Goal: Task Accomplishment & Management: Manage account settings

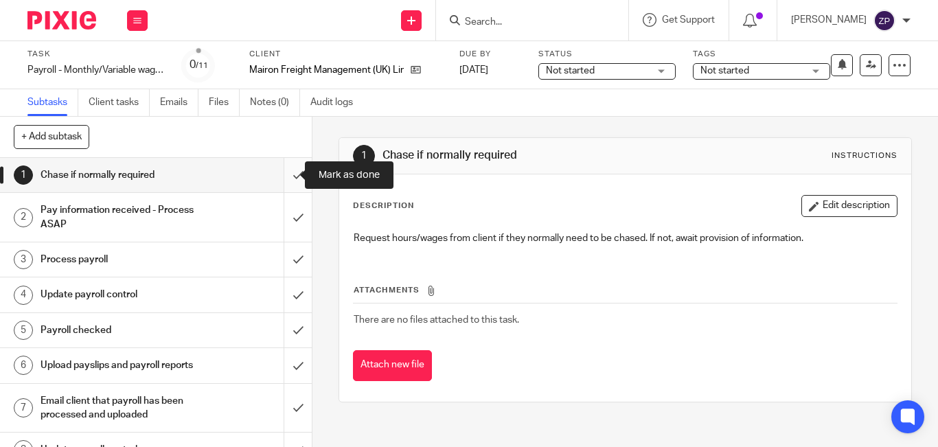
click at [285, 178] on input "submit" at bounding box center [156, 175] width 312 height 34
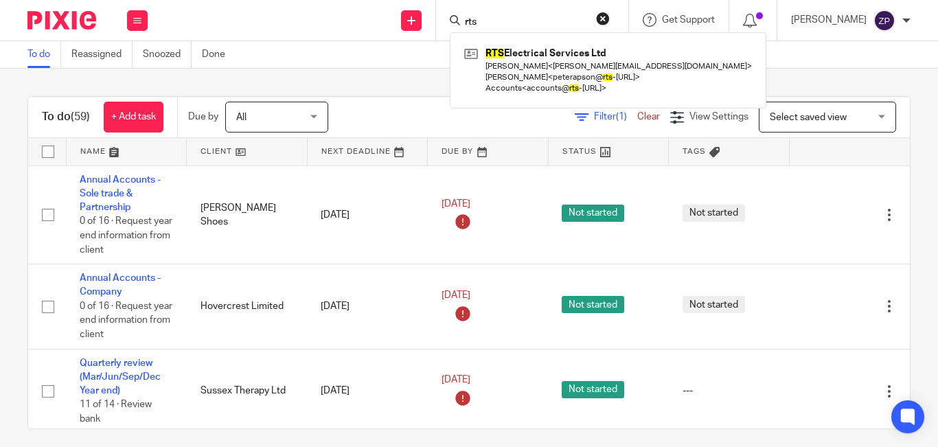
click at [561, 58] on link at bounding box center [608, 70] width 295 height 54
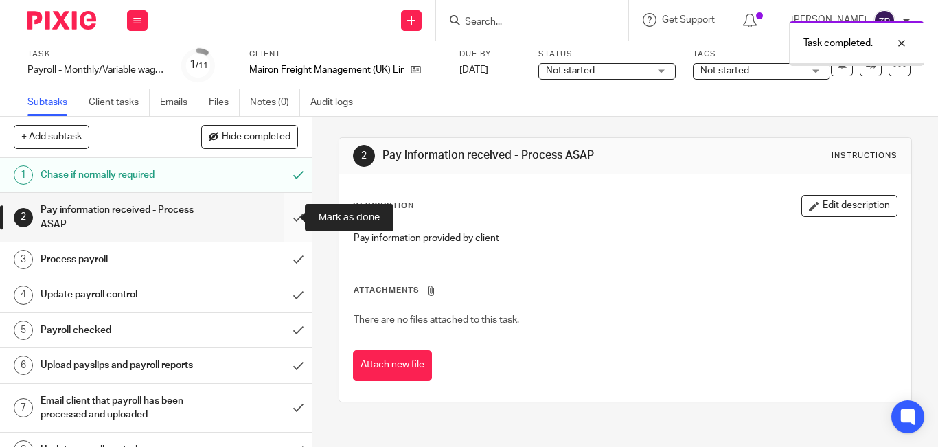
click at [286, 219] on input "submit" at bounding box center [156, 217] width 312 height 49
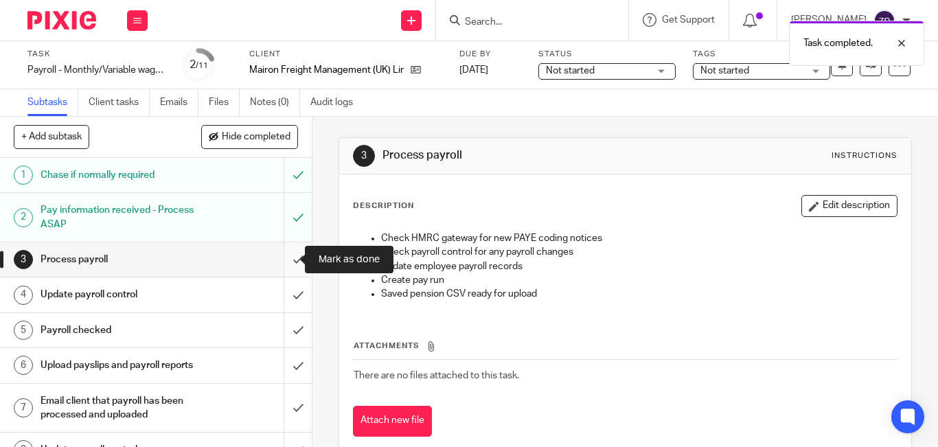
click at [286, 255] on input "submit" at bounding box center [156, 259] width 312 height 34
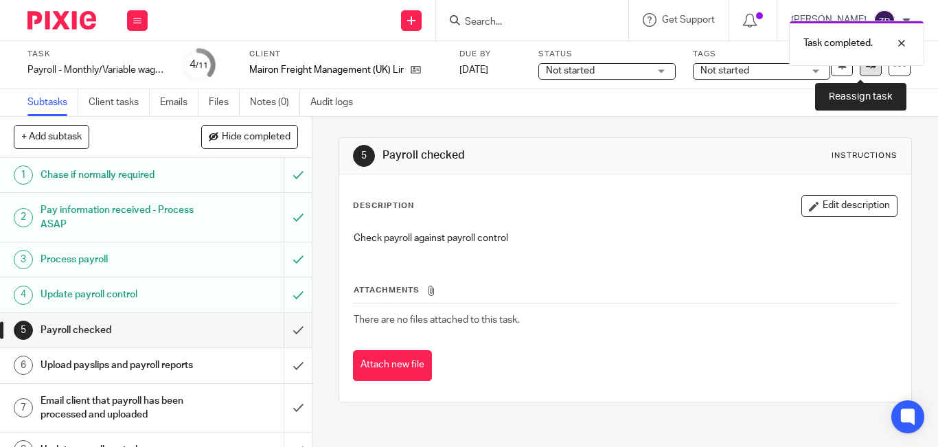
click at [865, 73] on link at bounding box center [871, 65] width 22 height 22
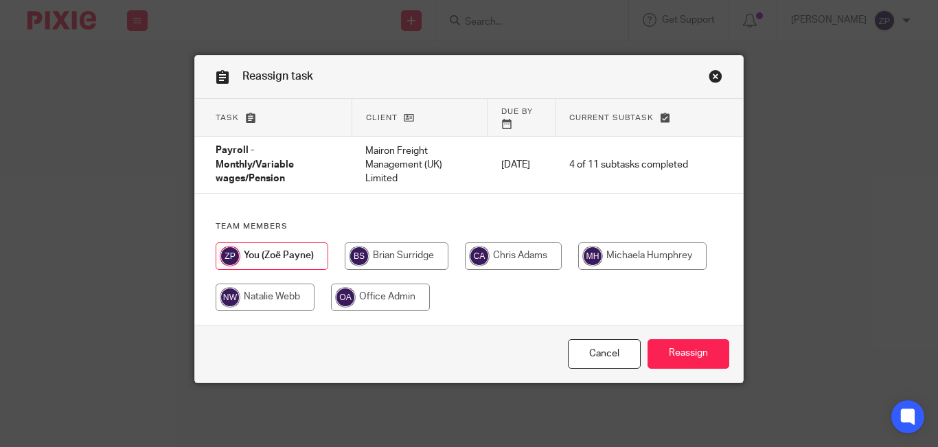
click at [593, 252] on input "radio" at bounding box center [642, 255] width 128 height 27
radio input "true"
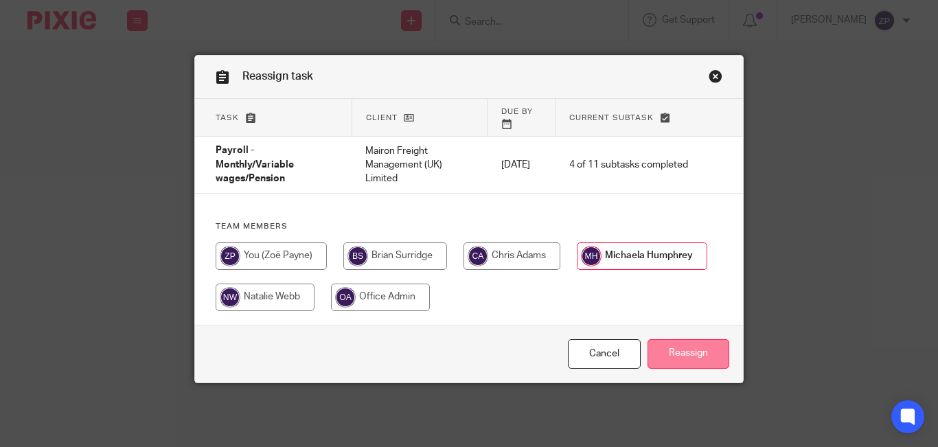
click at [705, 346] on input "Reassign" at bounding box center [689, 354] width 82 height 30
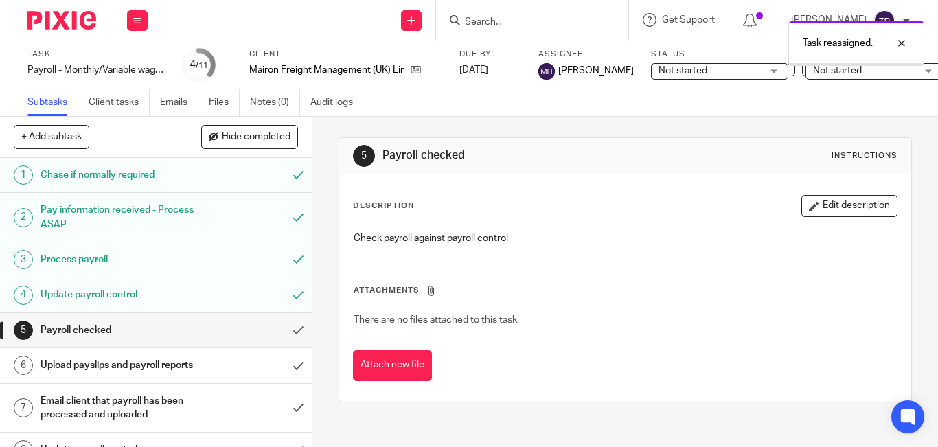
scroll to position [151, 0]
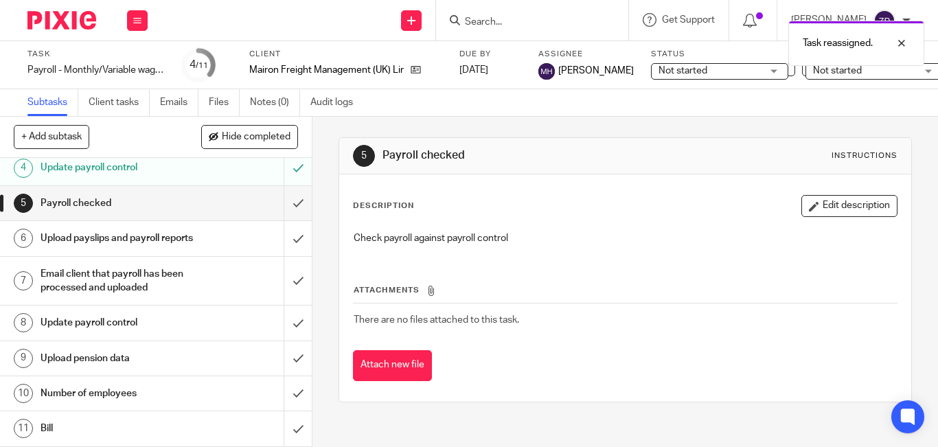
click at [109, 385] on h1 "Number of employees" at bounding box center [117, 393] width 153 height 21
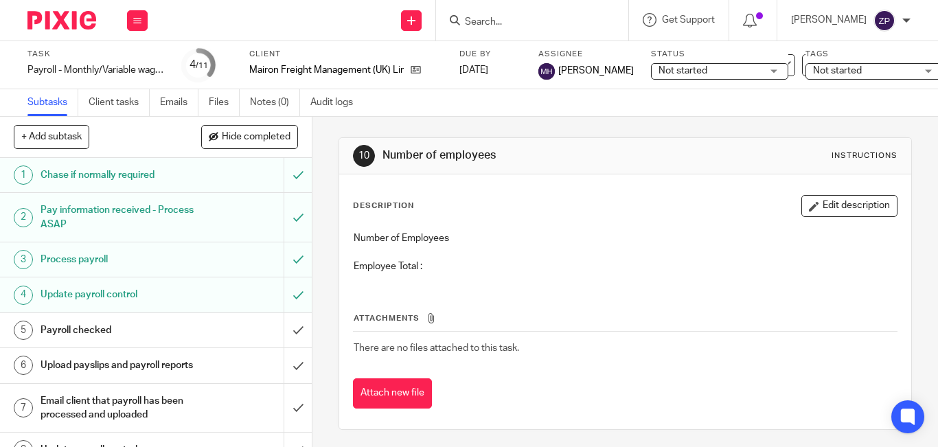
drag, startPoint x: 807, startPoint y: 201, endPoint x: 574, endPoint y: 252, distance: 238.3
click at [804, 204] on button "Edit description" at bounding box center [850, 206] width 96 height 22
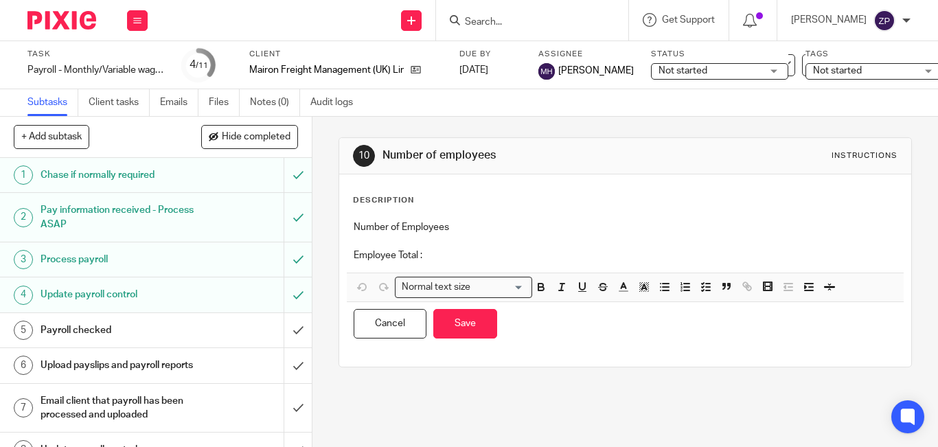
click at [477, 245] on p at bounding box center [625, 241] width 543 height 14
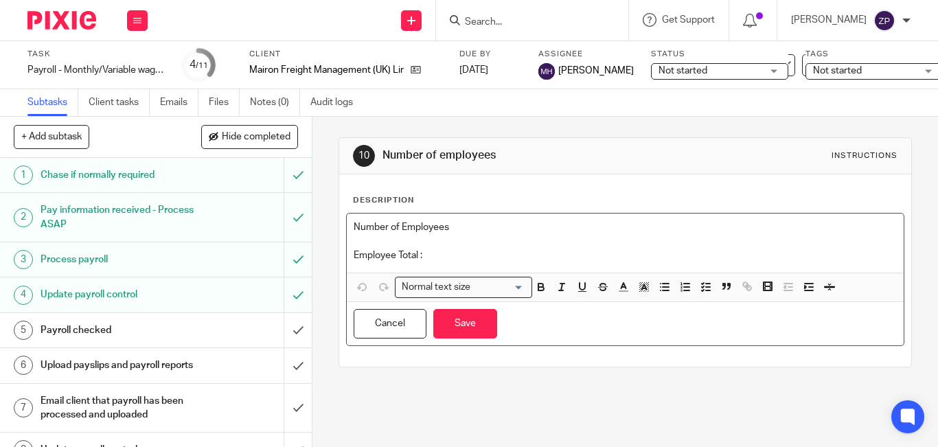
click at [479, 258] on p "Employee Total :" at bounding box center [625, 256] width 543 height 14
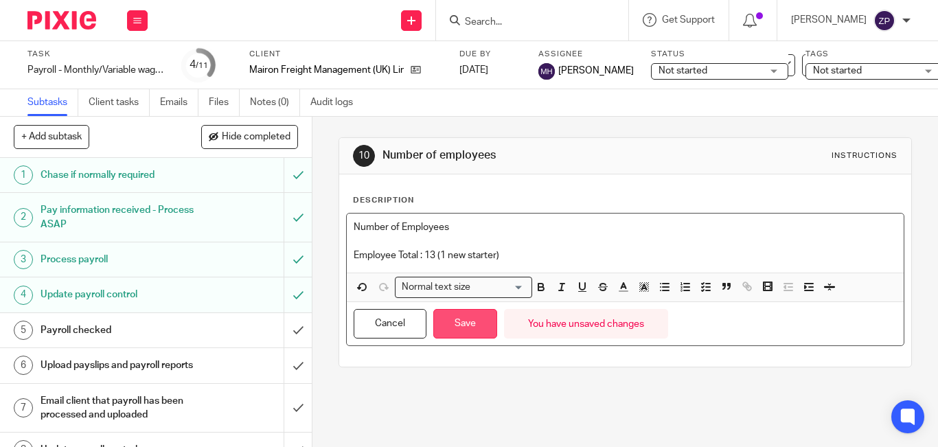
click at [459, 332] on button "Save" at bounding box center [465, 324] width 64 height 30
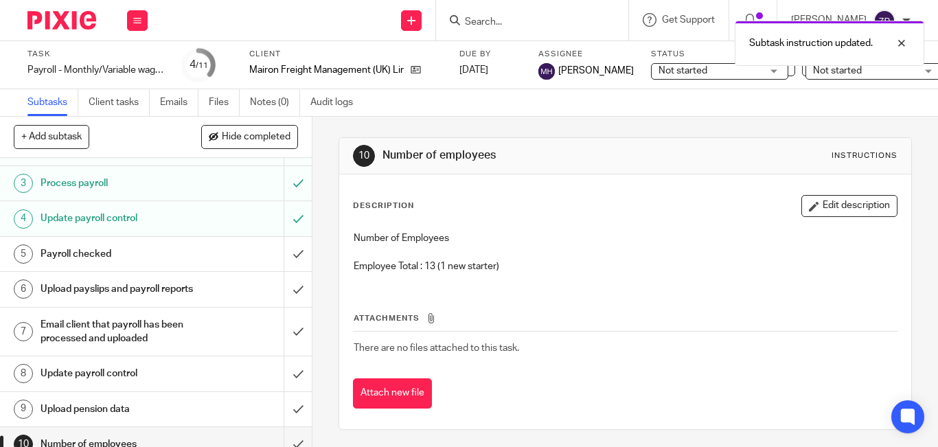
scroll to position [151, 0]
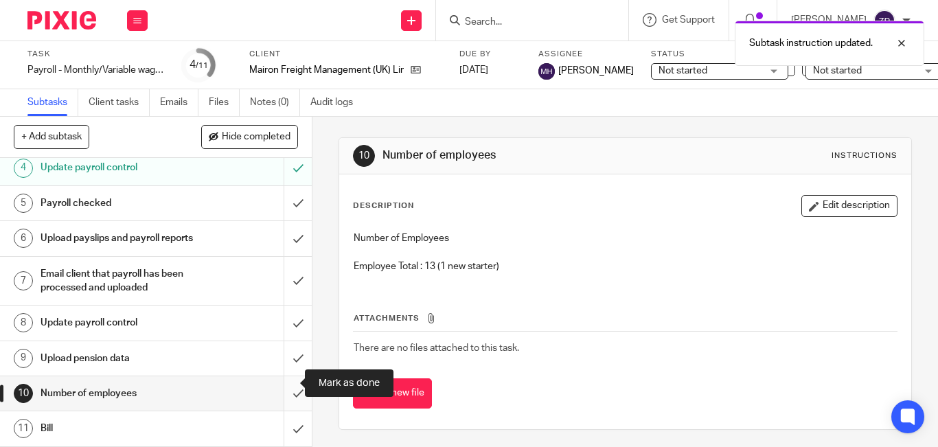
click at [284, 381] on input "submit" at bounding box center [156, 393] width 312 height 34
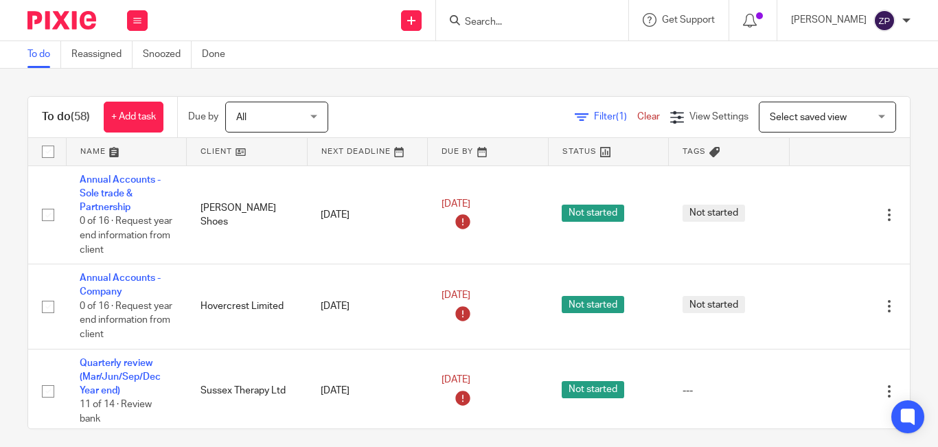
click at [582, 26] on input "Search" at bounding box center [526, 22] width 124 height 12
type input "d"
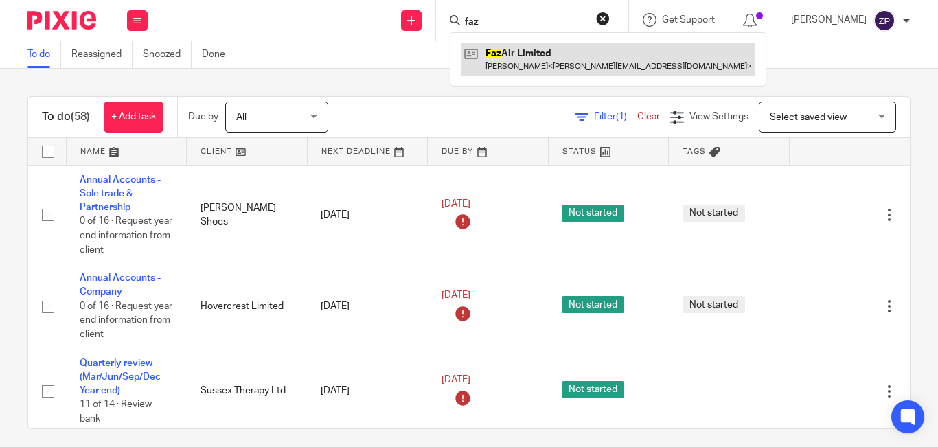
type input "faz"
click at [550, 65] on link at bounding box center [608, 59] width 295 height 32
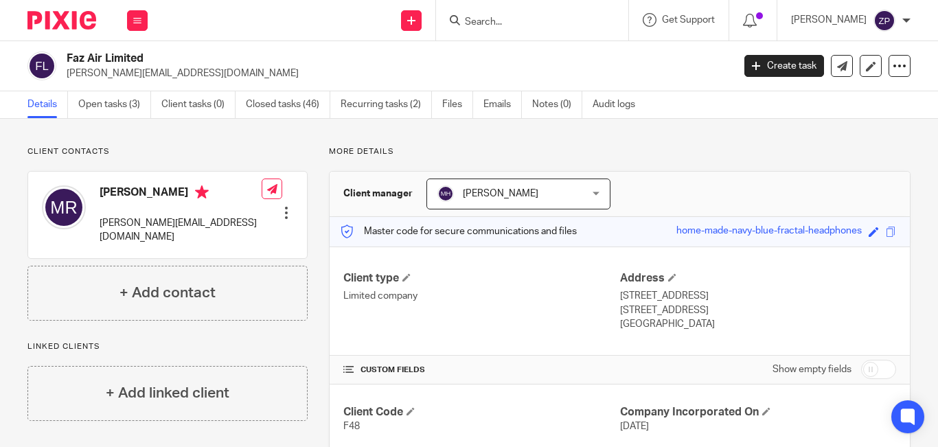
click at [523, 14] on form at bounding box center [537, 20] width 146 height 17
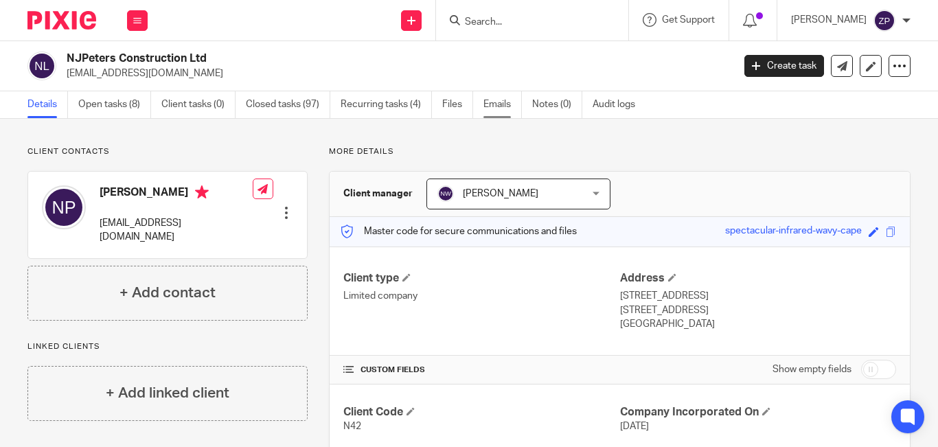
click at [506, 109] on link "Emails" at bounding box center [503, 104] width 38 height 27
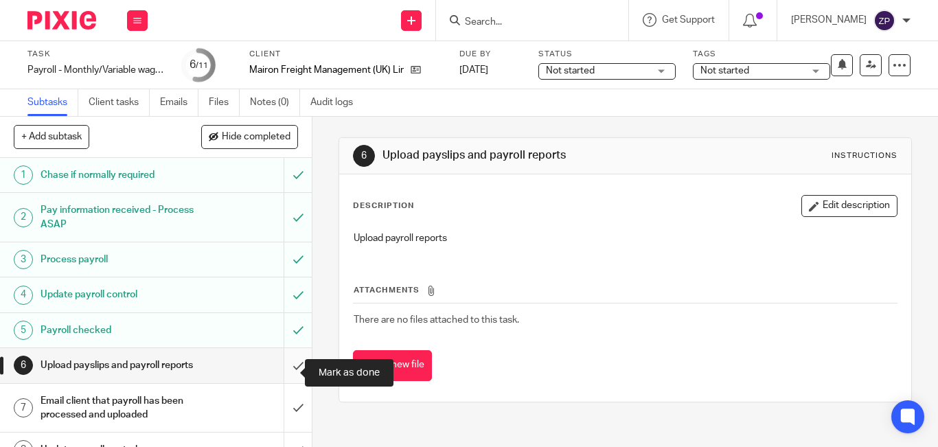
click at [284, 370] on input "submit" at bounding box center [156, 365] width 312 height 34
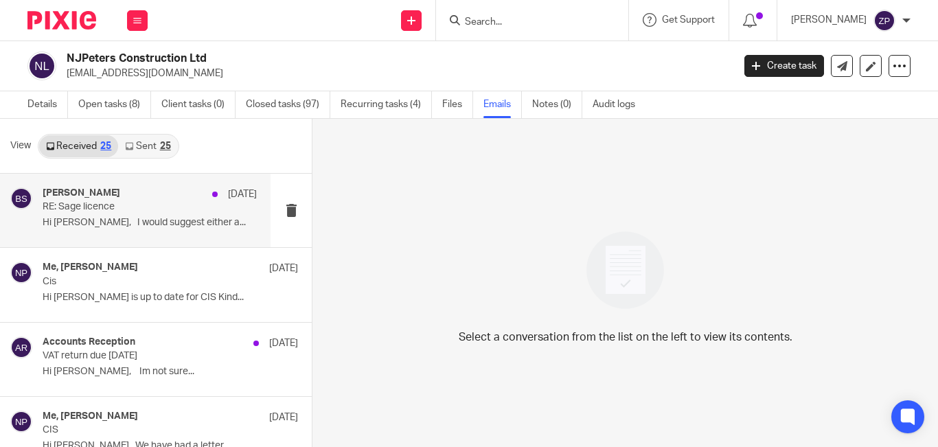
click at [150, 232] on div "Brian Surridge 14 Sep RE: Sage licence Hi Nick, I would suggest either a..." at bounding box center [150, 211] width 214 height 46
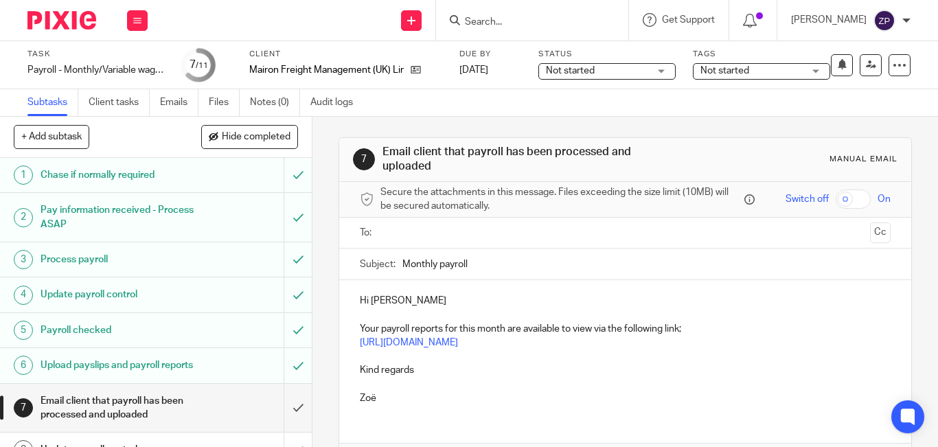
click at [418, 234] on input "text" at bounding box center [624, 233] width 479 height 16
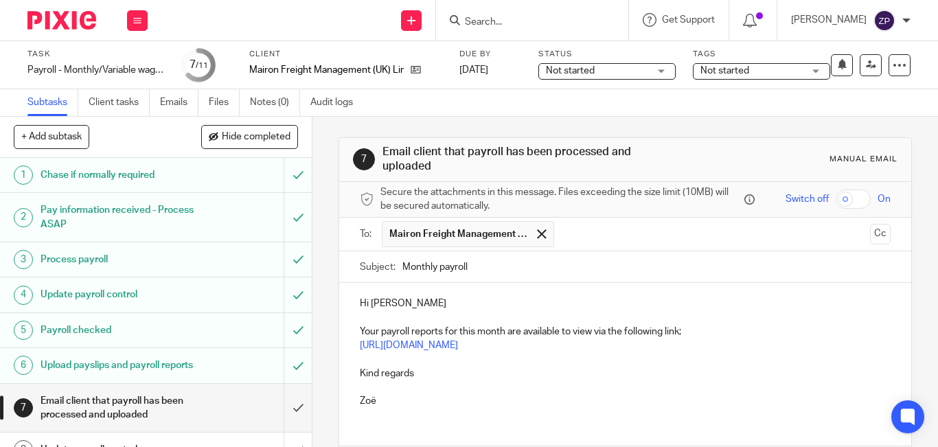
click at [406, 300] on p "Hi Terry" at bounding box center [625, 304] width 531 height 14
click at [433, 377] on p "Kind regards" at bounding box center [625, 374] width 531 height 14
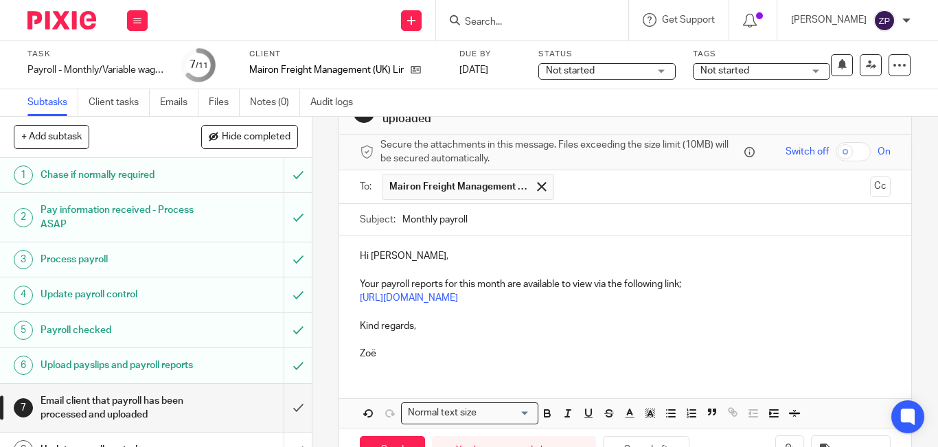
scroll to position [95, 0]
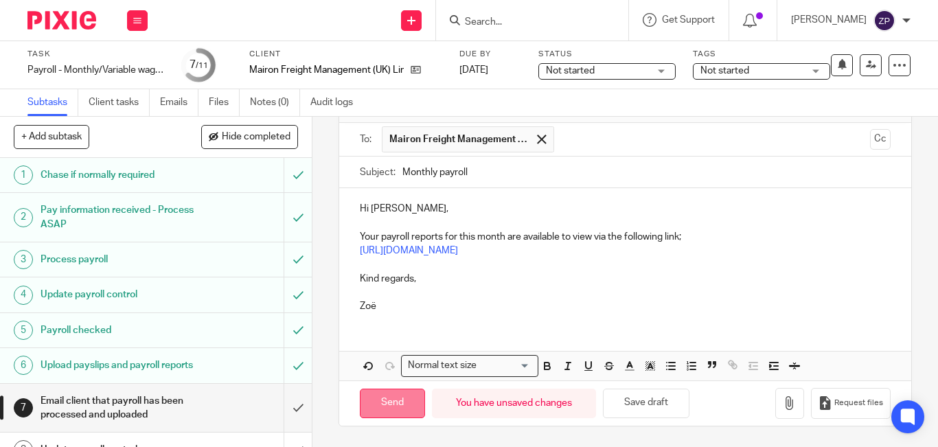
click at [383, 407] on input "Send" at bounding box center [392, 404] width 65 height 30
type input "Sent"
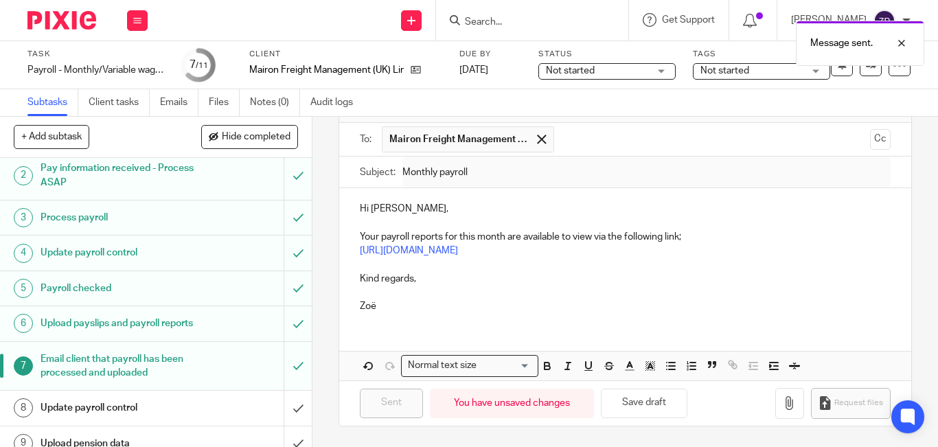
scroll to position [141, 0]
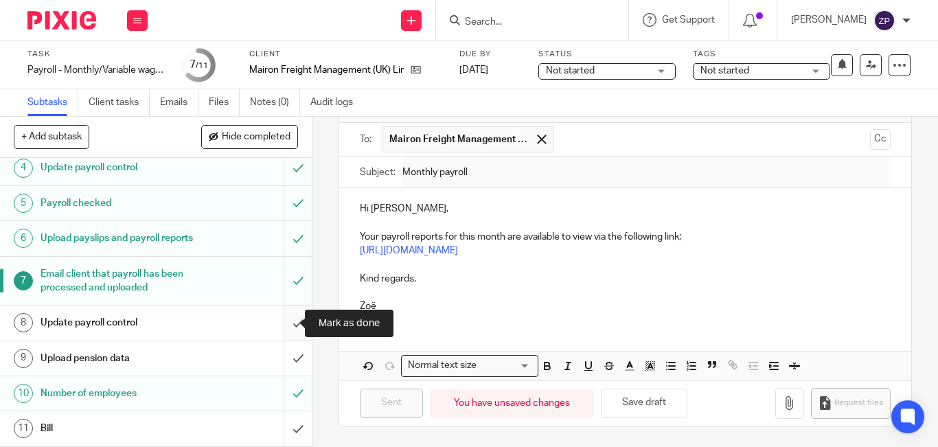
drag, startPoint x: 286, startPoint y: 326, endPoint x: 283, endPoint y: 317, distance: 10.2
click at [286, 326] on input "submit" at bounding box center [156, 323] width 312 height 34
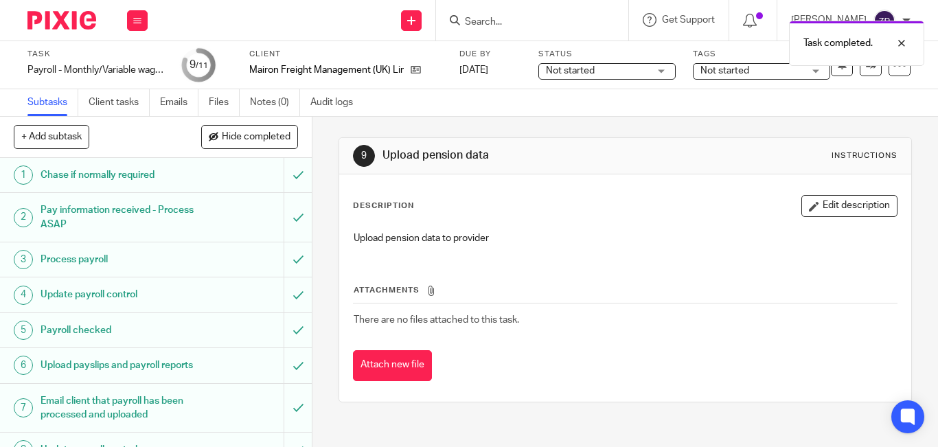
click at [721, 75] on span "Not started" at bounding box center [725, 71] width 49 height 10
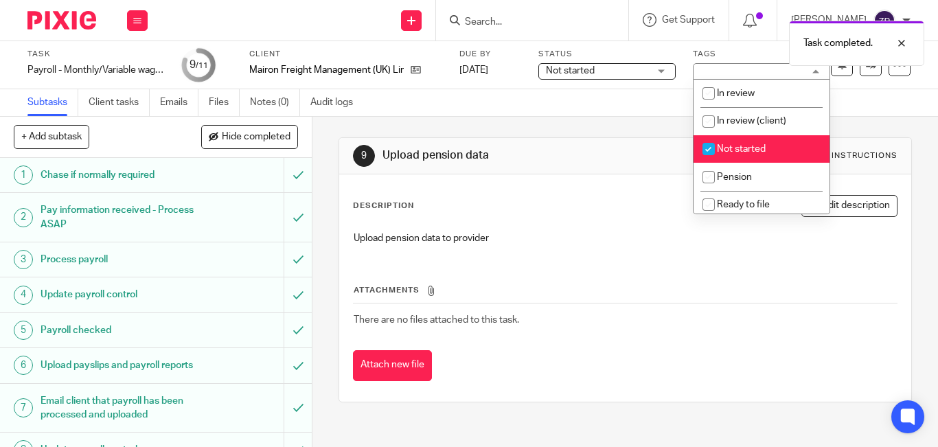
click at [716, 148] on input "checkbox" at bounding box center [709, 149] width 26 height 26
checkbox input "false"
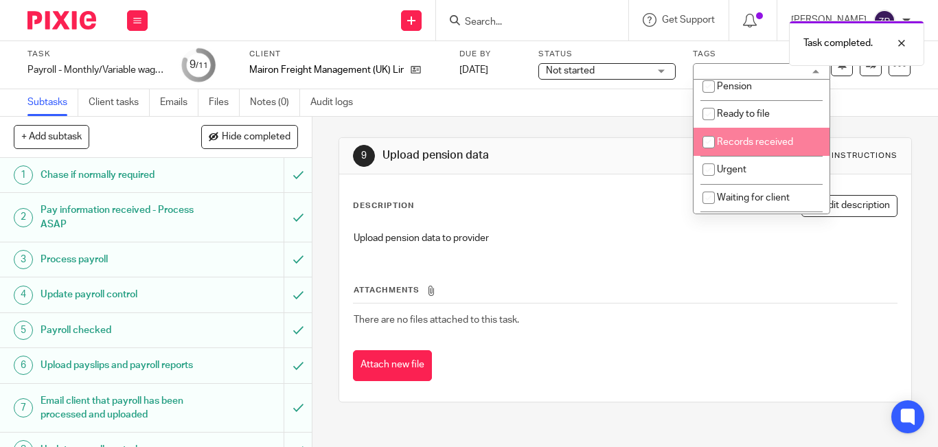
scroll to position [22, 0]
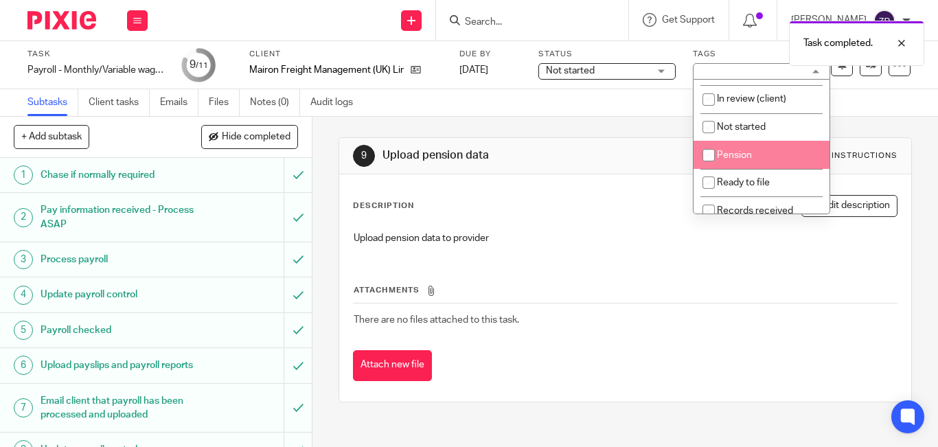
click at [741, 151] on span "Pension" at bounding box center [734, 155] width 35 height 10
checkbox input "true"
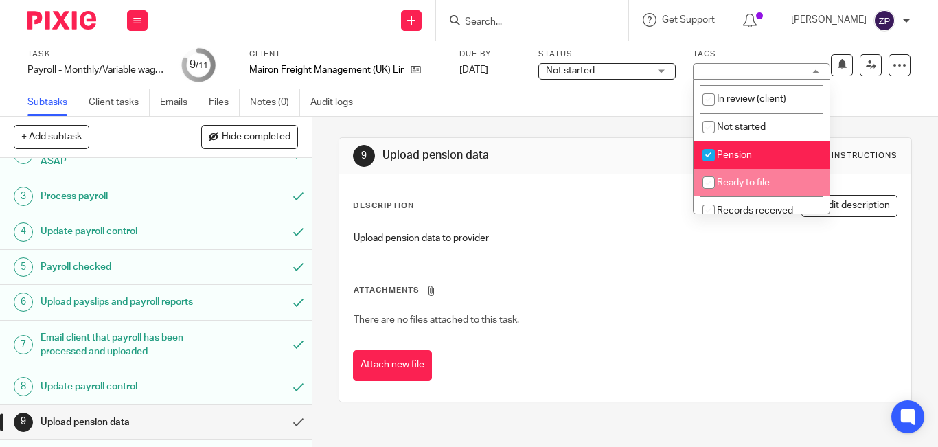
scroll to position [0, 0]
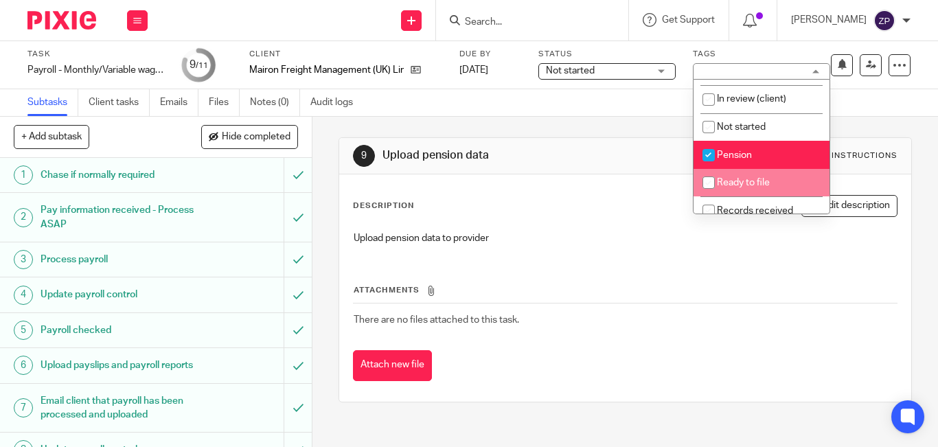
click img
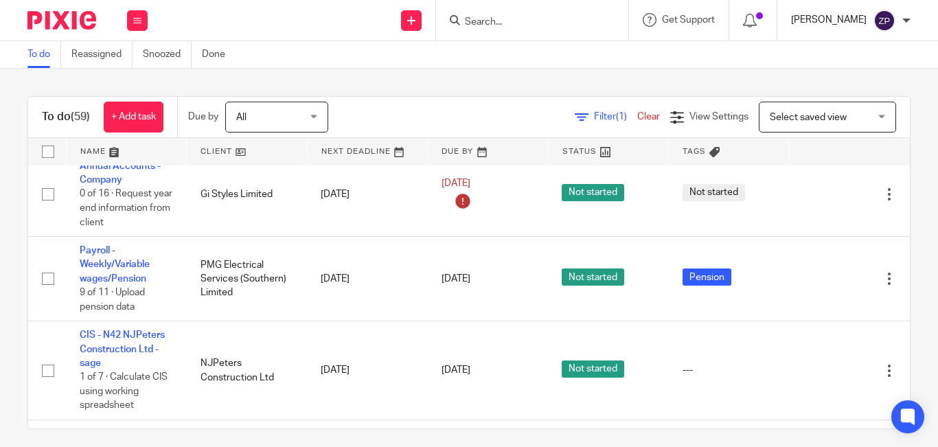
scroll to position [2770, 0]
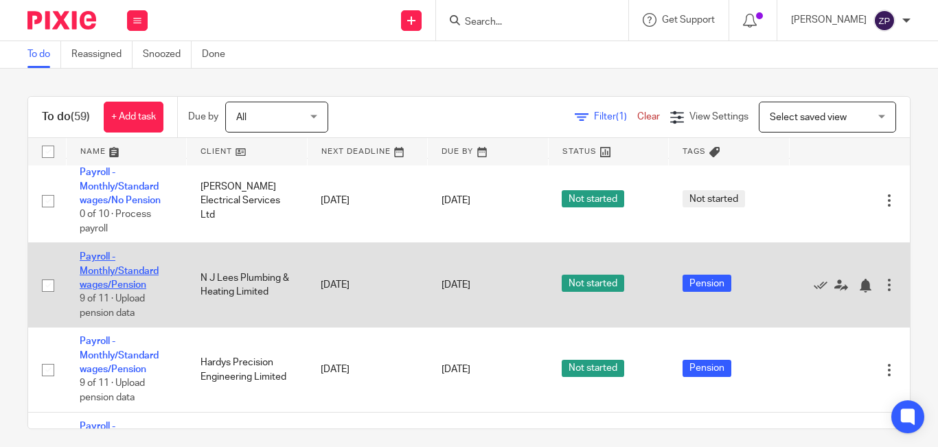
click at [119, 275] on link "Payroll - Monthly/Standard wages/Pension" at bounding box center [119, 271] width 79 height 38
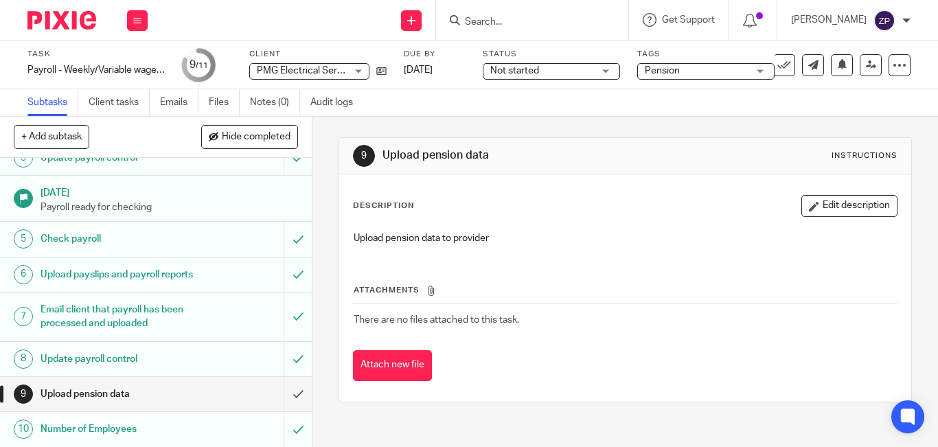
scroll to position [151, 0]
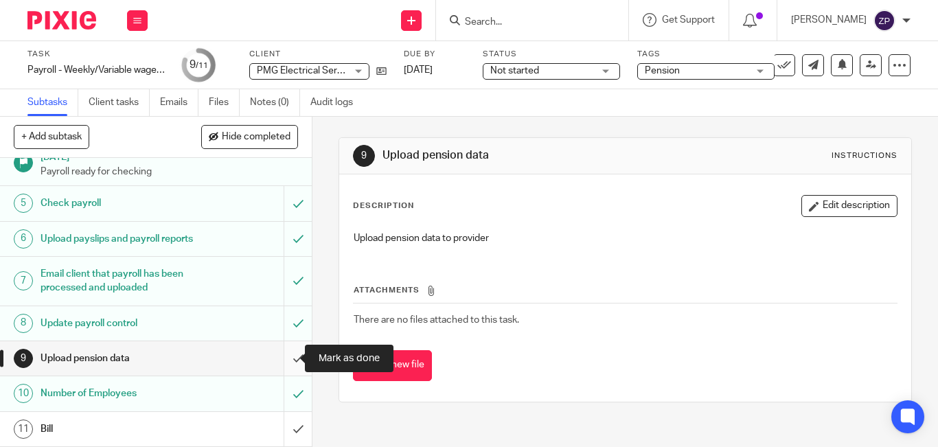
click at [291, 352] on input "submit" at bounding box center [156, 358] width 312 height 34
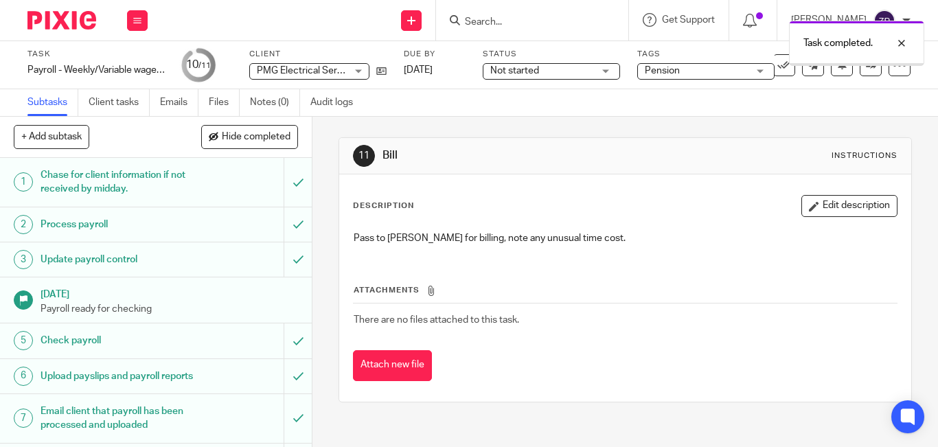
click at [698, 72] on span "Pension" at bounding box center [696, 71] width 103 height 14
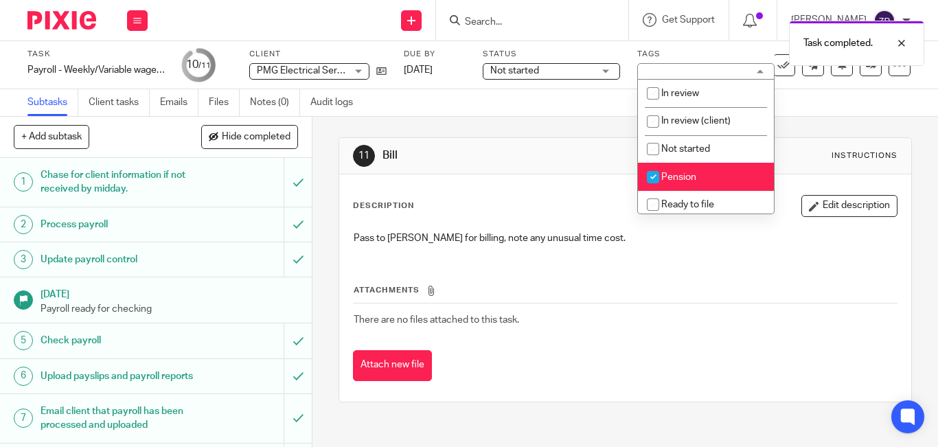
click at [679, 177] on span "Pension" at bounding box center [678, 177] width 35 height 10
checkbox input "false"
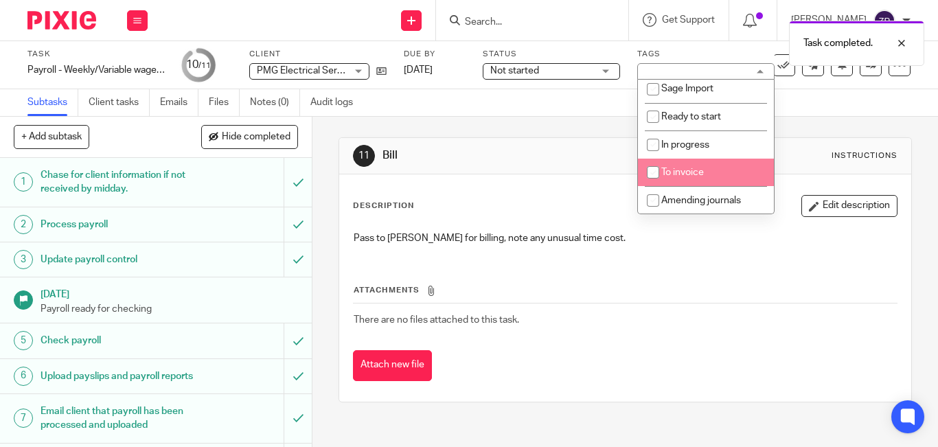
scroll to position [228, 0]
click at [680, 175] on span "To invoice" at bounding box center [682, 172] width 43 height 10
checkbox input "true"
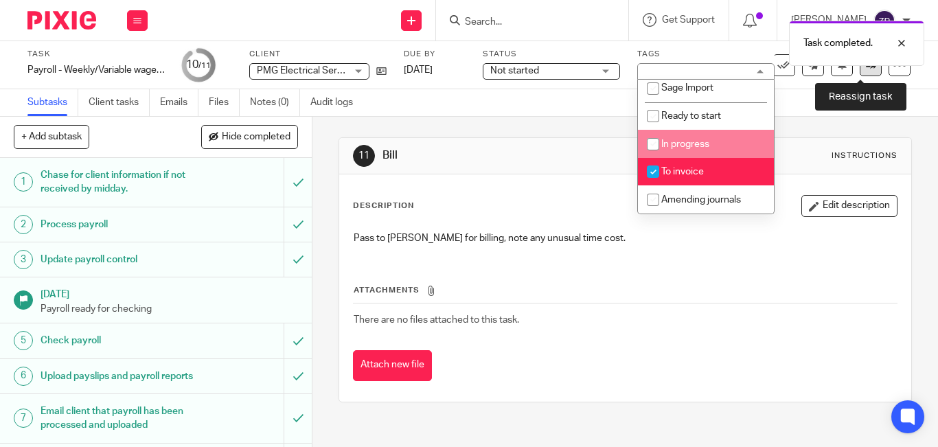
click at [860, 70] on link at bounding box center [871, 65] width 22 height 22
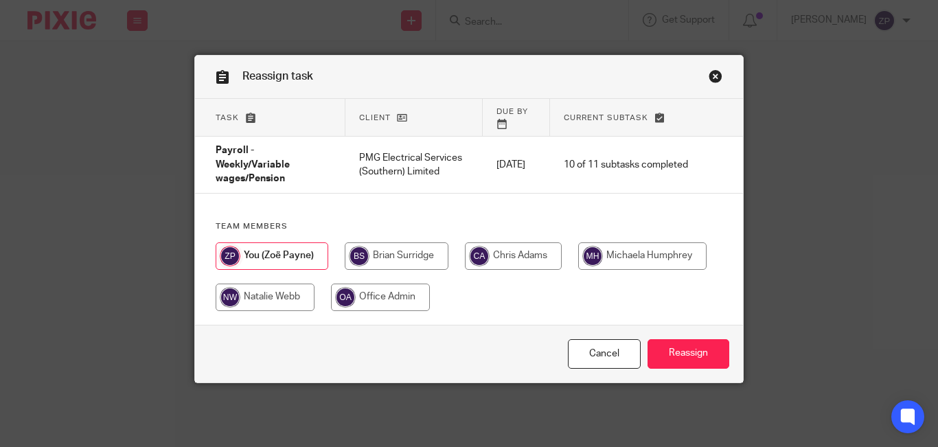
click at [390, 242] on input "radio" at bounding box center [397, 255] width 104 height 27
radio input "true"
click at [661, 339] on input "Reassign" at bounding box center [689, 354] width 82 height 30
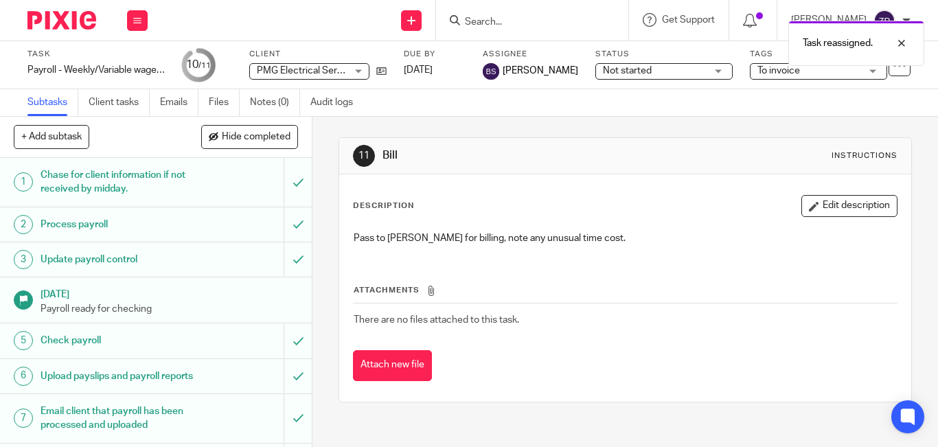
click at [75, 18] on img at bounding box center [61, 20] width 69 height 19
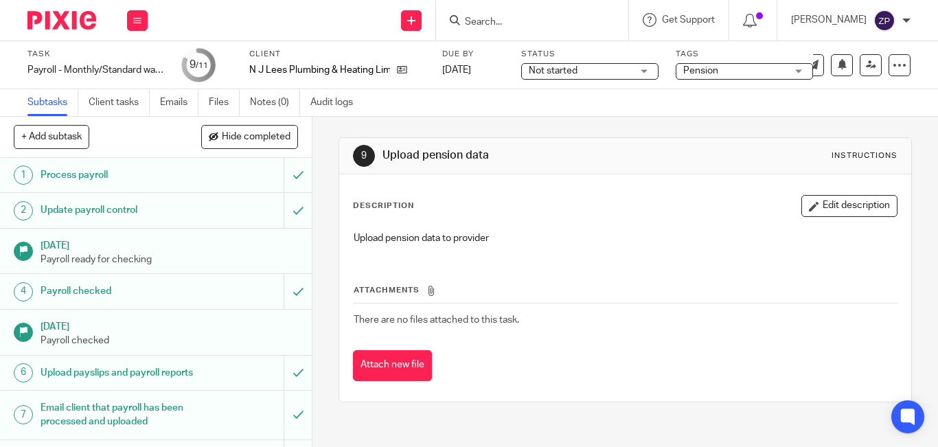
click at [64, 26] on img at bounding box center [61, 20] width 69 height 19
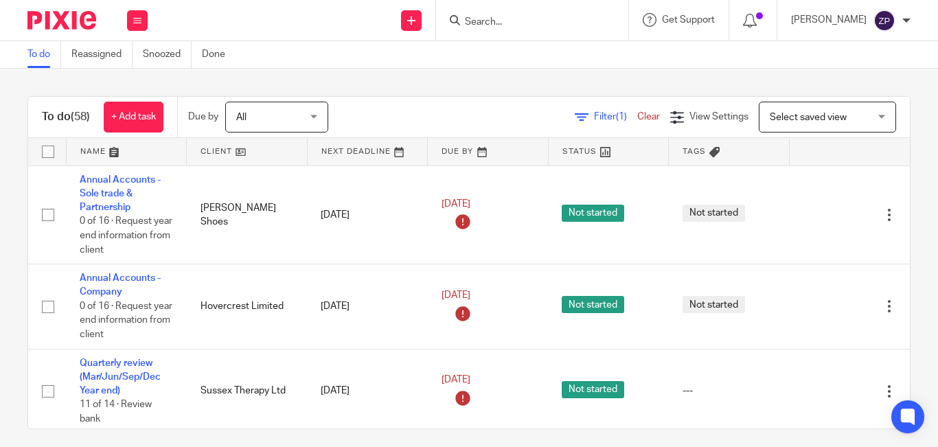
click at [427, 111] on div "Filter (1) Clear View Settings View Settings (1) Filters Clear Save Manage save…" at bounding box center [631, 117] width 558 height 31
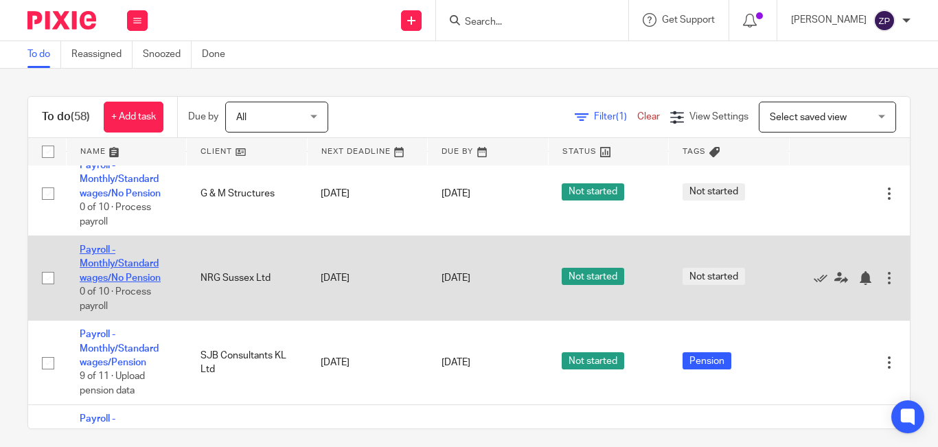
click at [123, 267] on link "Payroll - Monthly/Standard wages/No Pension" at bounding box center [120, 264] width 81 height 38
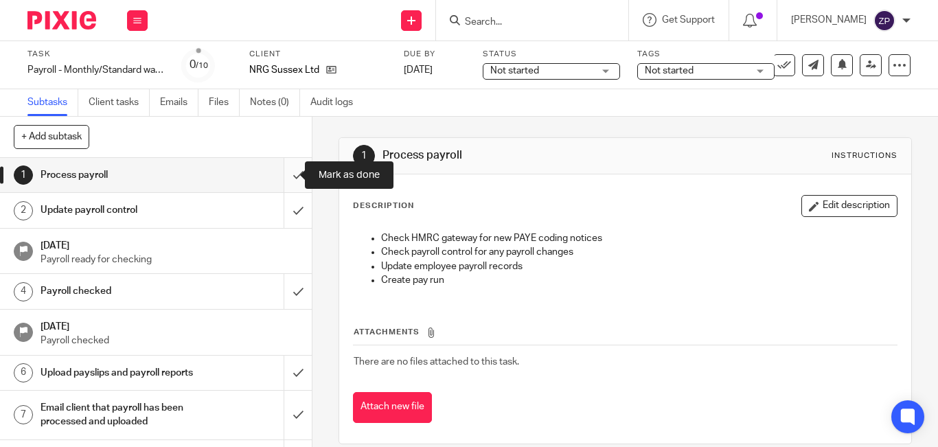
click at [285, 169] on input "submit" at bounding box center [156, 175] width 312 height 34
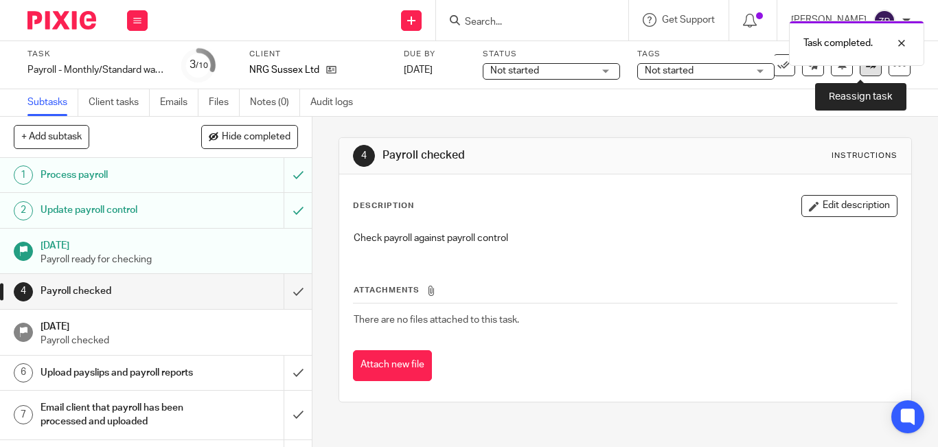
click at [864, 71] on link at bounding box center [871, 65] width 22 height 22
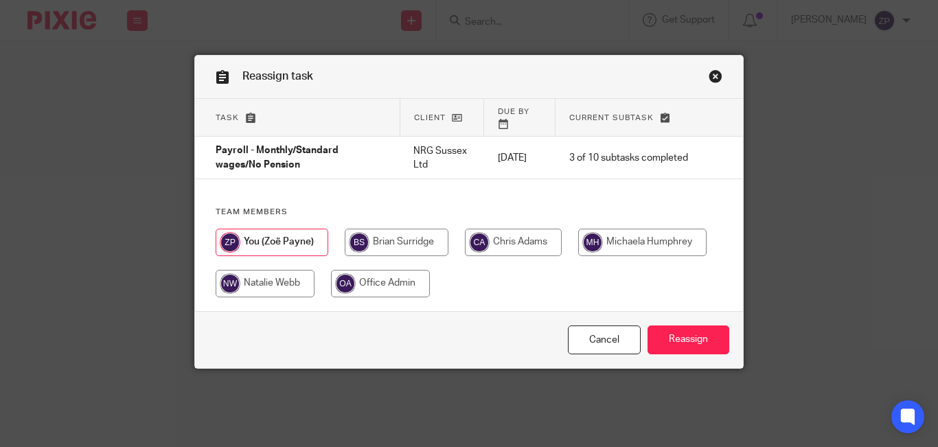
click at [638, 229] on input "radio" at bounding box center [642, 242] width 128 height 27
radio input "true"
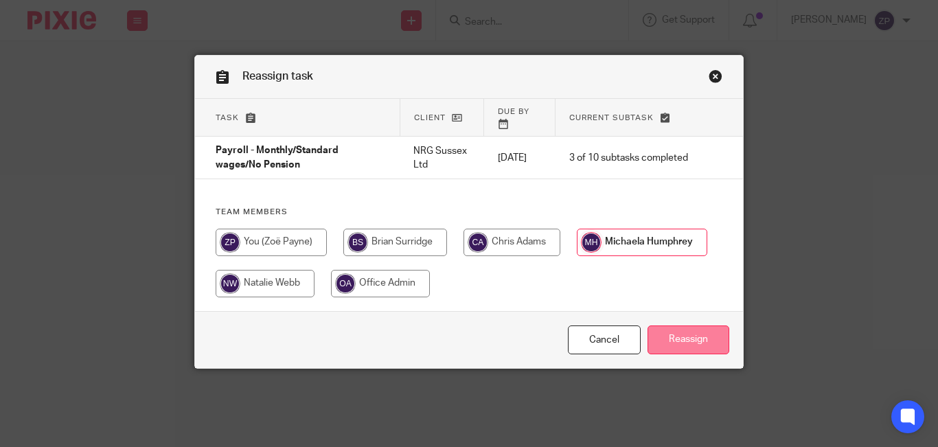
click at [672, 327] on input "Reassign" at bounding box center [689, 341] width 82 height 30
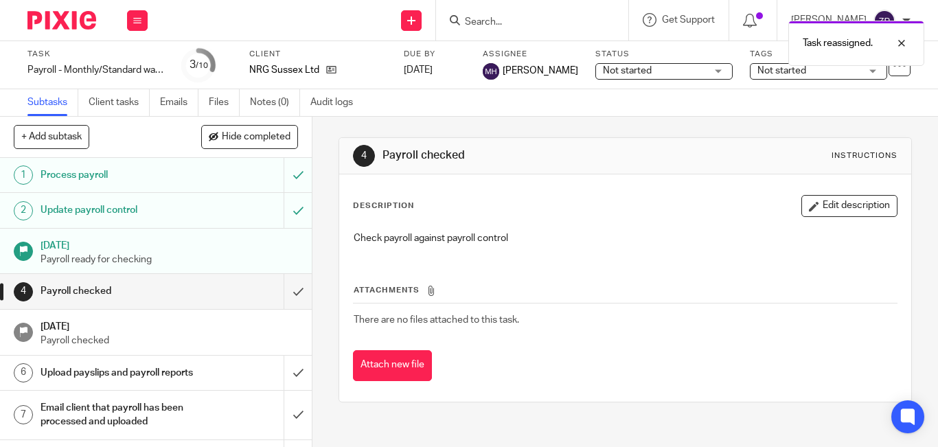
scroll to position [113, 0]
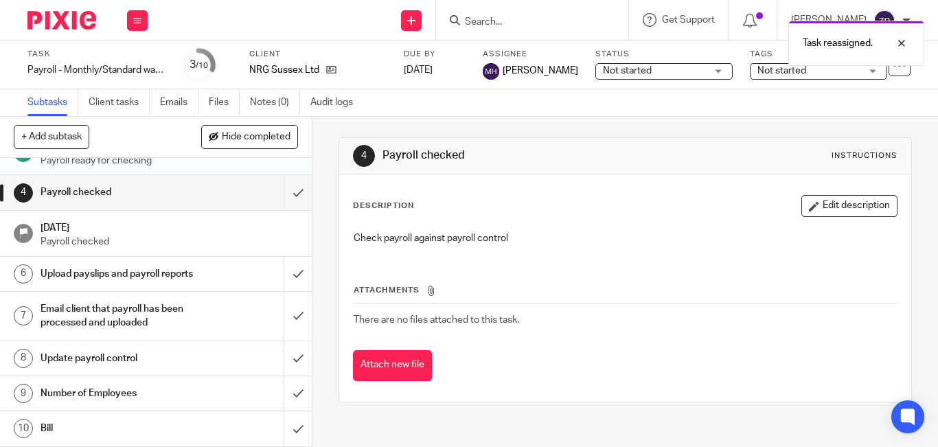
click at [120, 392] on h1 "Number of Employees" at bounding box center [117, 393] width 153 height 21
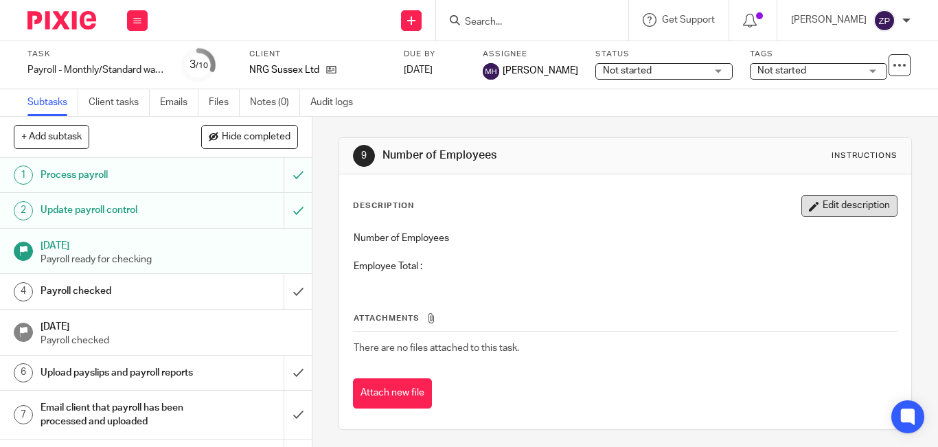
click at [828, 216] on button "Edit description" at bounding box center [850, 206] width 96 height 22
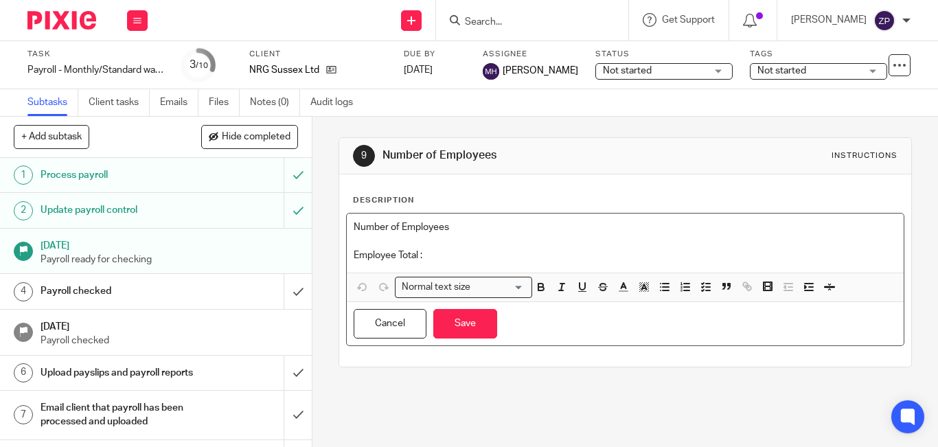
click at [523, 247] on p at bounding box center [625, 241] width 543 height 14
click at [509, 262] on div "Number of Employees Employee Total :" at bounding box center [625, 243] width 557 height 59
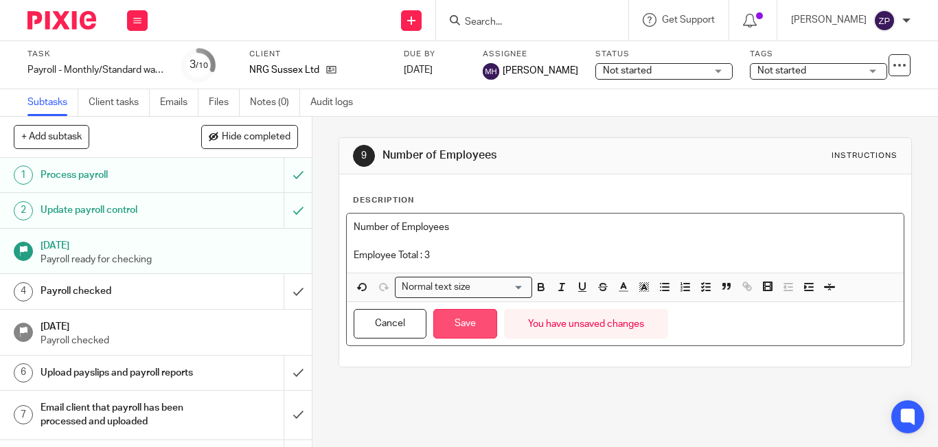
click at [466, 331] on button "Save" at bounding box center [465, 324] width 64 height 30
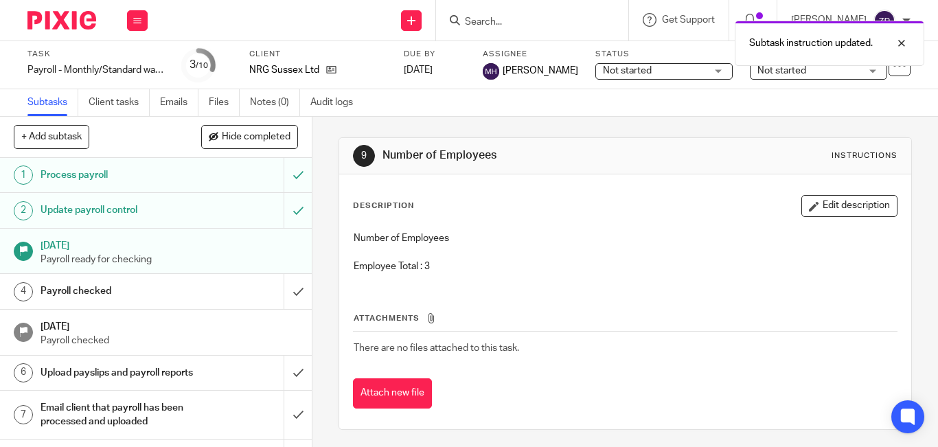
scroll to position [113, 0]
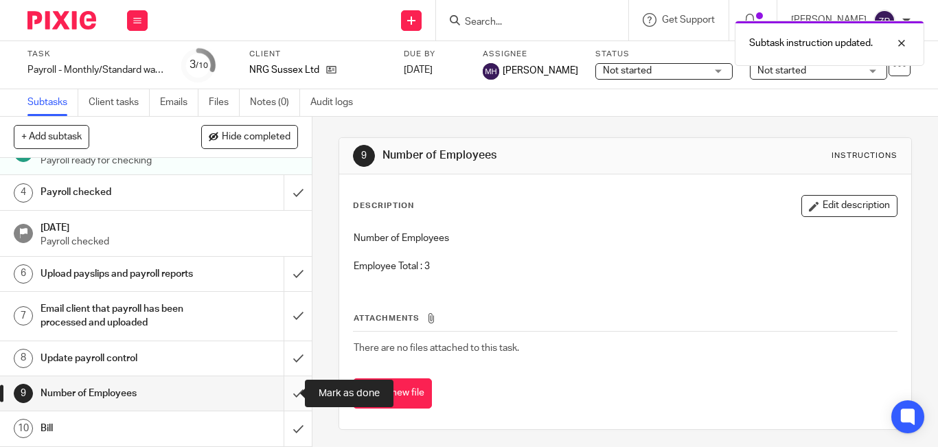
click at [286, 399] on input "submit" at bounding box center [156, 393] width 312 height 34
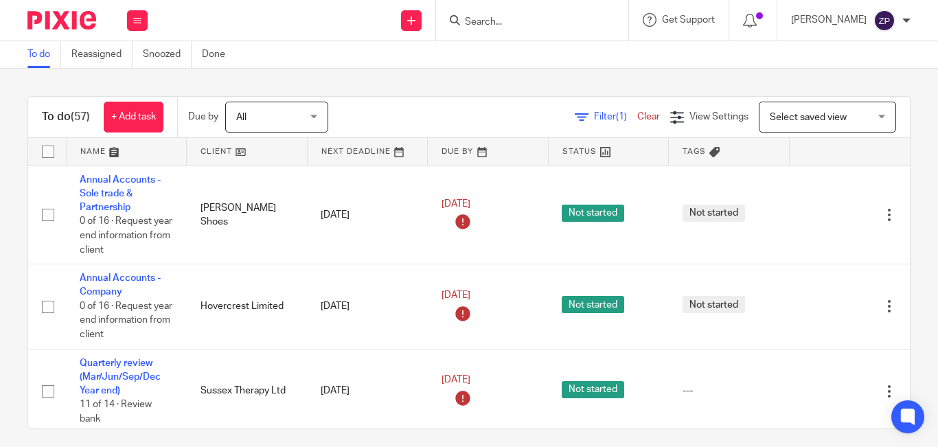
click at [52, 14] on img at bounding box center [61, 20] width 69 height 19
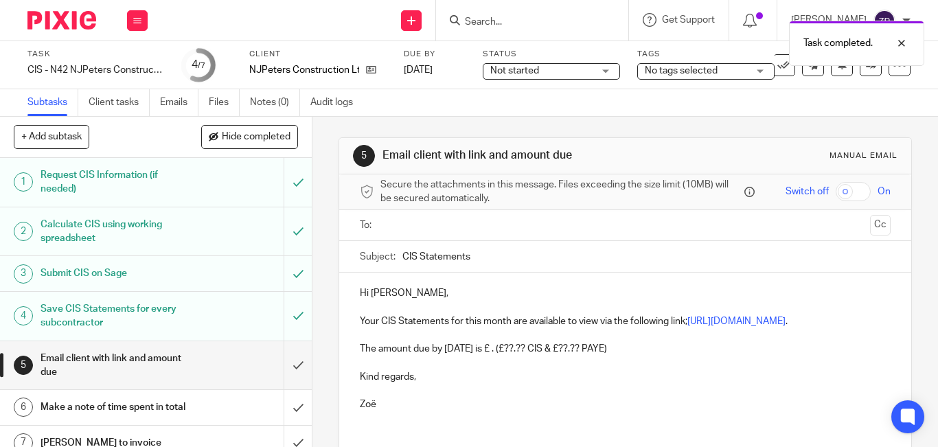
click at [382, 225] on ul at bounding box center [626, 225] width 488 height 23
click at [399, 223] on input "text" at bounding box center [624, 226] width 479 height 16
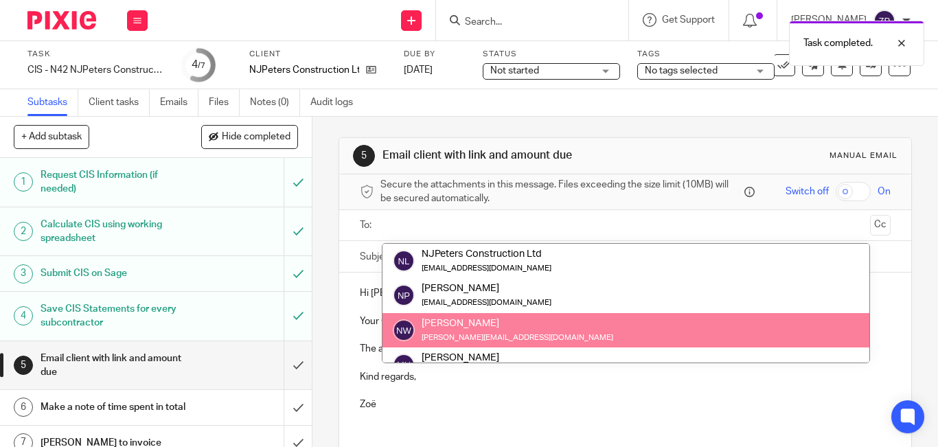
scroll to position [34, 0]
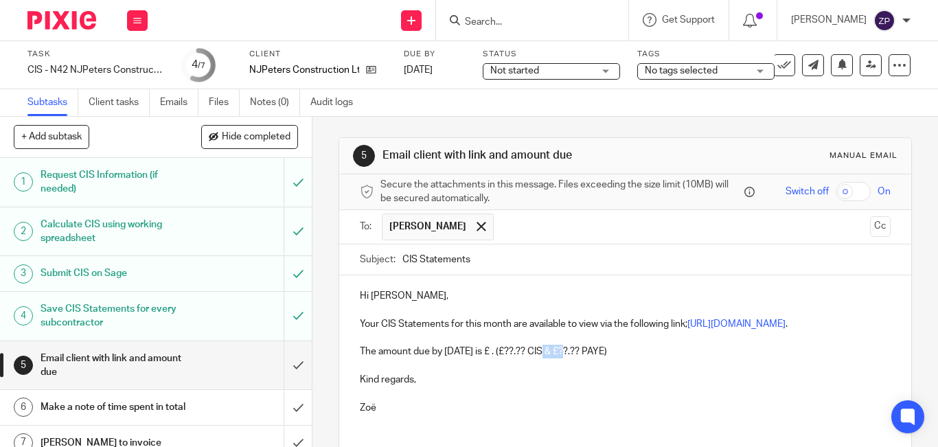
drag, startPoint x: 569, startPoint y: 365, endPoint x: 549, endPoint y: 367, distance: 20.7
click at [549, 359] on p "The amount due by 22nd September is £ . (£??.?? CIS & £??.?? PAYE)" at bounding box center [625, 352] width 531 height 14
drag, startPoint x: 540, startPoint y: 376, endPoint x: 539, endPoint y: 367, distance: 9.0
click at [540, 373] on p at bounding box center [625, 366] width 531 height 14
drag, startPoint x: 549, startPoint y: 371, endPoint x: 533, endPoint y: 371, distance: 15.8
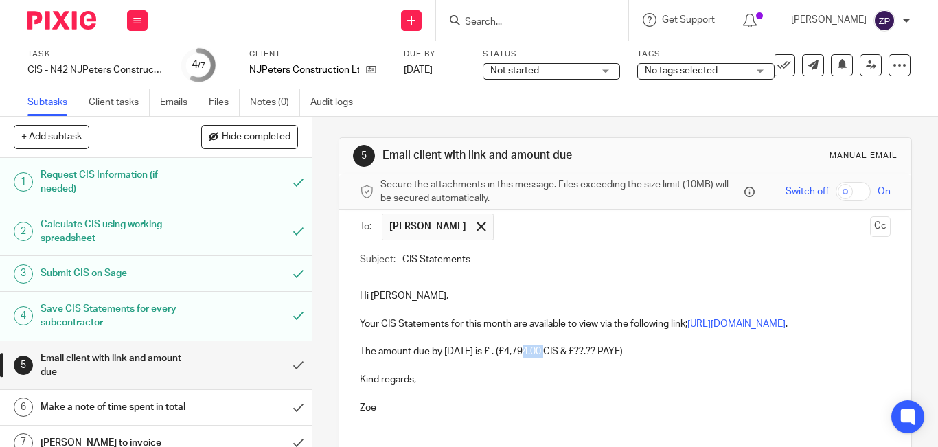
click at [533, 359] on p "The amount due by 22nd September is £ . (£4,794.00 CIS & £??.?? PAYE)" at bounding box center [625, 352] width 531 height 14
drag, startPoint x: 657, startPoint y: 368, endPoint x: 569, endPoint y: 367, distance: 87.9
click at [569, 359] on p "The amount due by 22nd September is £4,794.00 CIS & £??.?? PAYE)" at bounding box center [625, 352] width 531 height 14
click at [469, 302] on p "Hi Nick," at bounding box center [625, 296] width 531 height 14
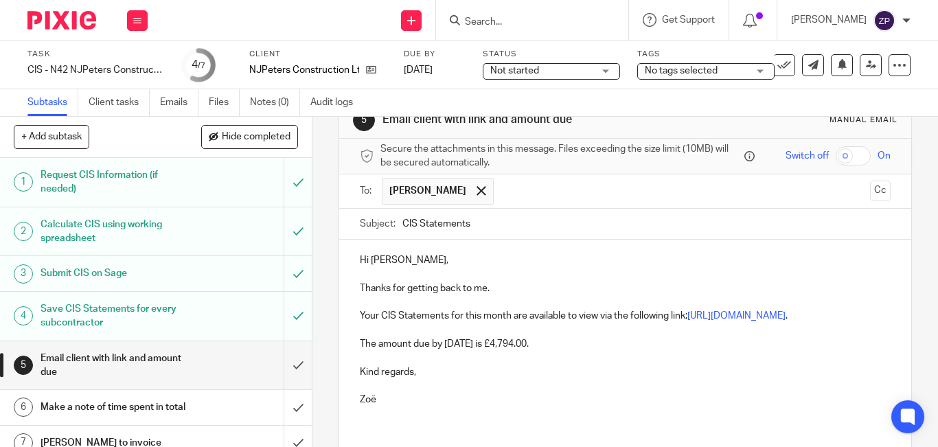
scroll to position [69, 0]
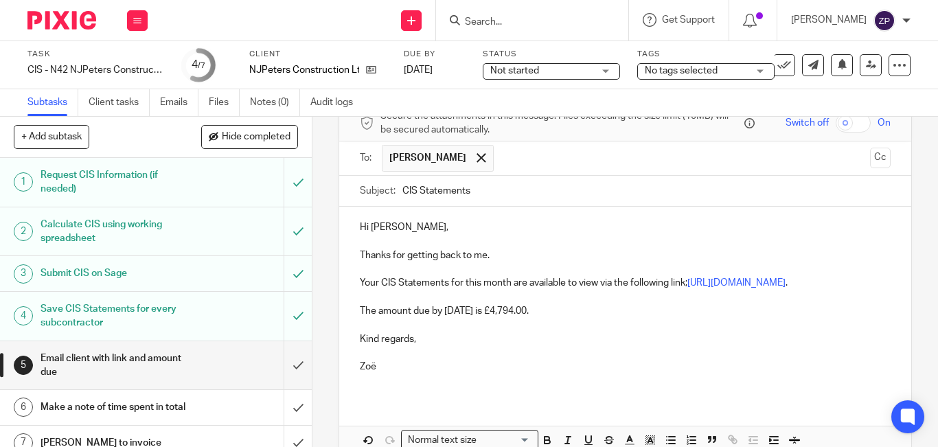
click at [392, 257] on p "Thanks for getting back to me." at bounding box center [625, 256] width 531 height 14
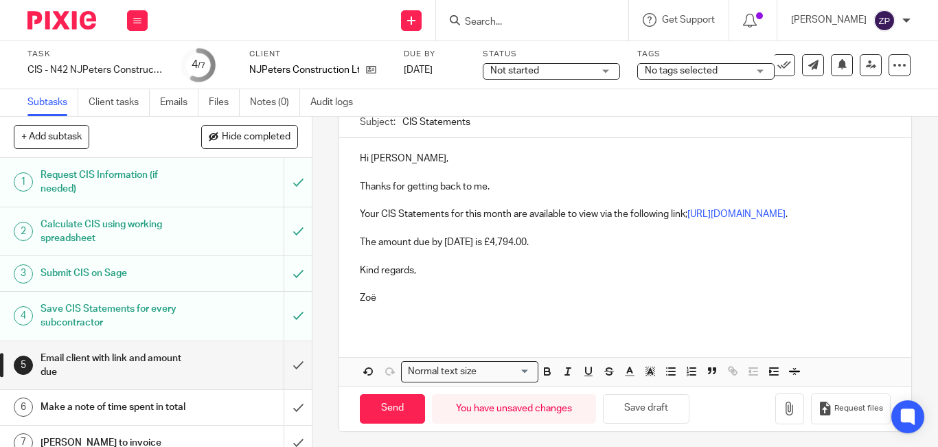
click at [459, 249] on p "The amount due by 22nd September is £4,794.00." at bounding box center [625, 243] width 531 height 14
click at [462, 249] on p "The amount due by 22nd September is £4,794.00." at bounding box center [625, 243] width 531 height 14
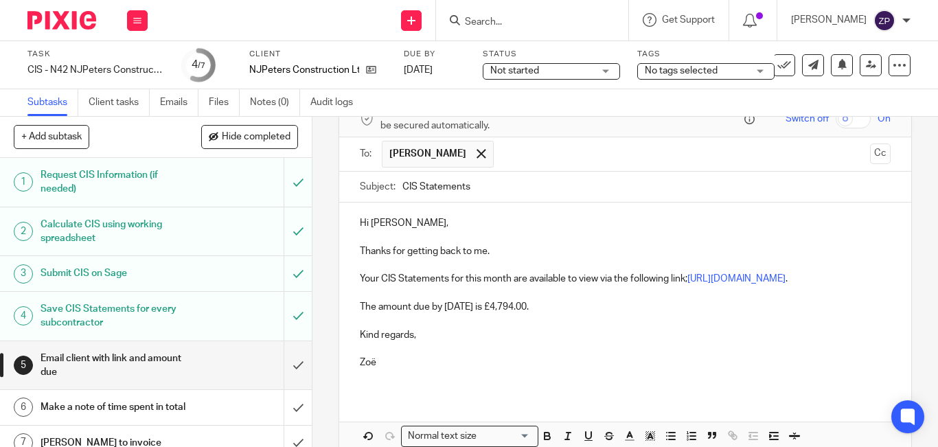
scroll to position [157, 0]
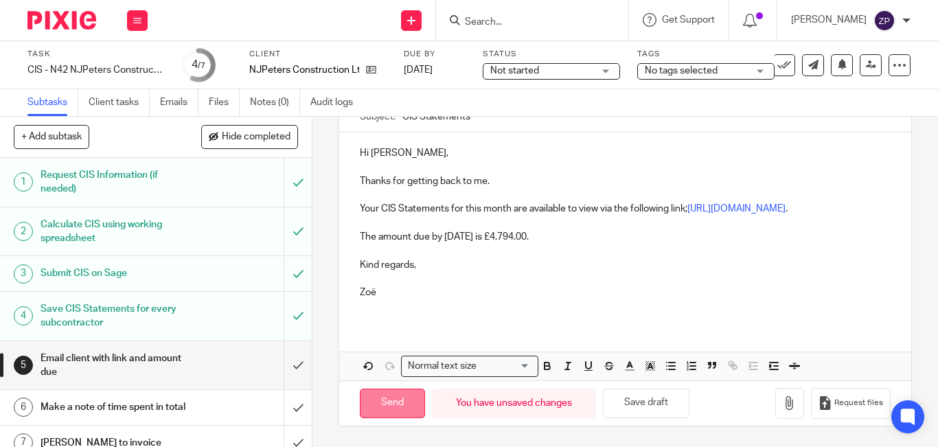
click at [395, 403] on input "Send" at bounding box center [392, 404] width 65 height 30
type input "Sent"
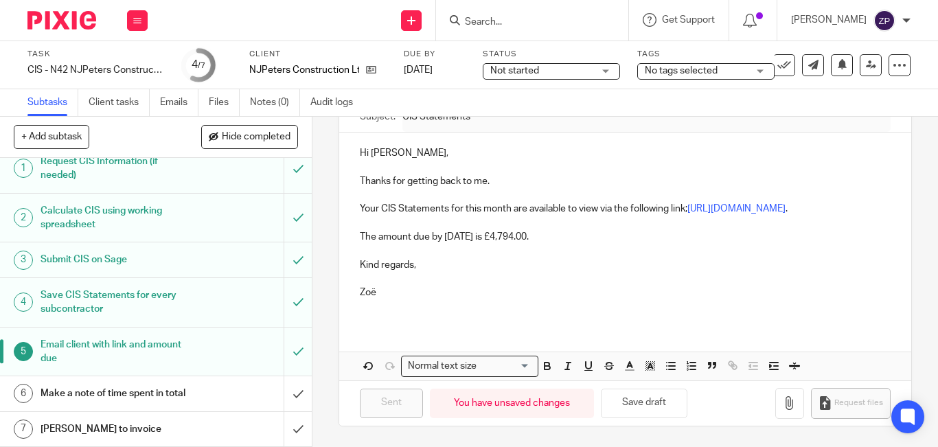
scroll to position [27, 0]
click at [173, 383] on h1 "Make a note of time spent in total" at bounding box center [117, 393] width 153 height 21
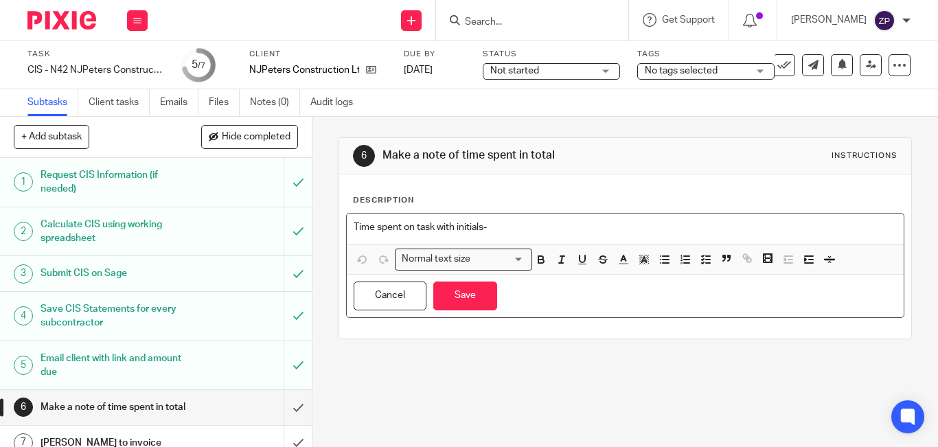
click at [530, 227] on p "Time spent on task with initials-" at bounding box center [625, 227] width 543 height 14
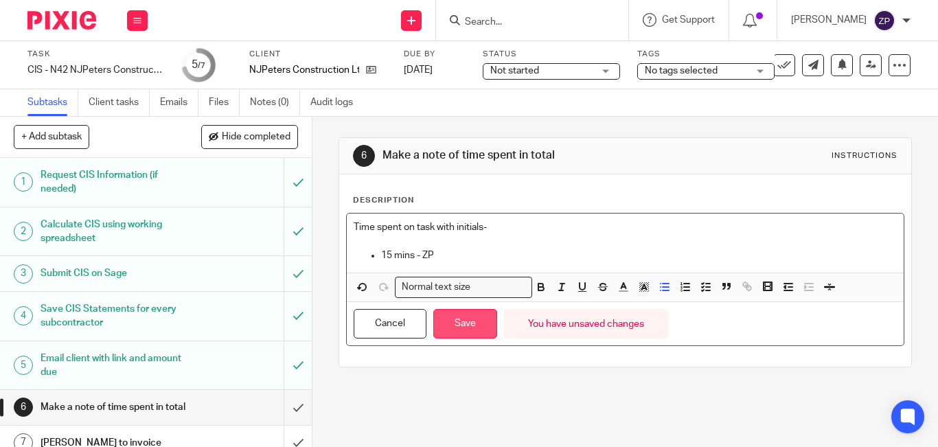
click at [450, 328] on button "Save" at bounding box center [465, 324] width 64 height 30
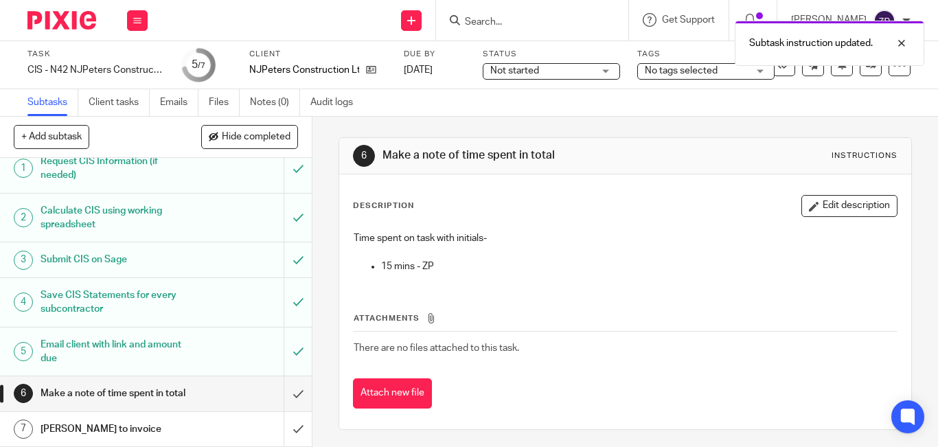
scroll to position [27, 0]
click at [286, 383] on input "submit" at bounding box center [156, 393] width 312 height 34
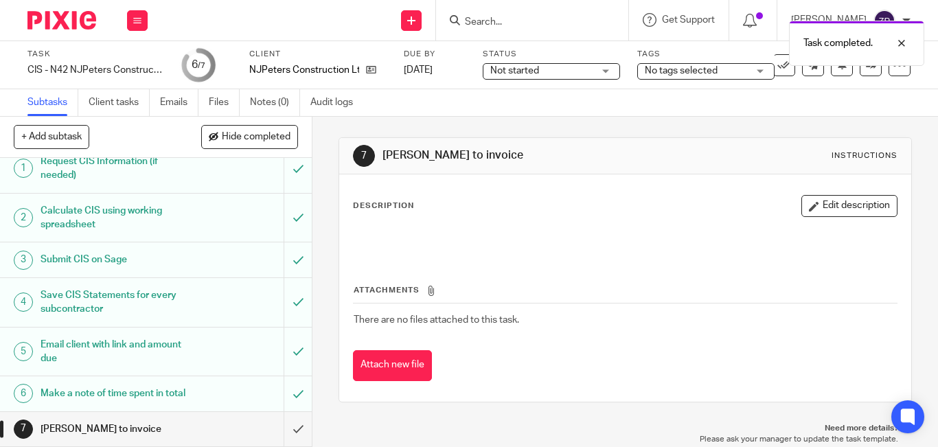
scroll to position [27, 0]
click at [680, 71] on span "No tags selected" at bounding box center [681, 71] width 73 height 10
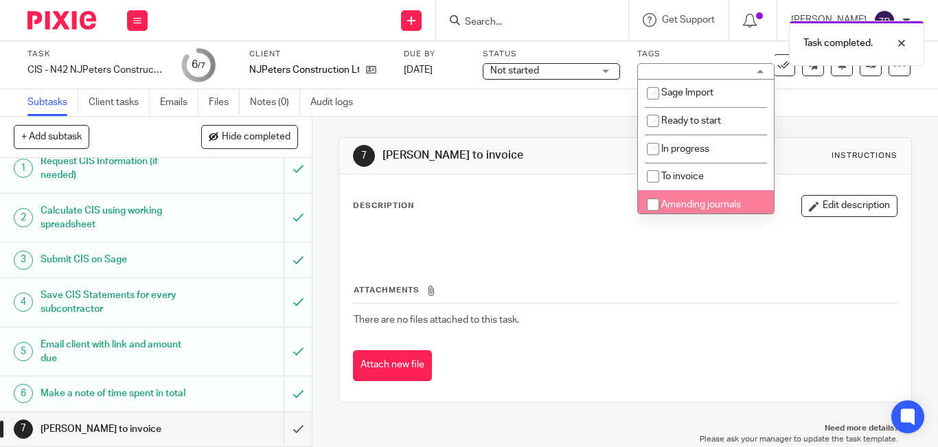
scroll to position [228, 0]
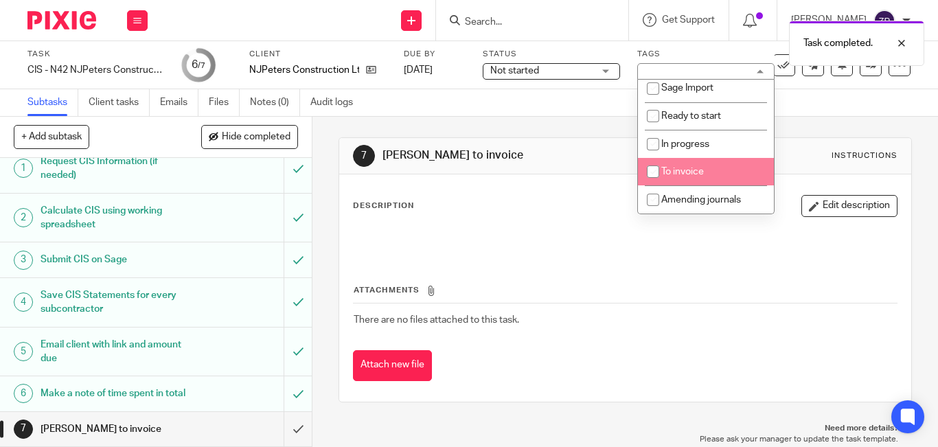
click at [684, 163] on li "To invoice" at bounding box center [706, 172] width 136 height 28
checkbox input "true"
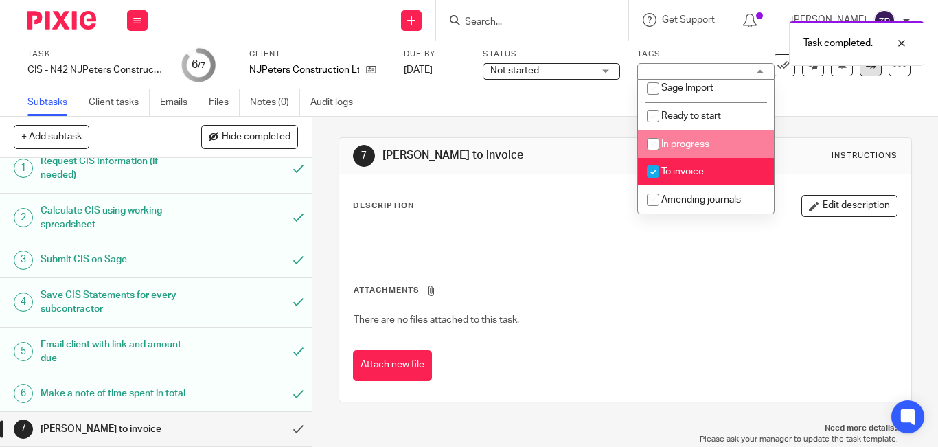
click at [860, 73] on link at bounding box center [871, 65] width 22 height 22
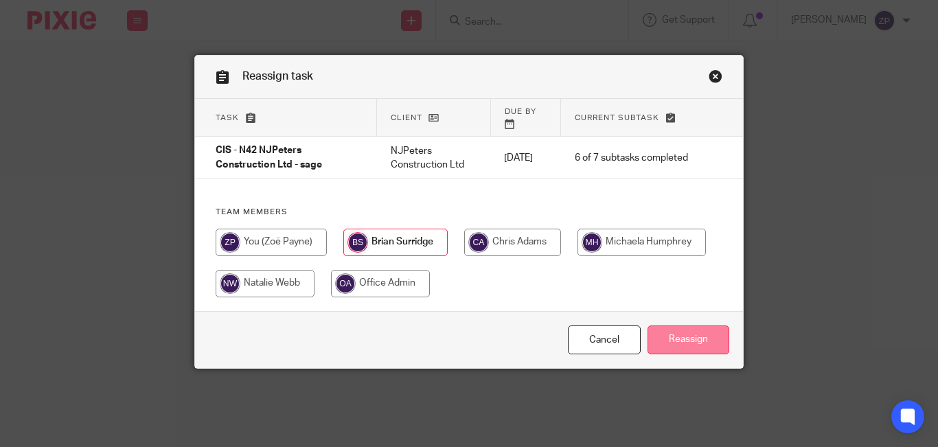
click at [706, 335] on input "Reassign" at bounding box center [689, 341] width 82 height 30
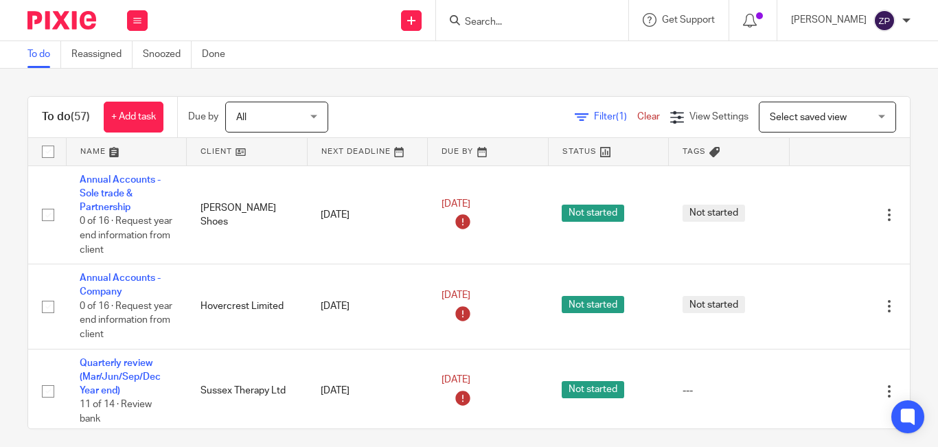
click at [440, 104] on div "Filter (1) Clear View Settings View Settings (1) Filters Clear Save Manage save…" at bounding box center [631, 117] width 558 height 31
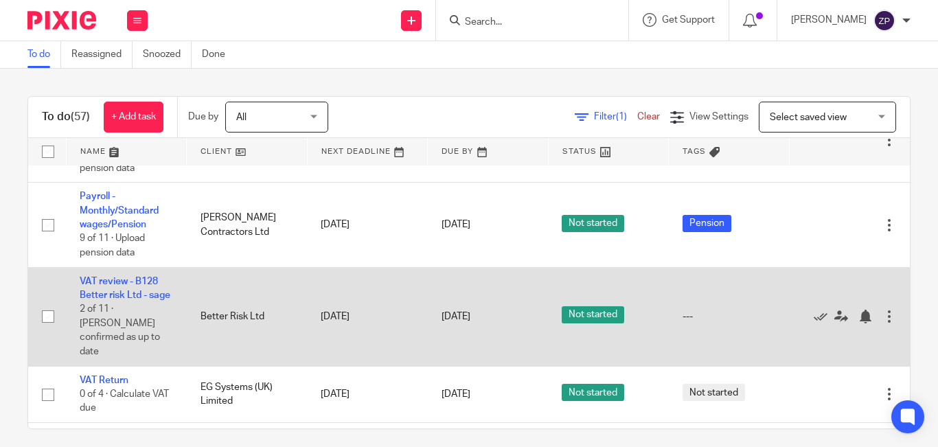
scroll to position [2891, 0]
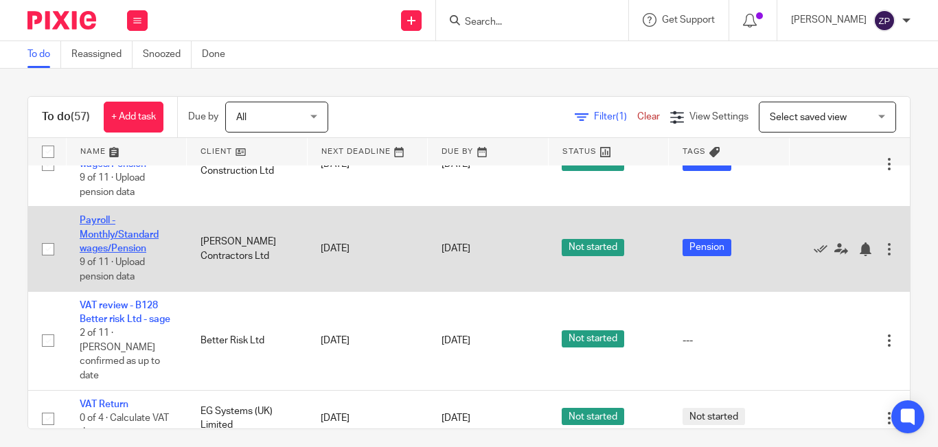
click at [126, 245] on link "Payroll - Monthly/Standard wages/Pension" at bounding box center [119, 235] width 79 height 38
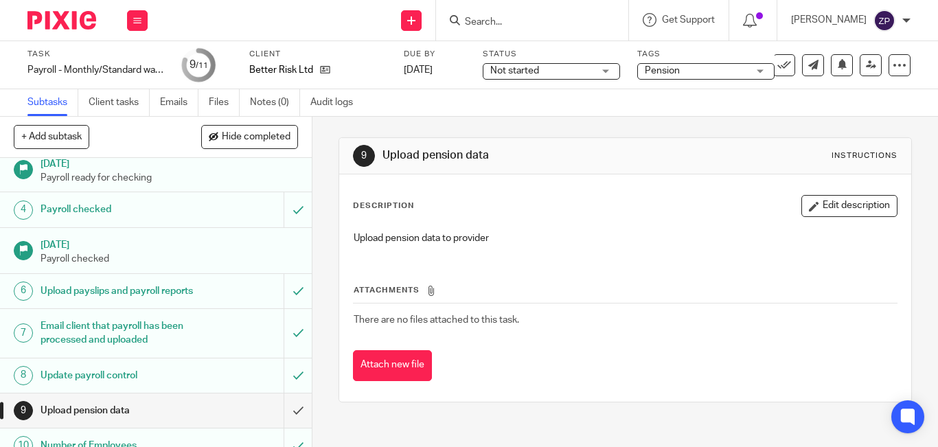
scroll to position [148, 0]
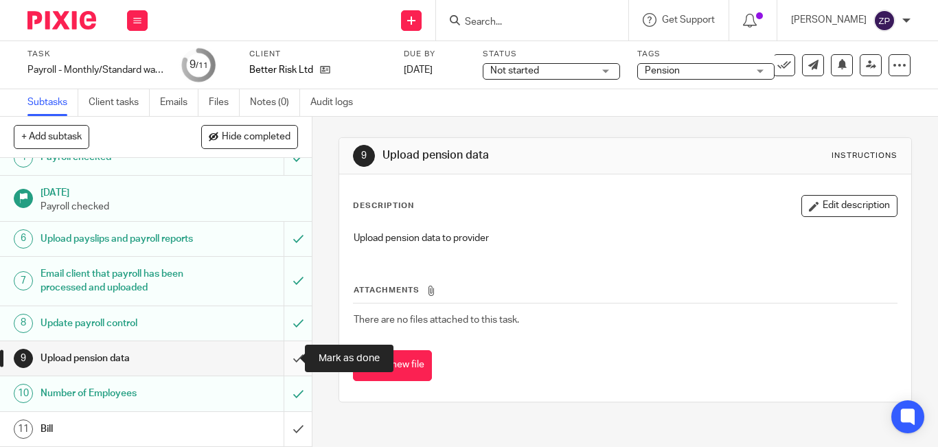
click at [286, 357] on input "submit" at bounding box center [156, 358] width 312 height 34
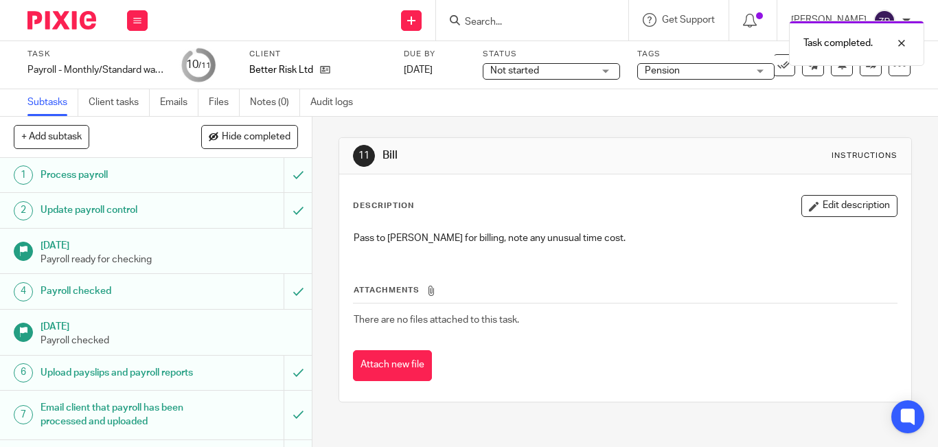
click at [709, 78] on span "Pension" at bounding box center [696, 71] width 103 height 14
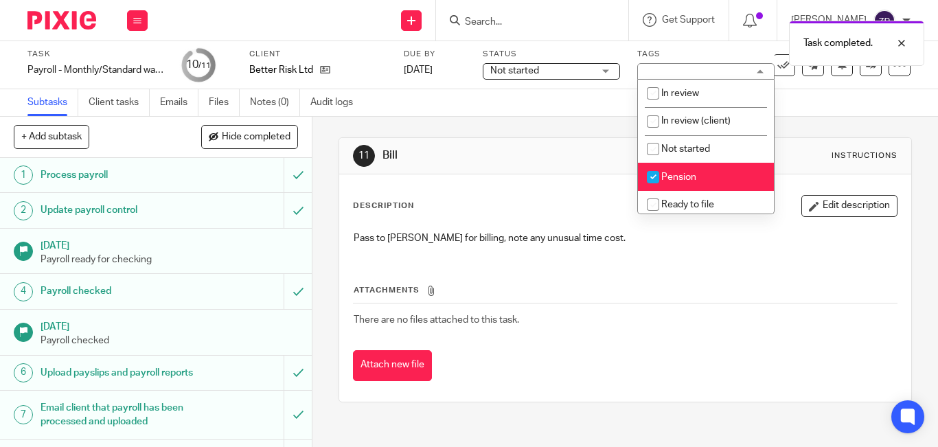
click at [670, 180] on span "Pension" at bounding box center [678, 177] width 35 height 10
checkbox input "false"
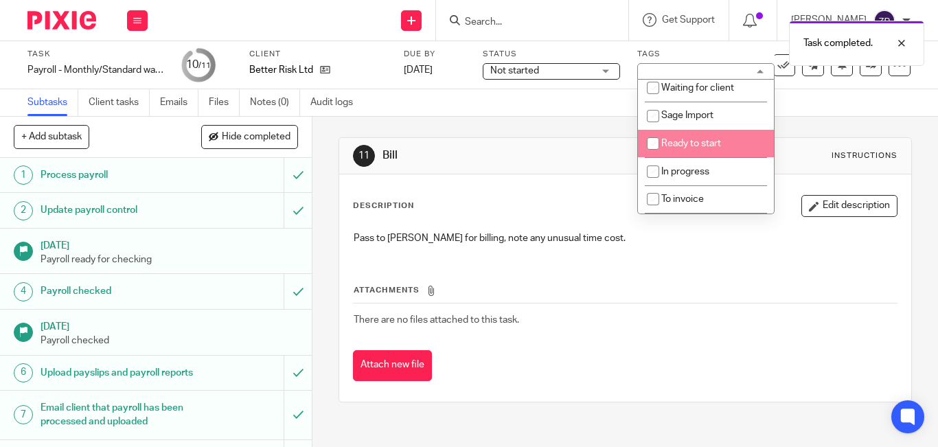
scroll to position [206, 0]
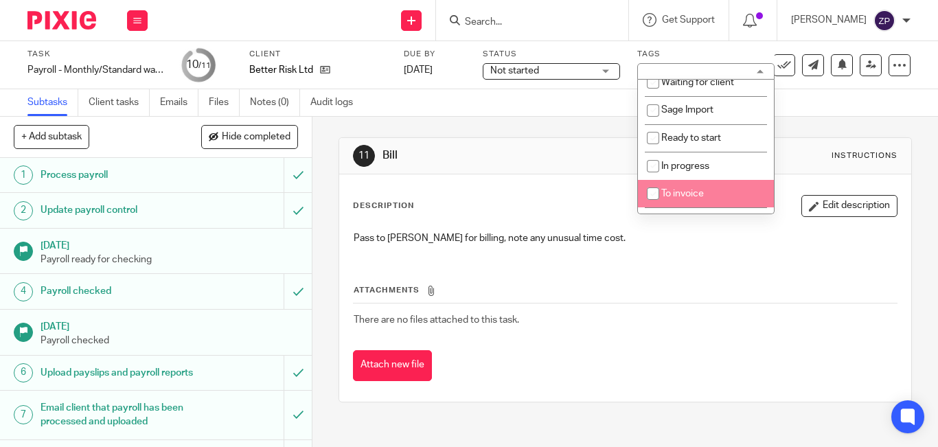
click at [679, 199] on li "To invoice" at bounding box center [706, 194] width 136 height 28
checkbox input "true"
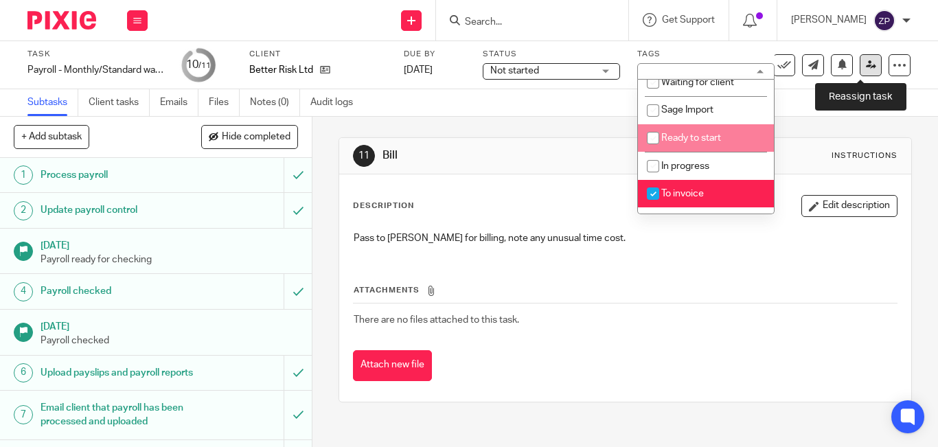
click at [860, 70] on link at bounding box center [871, 65] width 22 height 22
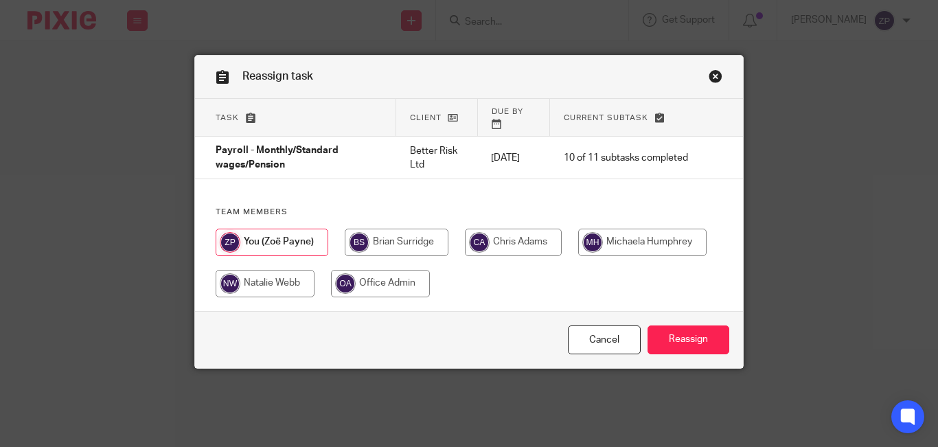
click at [409, 229] on input "radio" at bounding box center [397, 242] width 104 height 27
radio input "true"
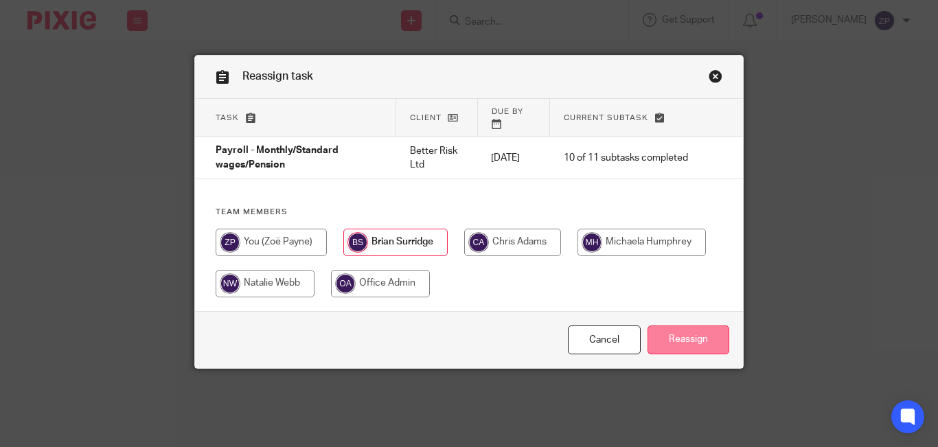
click at [700, 326] on input "Reassign" at bounding box center [689, 341] width 82 height 30
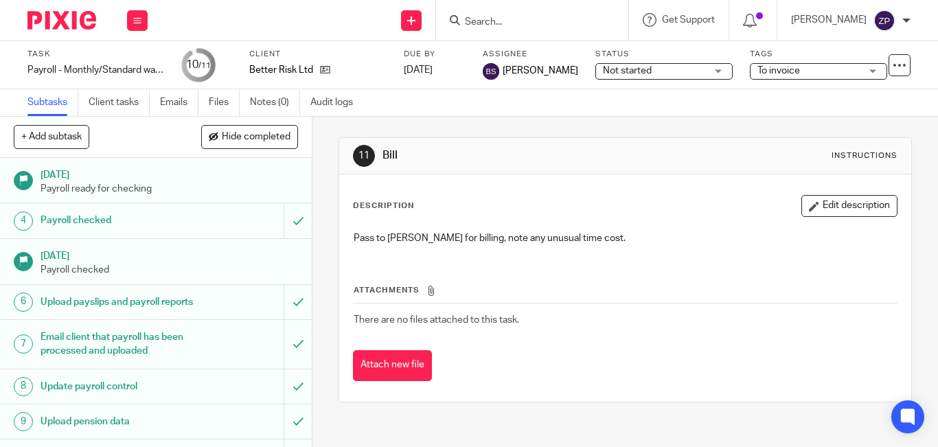
scroll to position [148, 0]
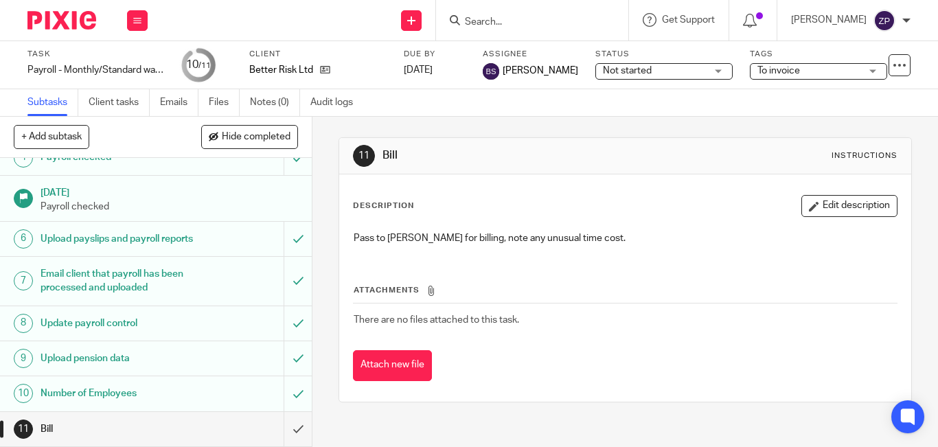
click at [56, 22] on img at bounding box center [61, 20] width 69 height 19
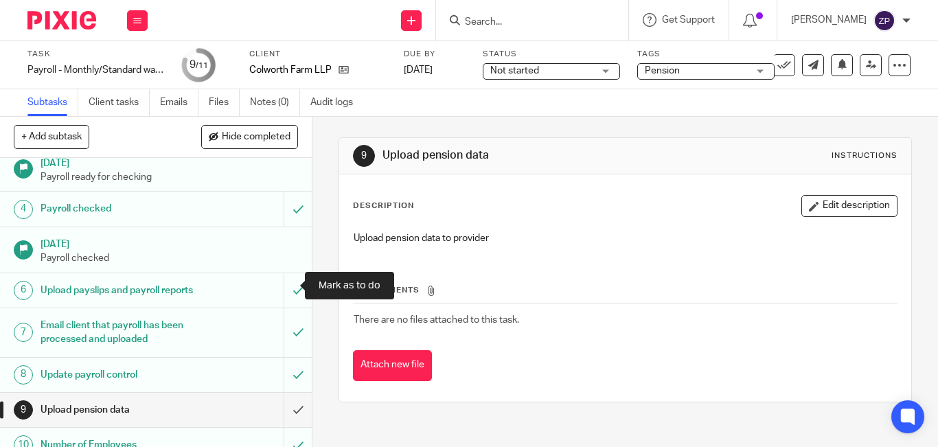
scroll to position [148, 0]
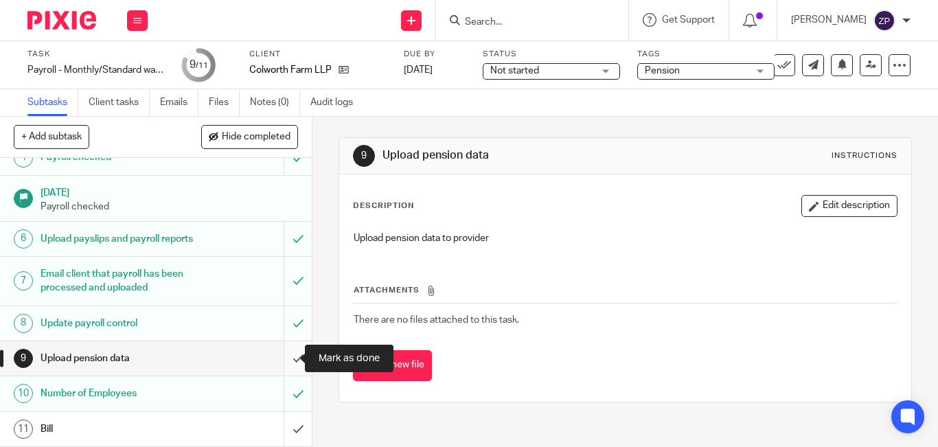
click at [283, 358] on input "submit" at bounding box center [156, 358] width 312 height 34
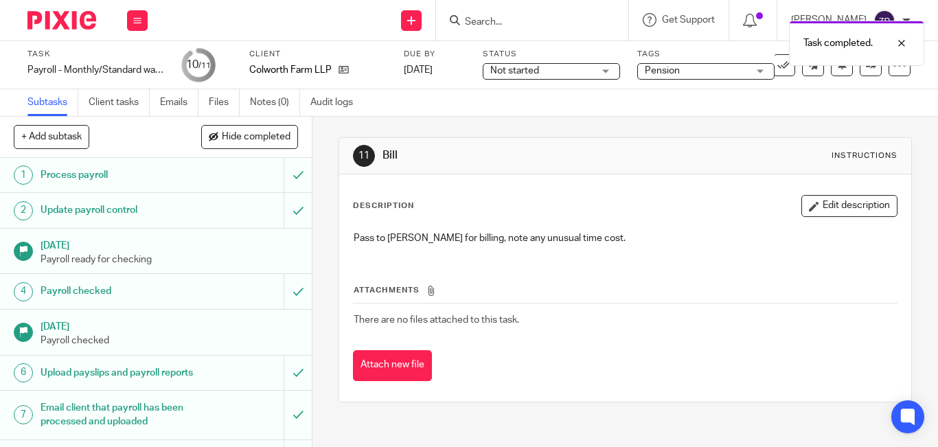
click at [682, 67] on span "Pension" at bounding box center [696, 71] width 103 height 14
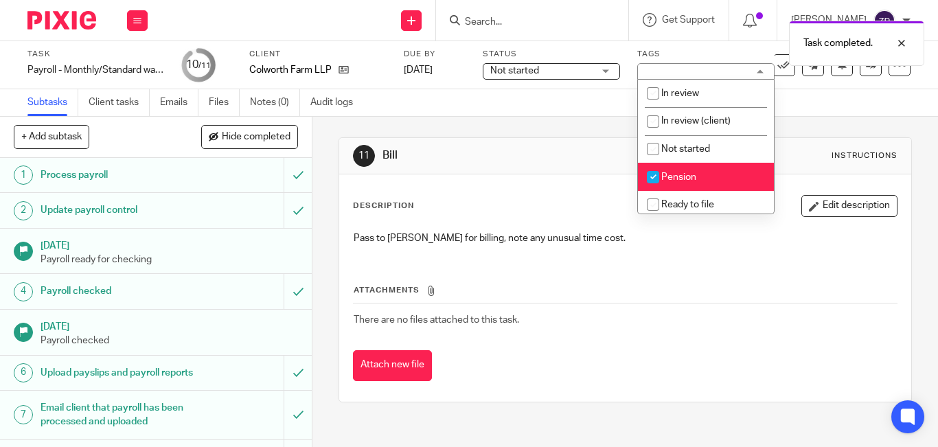
click at [665, 172] on input "checkbox" at bounding box center [653, 177] width 26 height 26
checkbox input "false"
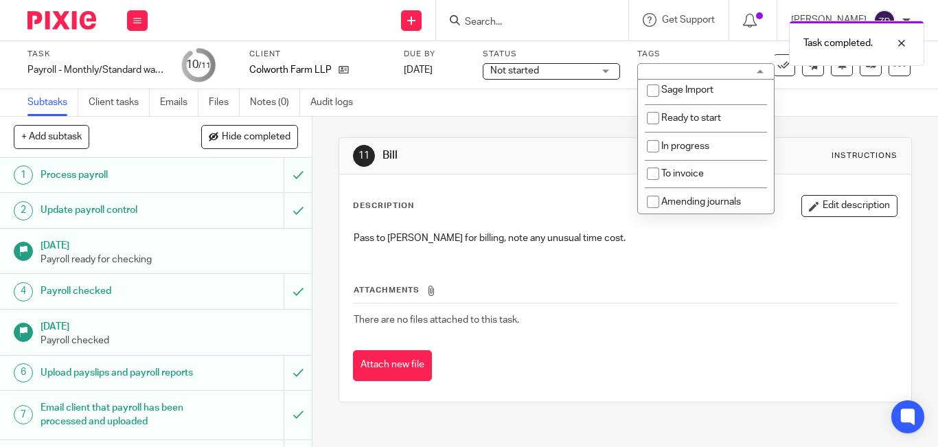
scroll to position [228, 0]
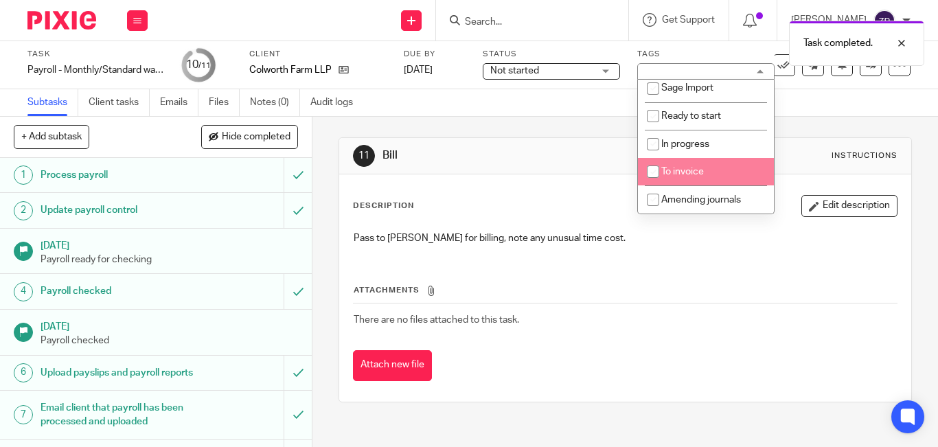
click at [665, 172] on input "checkbox" at bounding box center [653, 172] width 26 height 26
checkbox input "true"
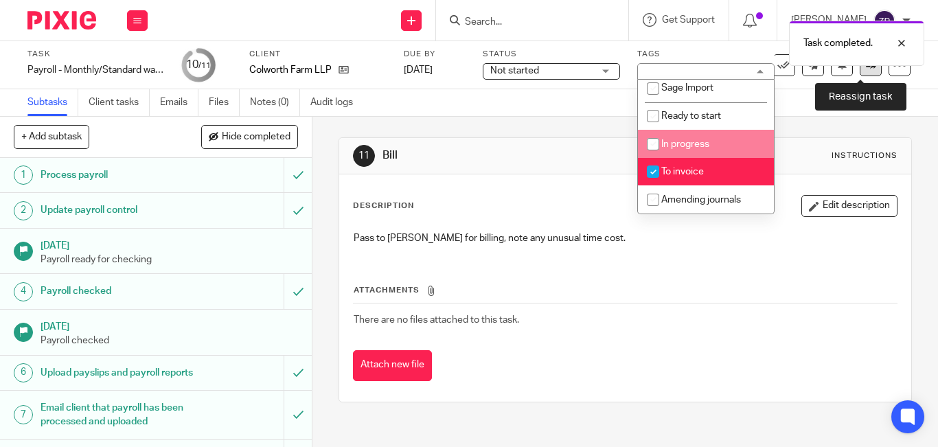
click at [868, 72] on link at bounding box center [871, 65] width 22 height 22
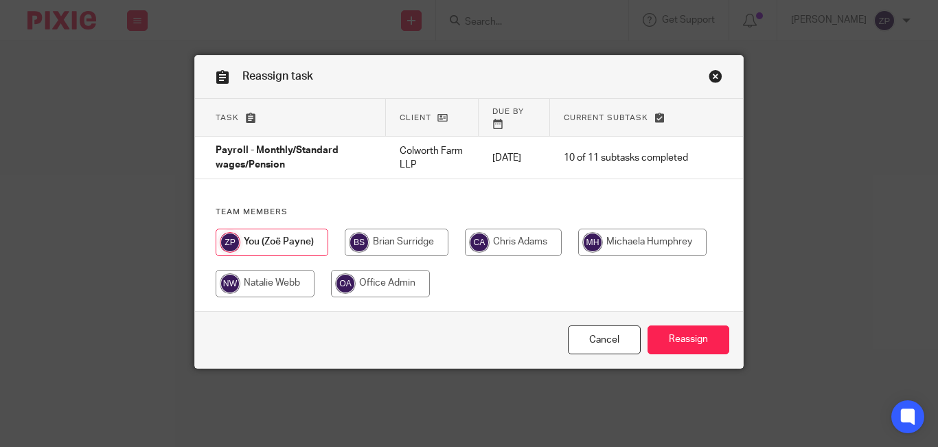
click at [381, 237] on input "radio" at bounding box center [397, 242] width 104 height 27
radio input "true"
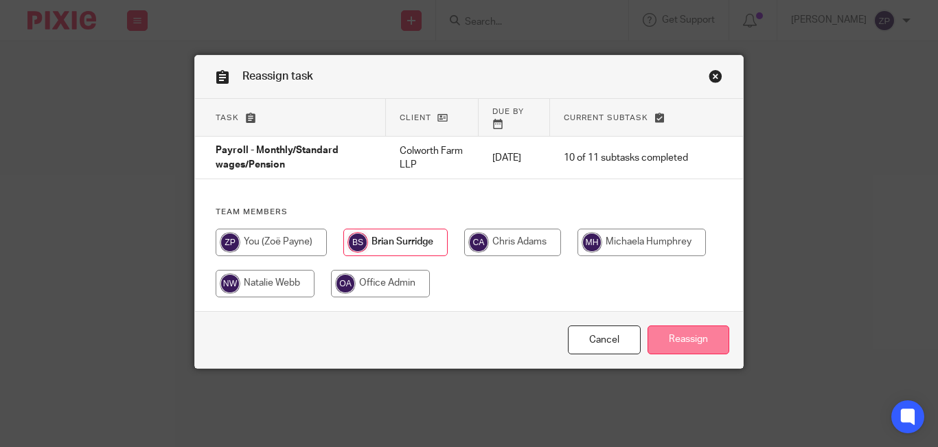
click at [655, 326] on input "Reassign" at bounding box center [689, 341] width 82 height 30
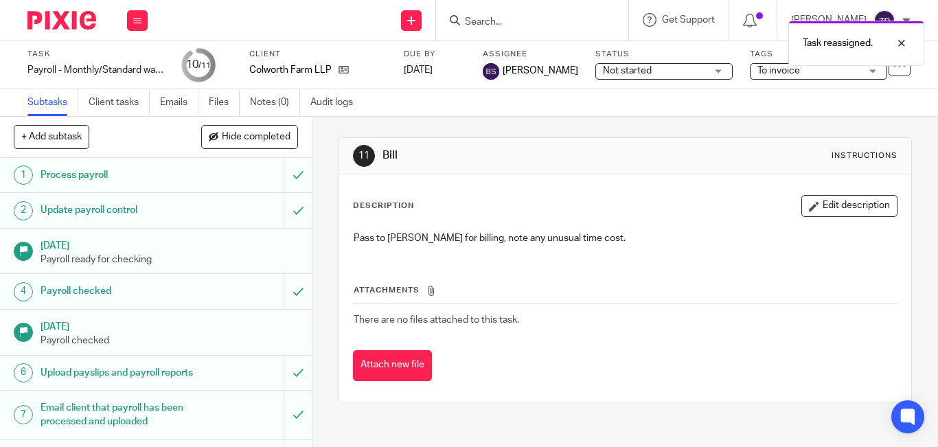
click at [76, 19] on img at bounding box center [61, 20] width 69 height 19
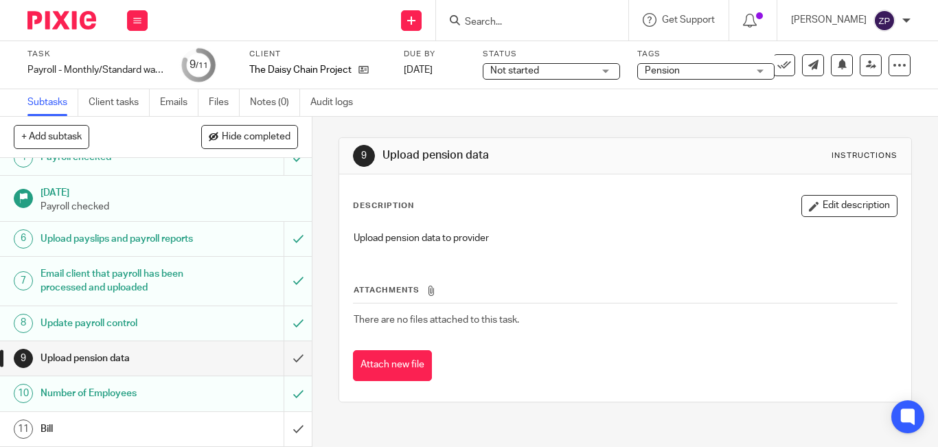
scroll to position [148, 0]
click at [284, 361] on input "submit" at bounding box center [156, 358] width 312 height 34
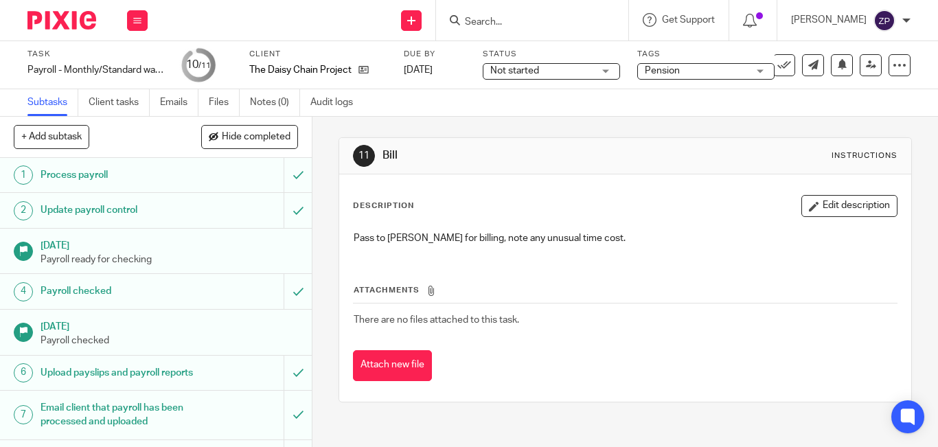
click at [683, 75] on span "Pension" at bounding box center [696, 71] width 103 height 14
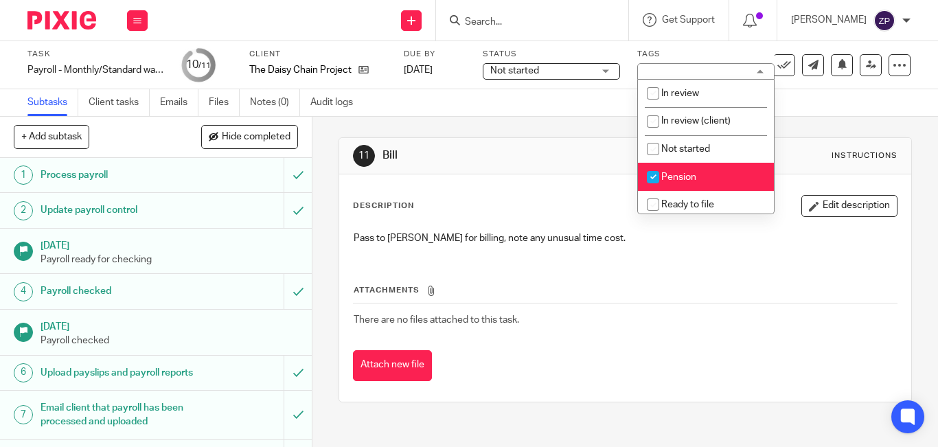
click at [659, 174] on input "checkbox" at bounding box center [653, 177] width 26 height 26
checkbox input "false"
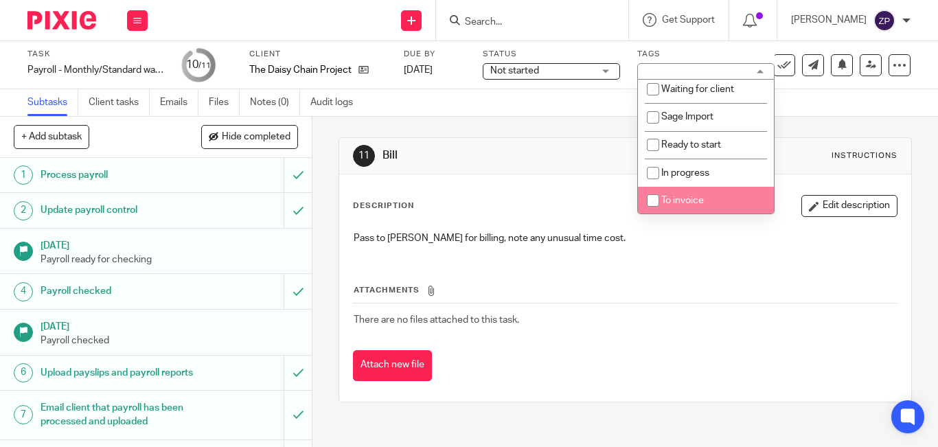
scroll to position [228, 0]
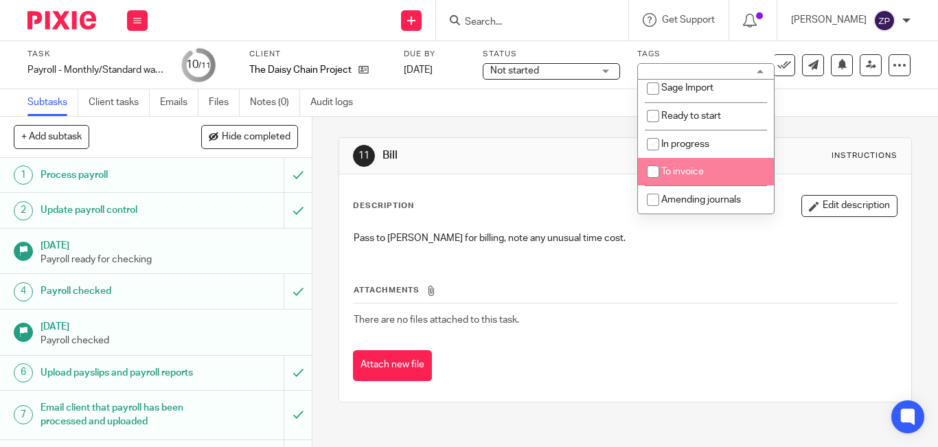
click at [667, 176] on span "To invoice" at bounding box center [682, 172] width 43 height 10
checkbox input "true"
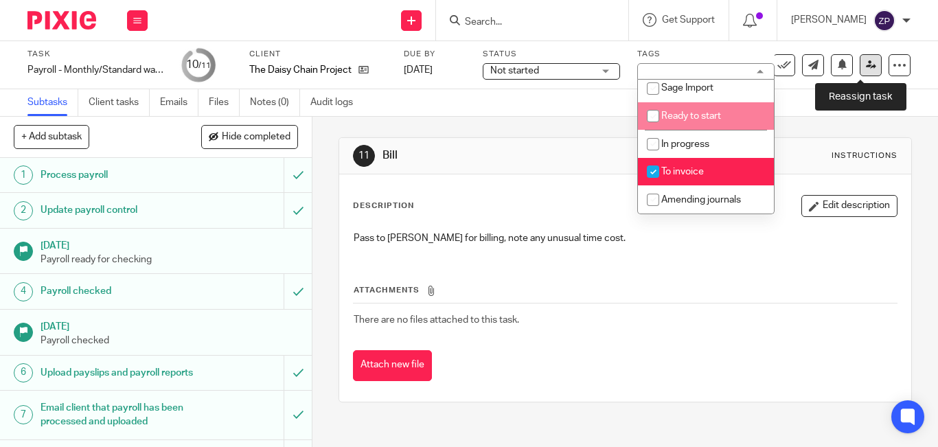
click at [866, 67] on icon at bounding box center [871, 65] width 10 height 10
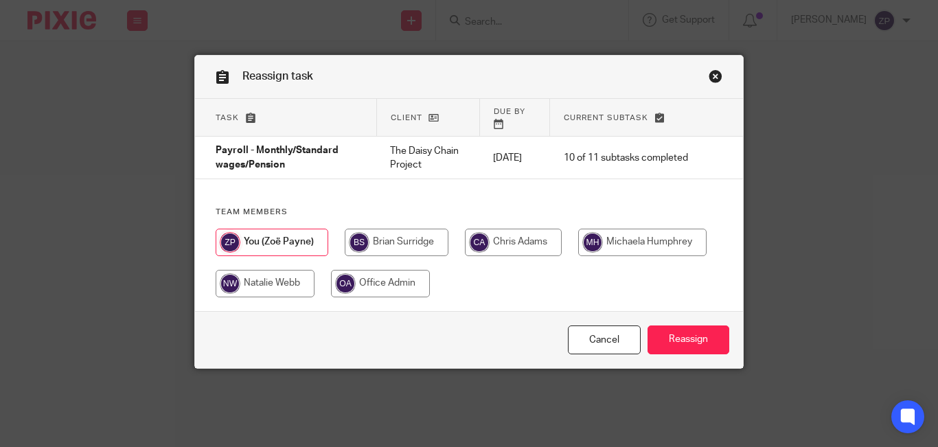
click at [411, 234] on input "radio" at bounding box center [397, 242] width 104 height 27
radio input "true"
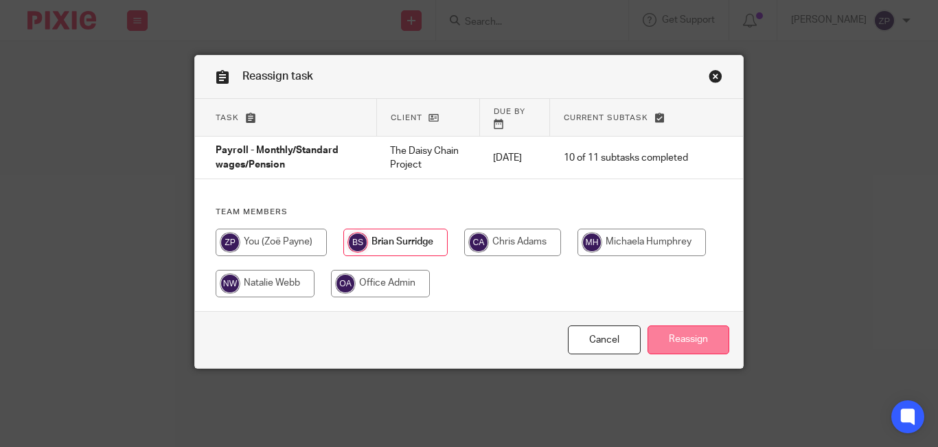
click at [690, 326] on input "Reassign" at bounding box center [689, 341] width 82 height 30
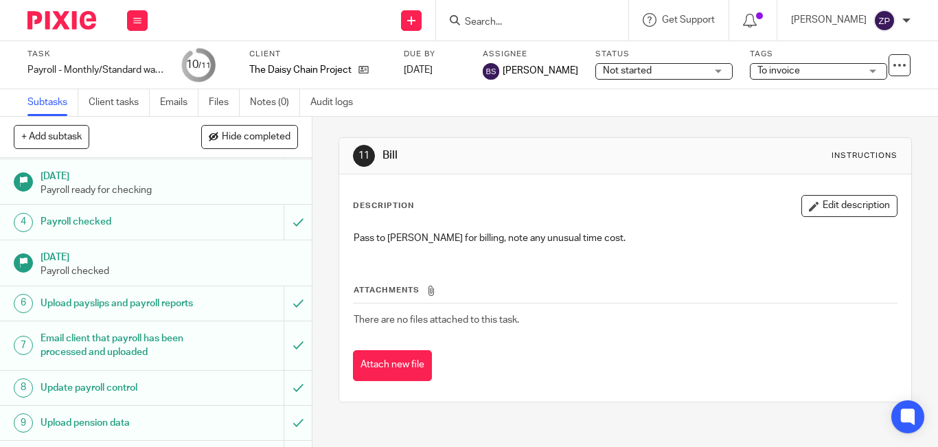
scroll to position [148, 0]
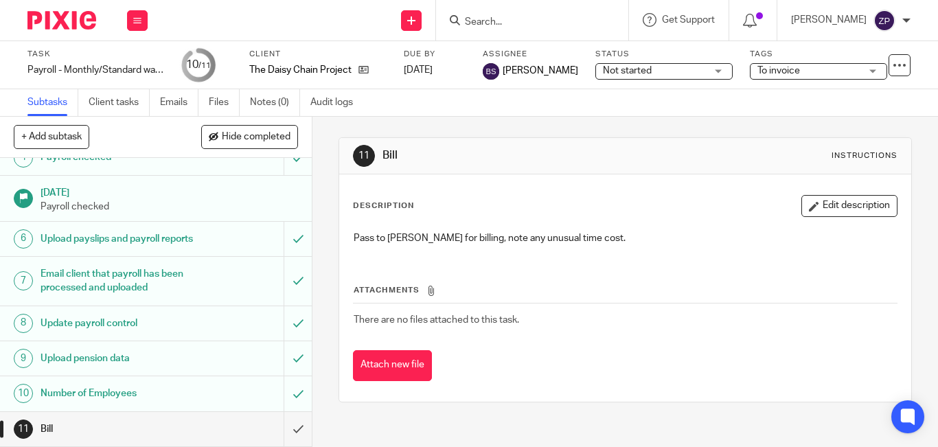
click at [76, 24] on img at bounding box center [61, 20] width 69 height 19
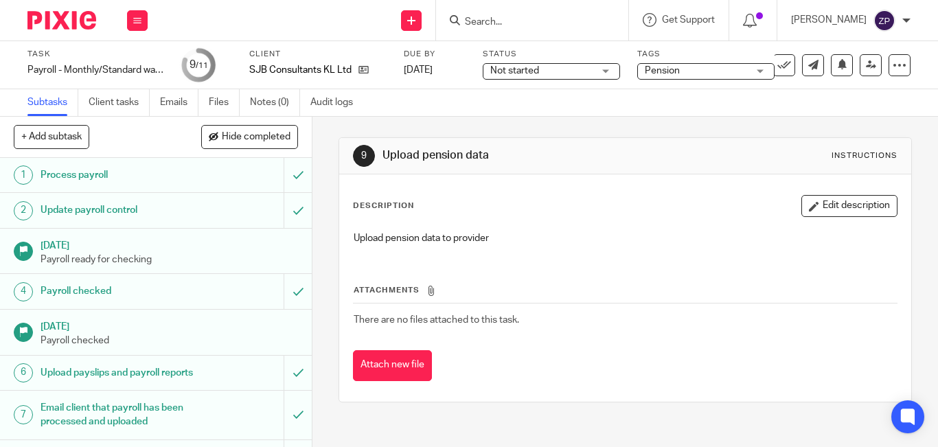
scroll to position [148, 0]
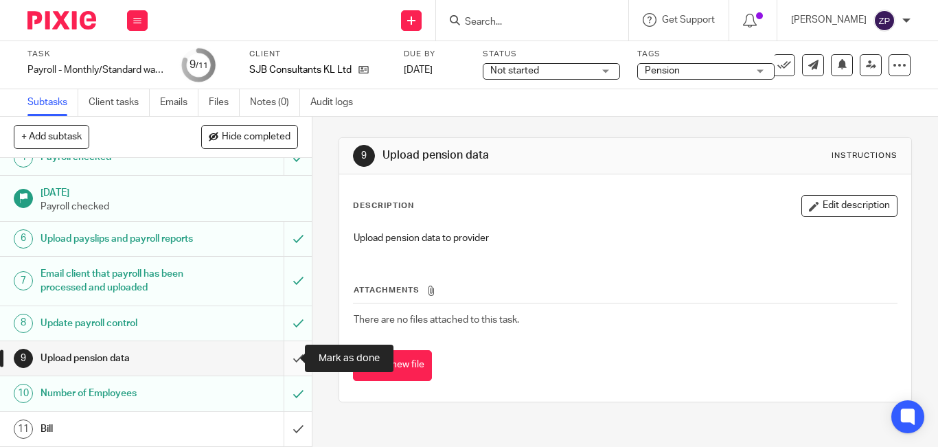
click at [283, 356] on input "submit" at bounding box center [156, 358] width 312 height 34
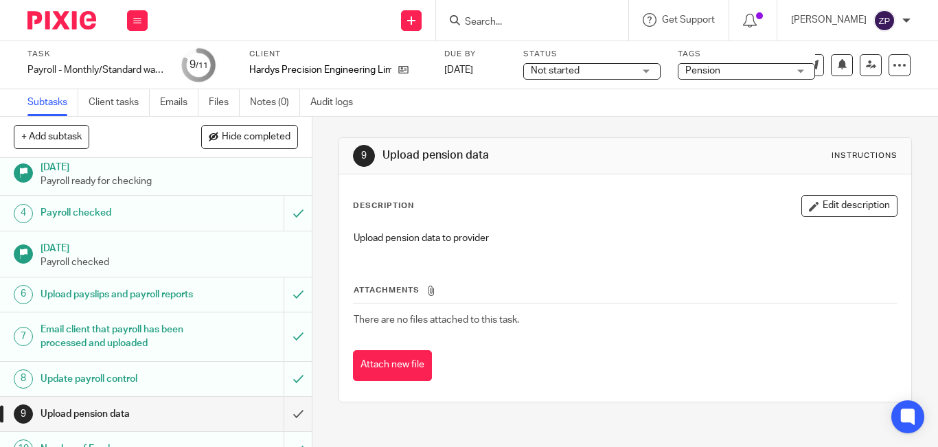
scroll to position [148, 0]
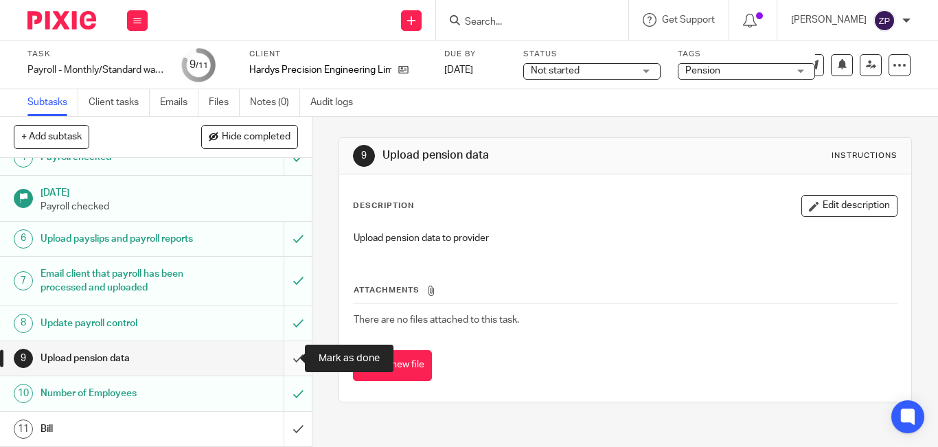
click at [280, 359] on input "submit" at bounding box center [156, 358] width 312 height 34
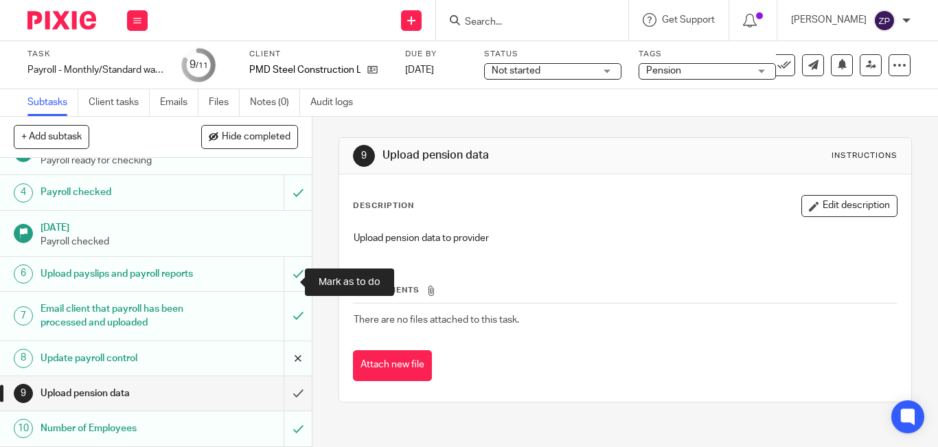
scroll to position [148, 0]
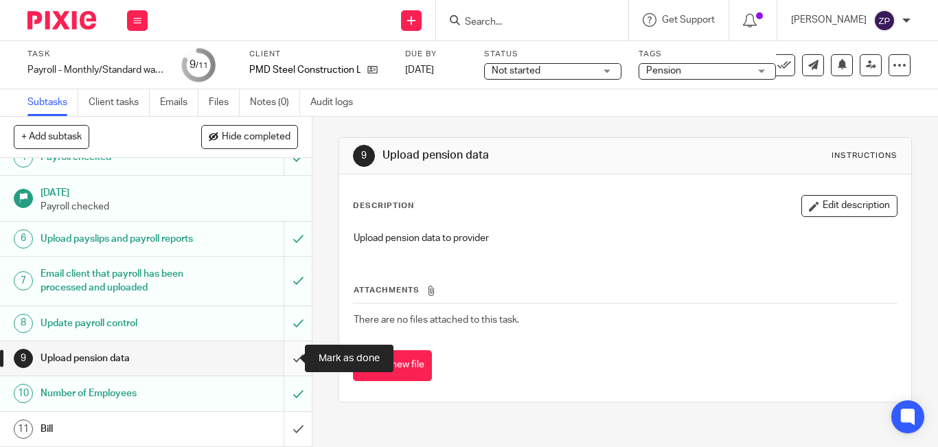
click at [286, 366] on input "submit" at bounding box center [156, 358] width 312 height 34
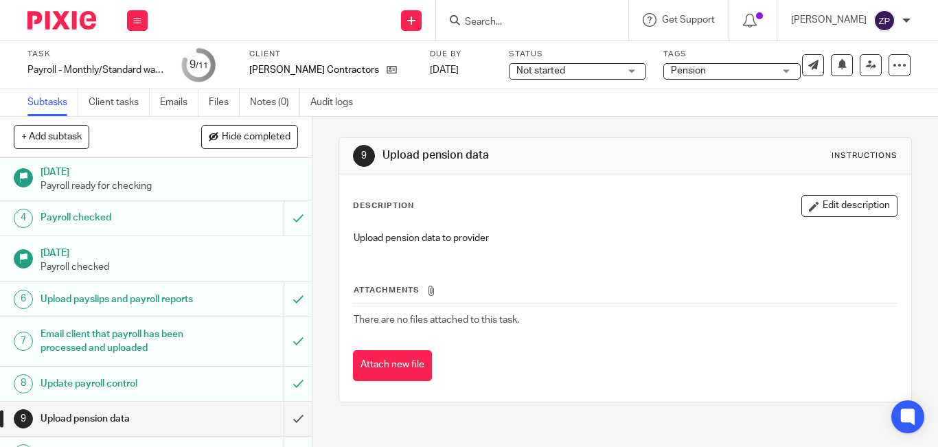
scroll to position [148, 0]
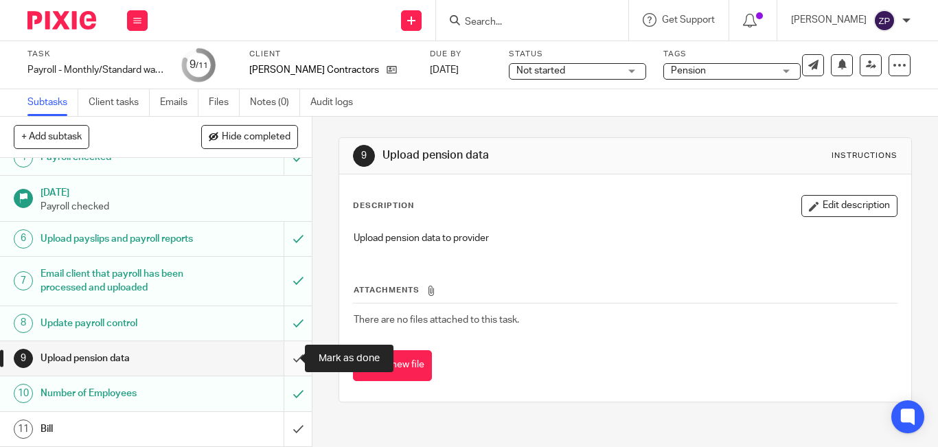
click at [277, 359] on input "submit" at bounding box center [156, 358] width 312 height 34
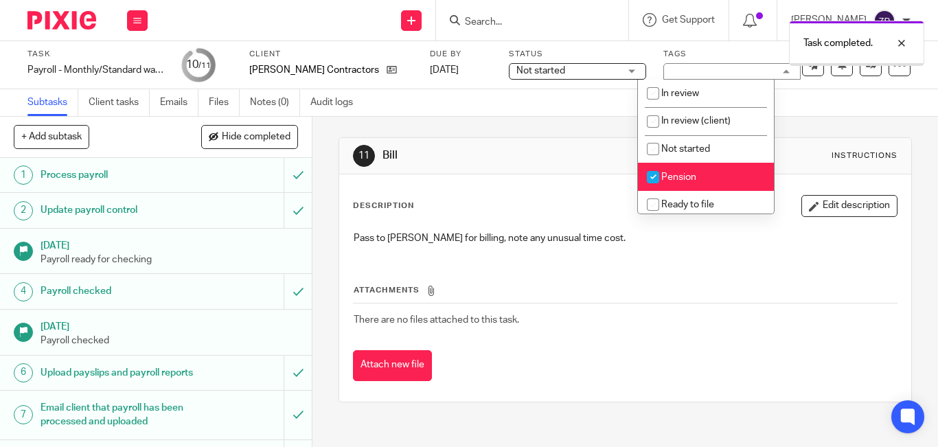
click at [672, 172] on li "Pension" at bounding box center [706, 177] width 136 height 28
checkbox input "false"
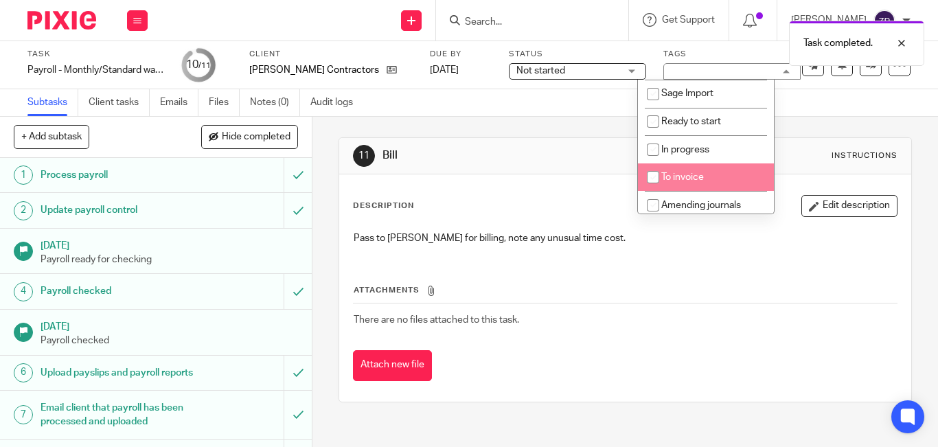
scroll to position [228, 0]
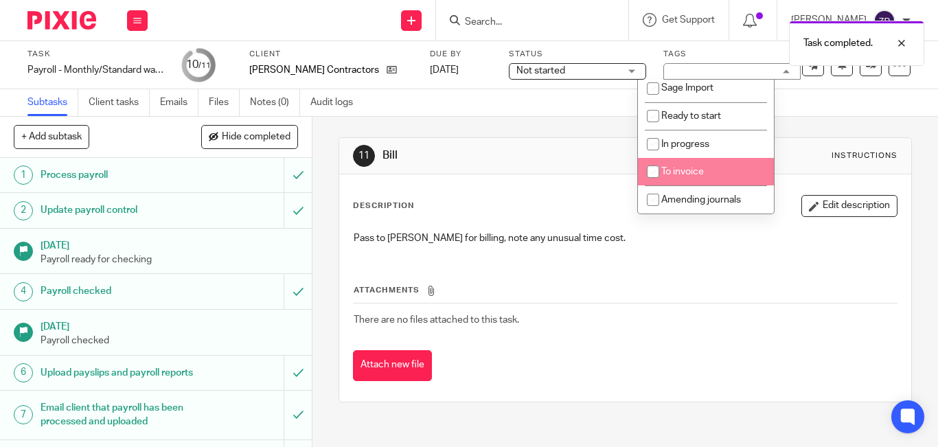
click at [676, 176] on span "To invoice" at bounding box center [682, 172] width 43 height 10
checkbox input "true"
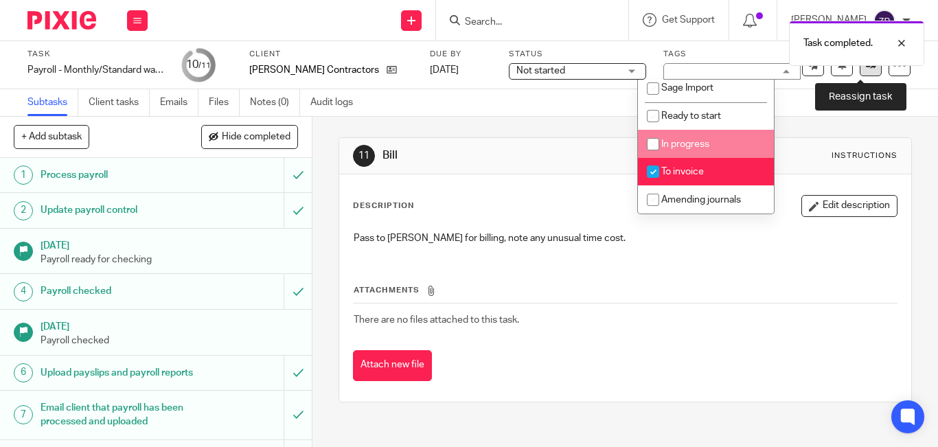
click at [860, 70] on link at bounding box center [871, 65] width 22 height 22
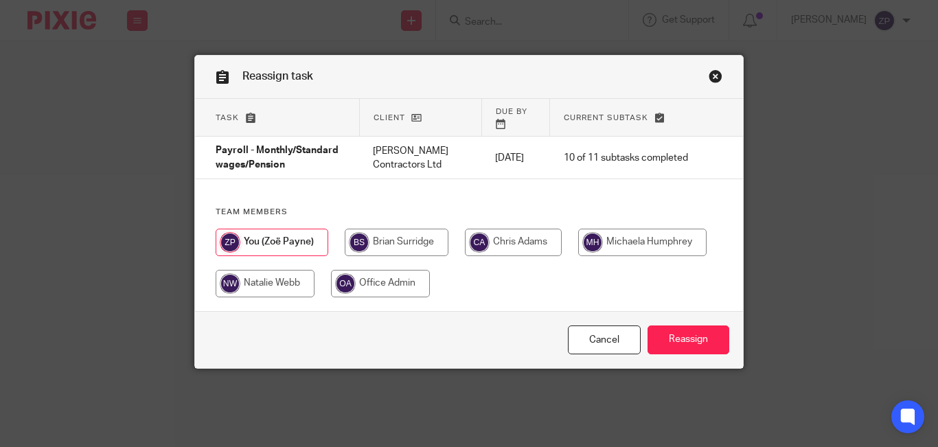
click at [389, 233] on input "radio" at bounding box center [397, 242] width 104 height 27
radio input "true"
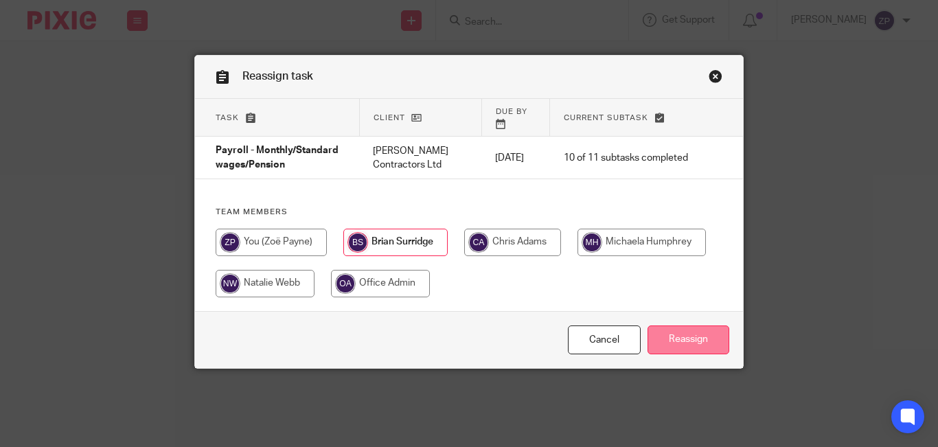
click at [678, 334] on input "Reassign" at bounding box center [689, 341] width 82 height 30
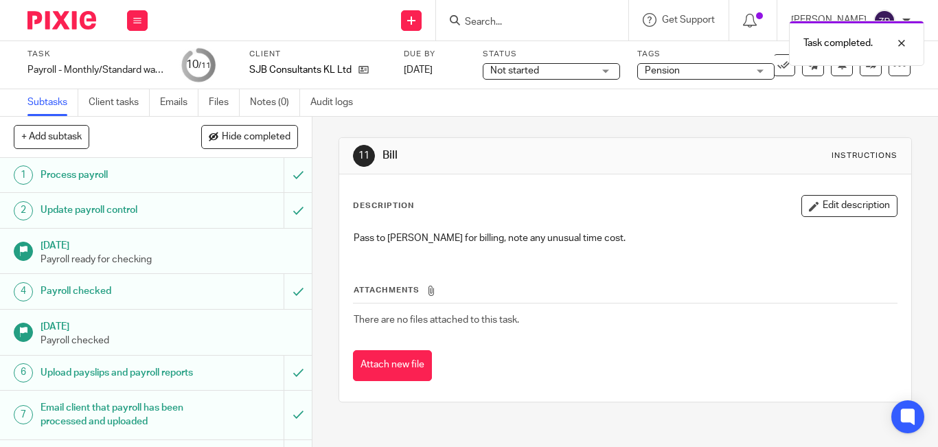
click at [692, 70] on span "Pension" at bounding box center [696, 71] width 103 height 14
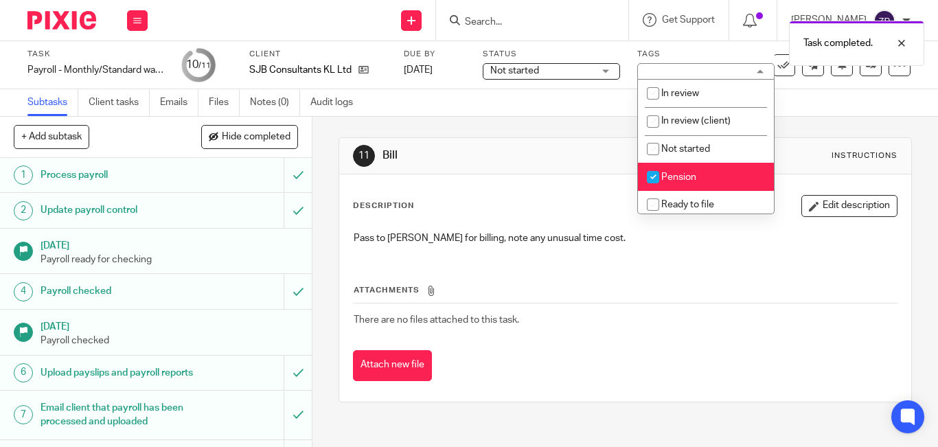
click at [651, 178] on input "checkbox" at bounding box center [653, 177] width 26 height 26
checkbox input "false"
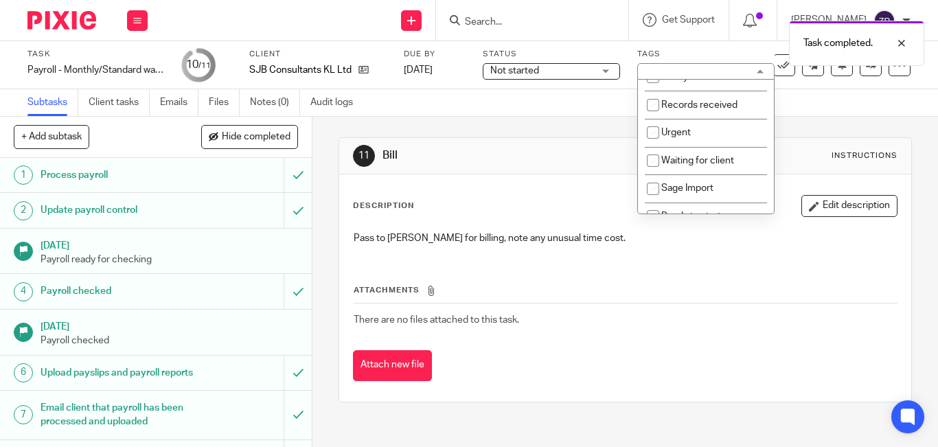
scroll to position [228, 0]
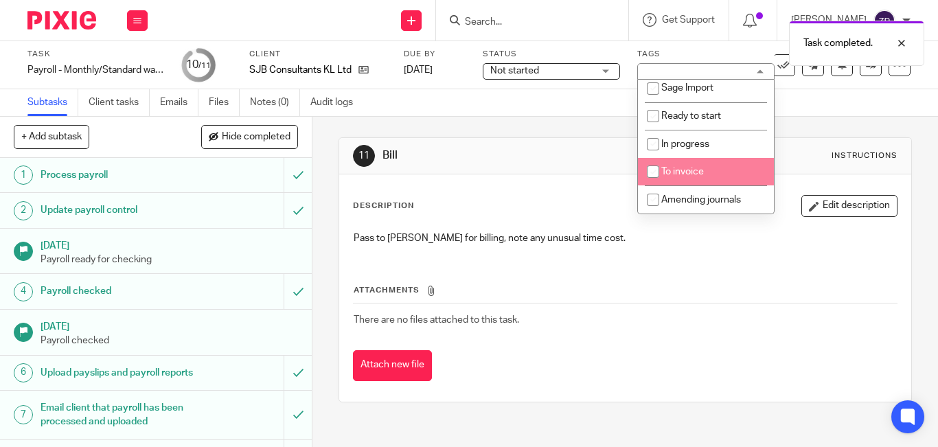
click at [656, 174] on input "checkbox" at bounding box center [653, 172] width 26 height 26
checkbox input "true"
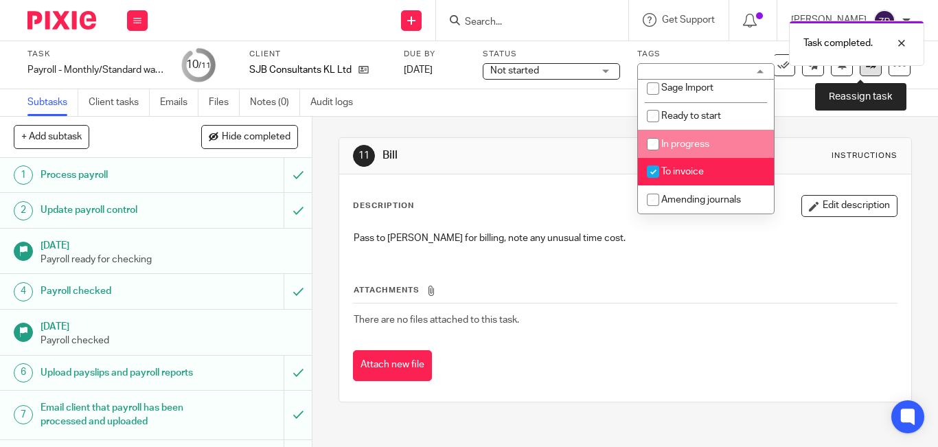
click at [860, 72] on link at bounding box center [871, 65] width 22 height 22
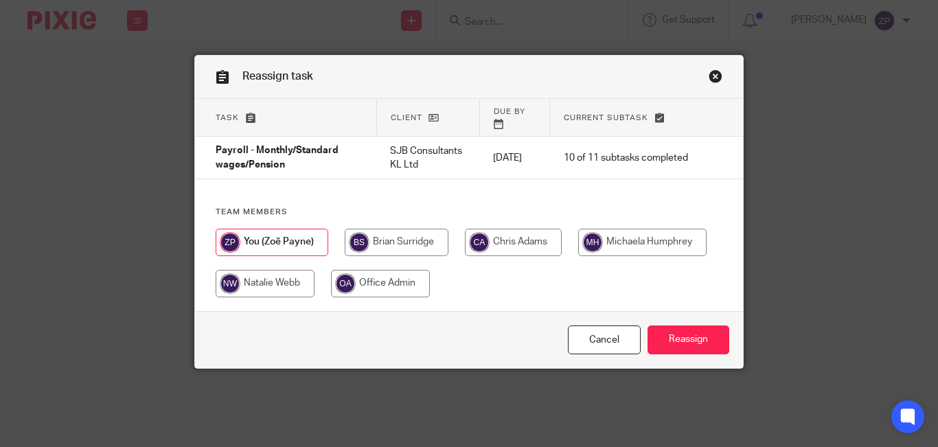
click at [405, 248] on input "radio" at bounding box center [397, 242] width 104 height 27
radio input "true"
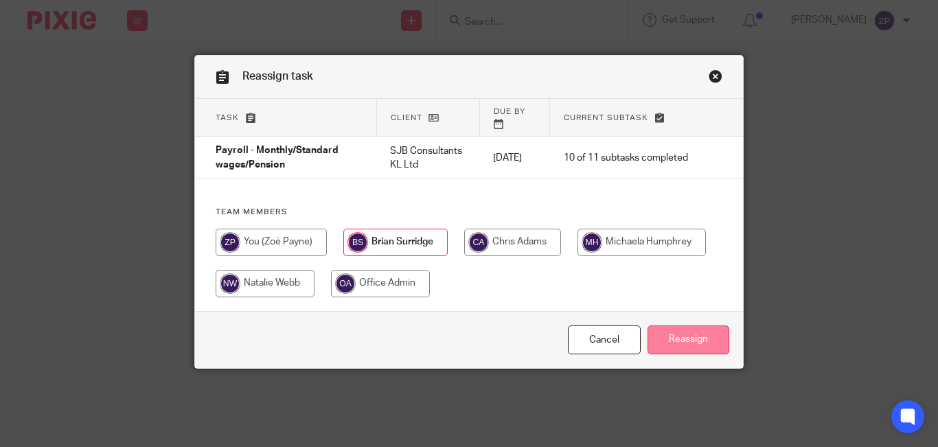
drag, startPoint x: 668, startPoint y: 342, endPoint x: 655, endPoint y: 344, distance: 13.9
click at [666, 344] on input "Reassign" at bounding box center [689, 341] width 82 height 30
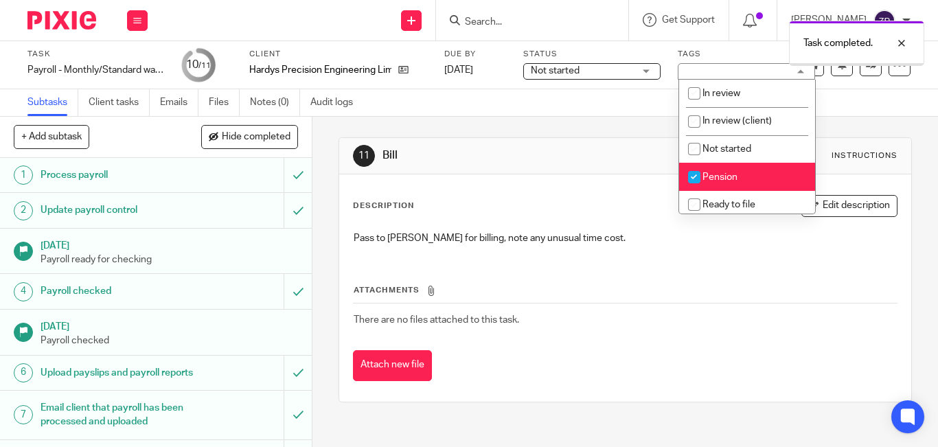
click at [698, 181] on input "checkbox" at bounding box center [694, 177] width 26 height 26
checkbox input "false"
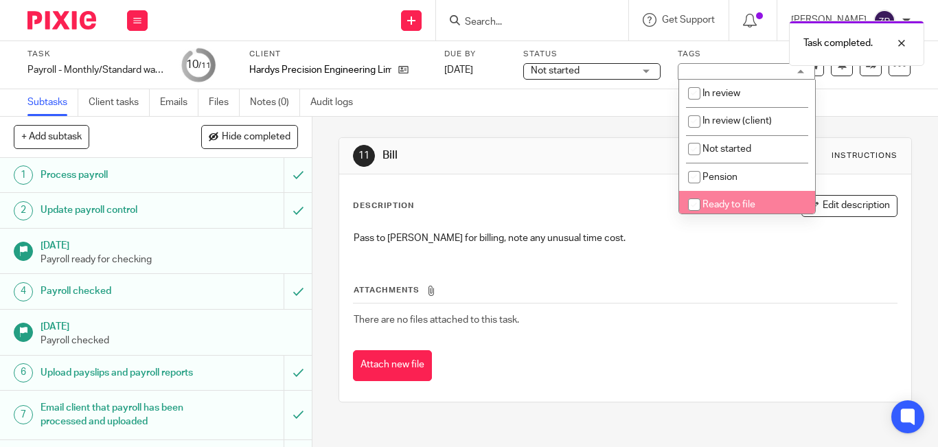
scroll to position [228, 0]
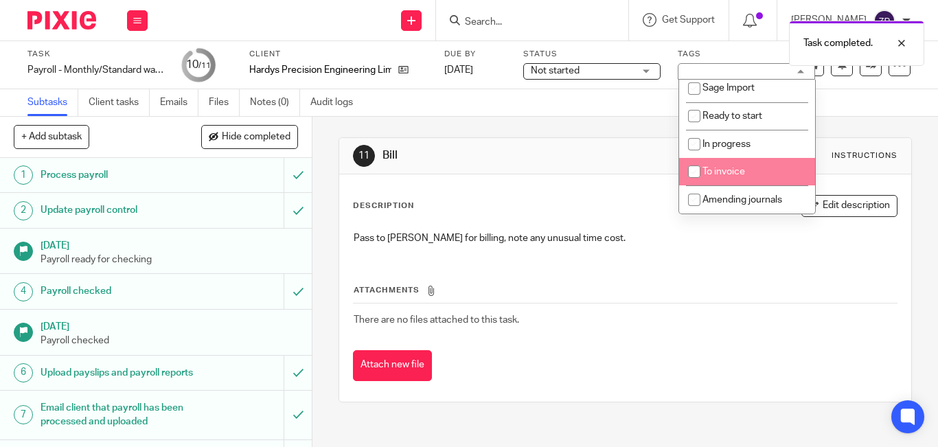
click at [713, 176] on span "To invoice" at bounding box center [724, 172] width 43 height 10
checkbox input "true"
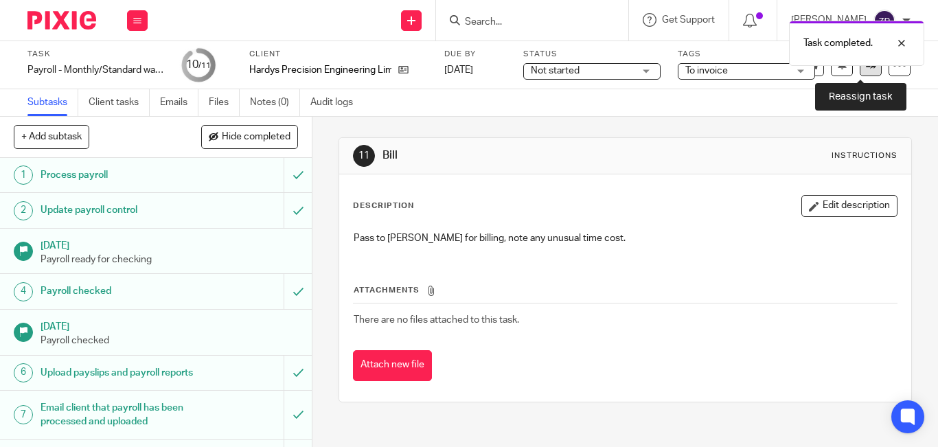
click at [860, 73] on link at bounding box center [871, 65] width 22 height 22
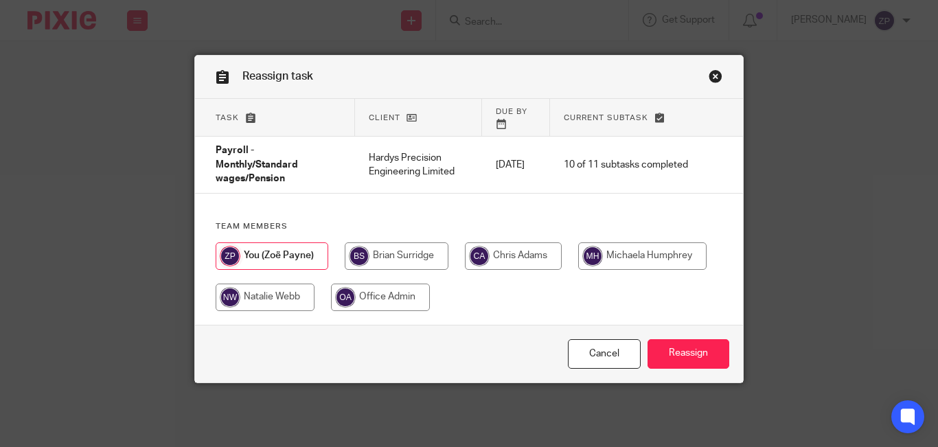
click at [415, 248] on input "radio" at bounding box center [397, 255] width 104 height 27
radio input "true"
drag, startPoint x: 686, startPoint y: 339, endPoint x: 669, endPoint y: 338, distance: 17.2
click at [686, 339] on input "Reassign" at bounding box center [689, 354] width 82 height 30
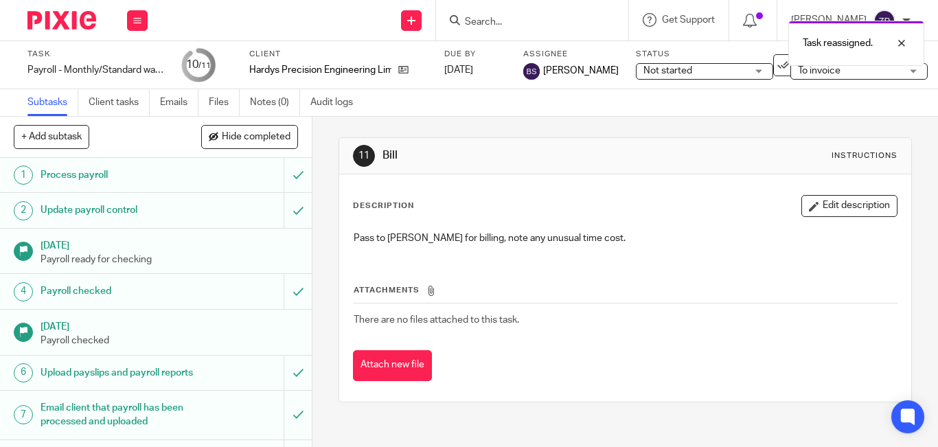
drag, startPoint x: 70, startPoint y: 26, endPoint x: 77, endPoint y: 24, distance: 7.2
click at [70, 26] on img at bounding box center [61, 20] width 69 height 19
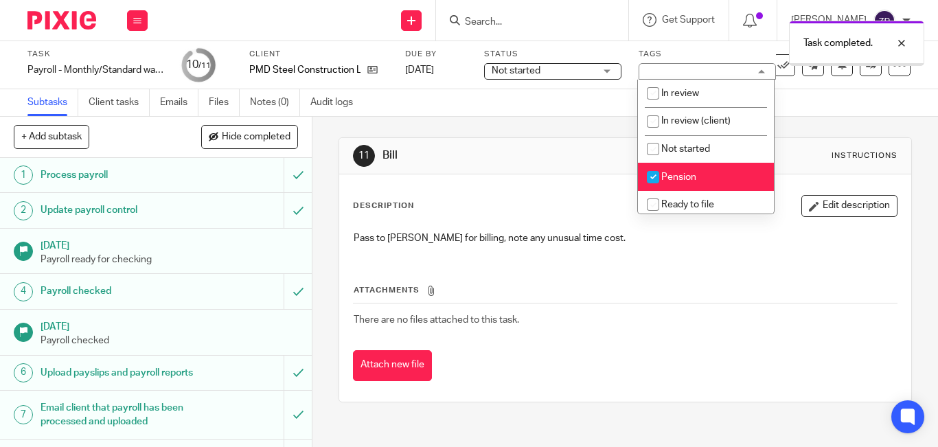
click at [653, 181] on input "checkbox" at bounding box center [653, 177] width 26 height 26
checkbox input "false"
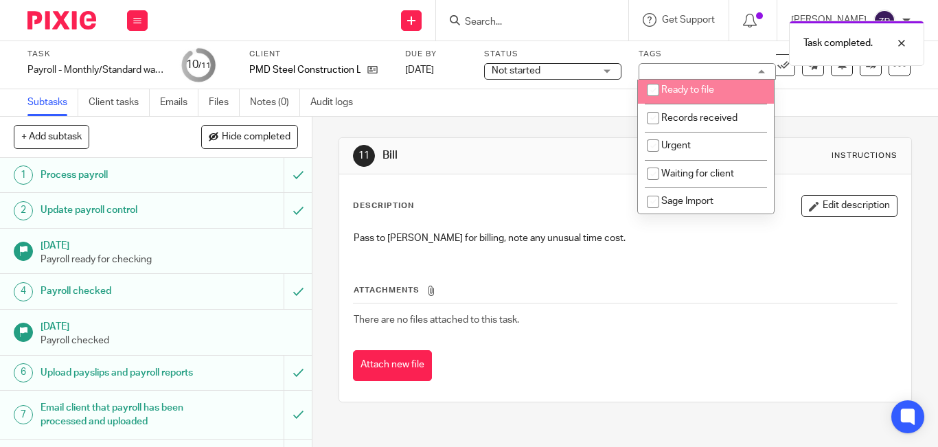
scroll to position [228, 0]
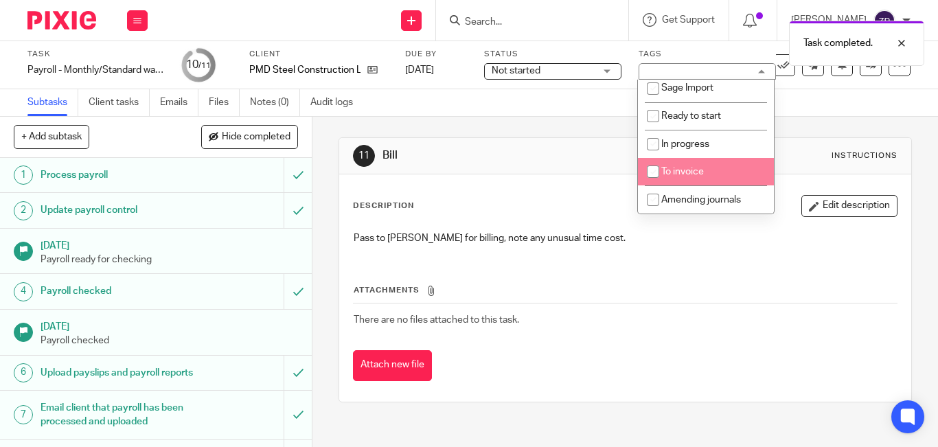
click at [651, 178] on input "checkbox" at bounding box center [653, 172] width 26 height 26
checkbox input "true"
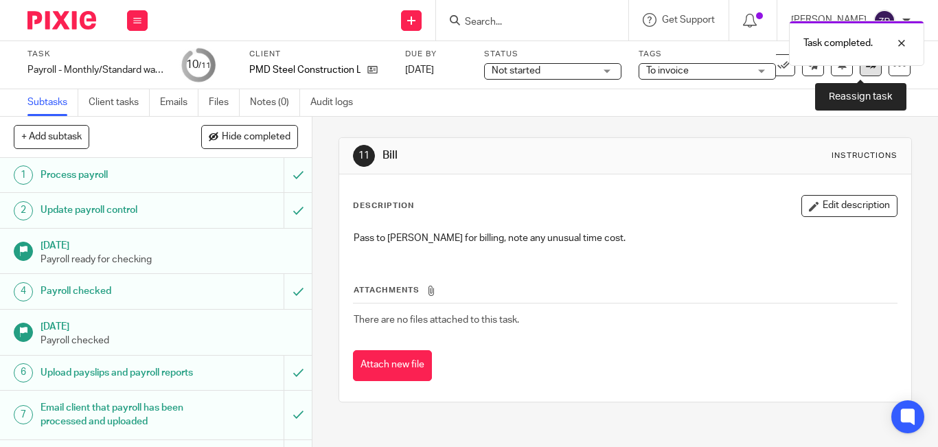
click at [860, 71] on link at bounding box center [871, 65] width 22 height 22
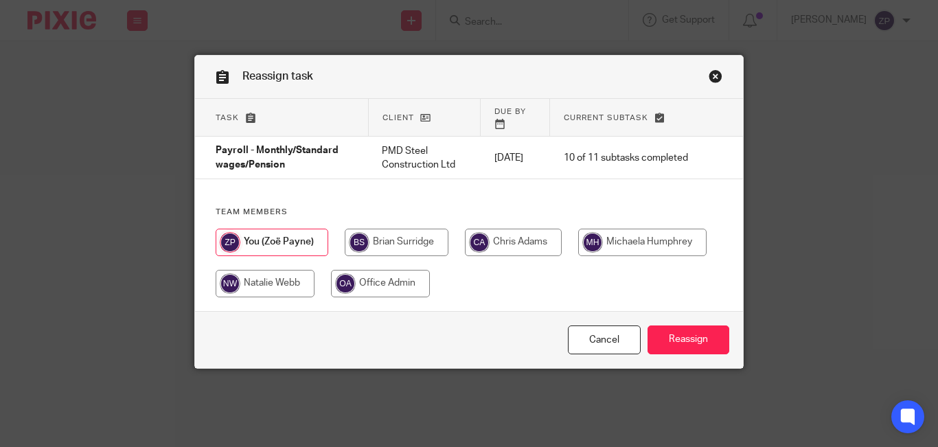
click at [405, 235] on input "radio" at bounding box center [397, 242] width 104 height 27
radio input "true"
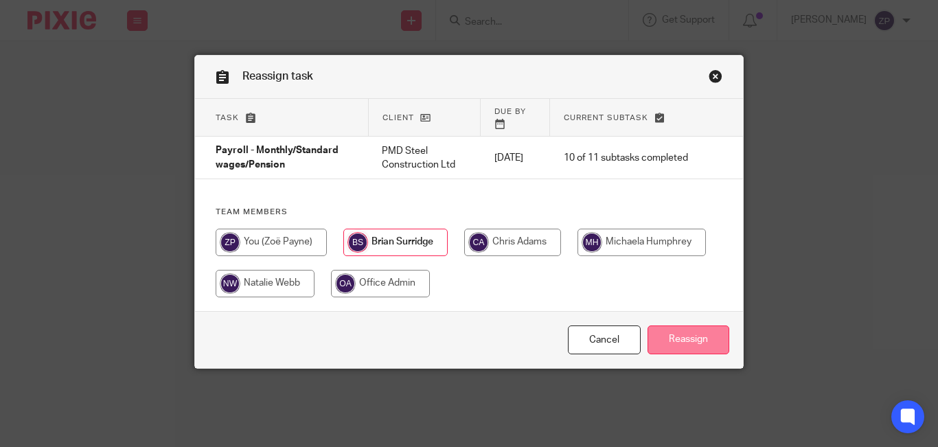
click at [700, 326] on input "Reassign" at bounding box center [689, 341] width 82 height 30
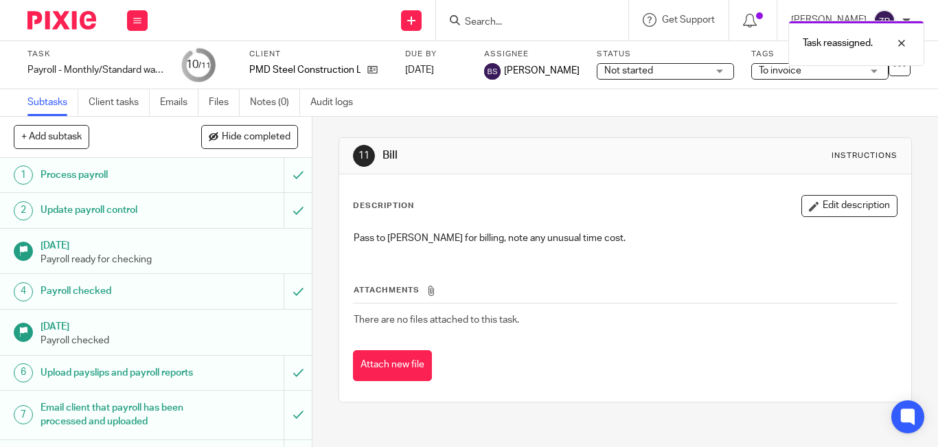
click at [49, 27] on img at bounding box center [61, 20] width 69 height 19
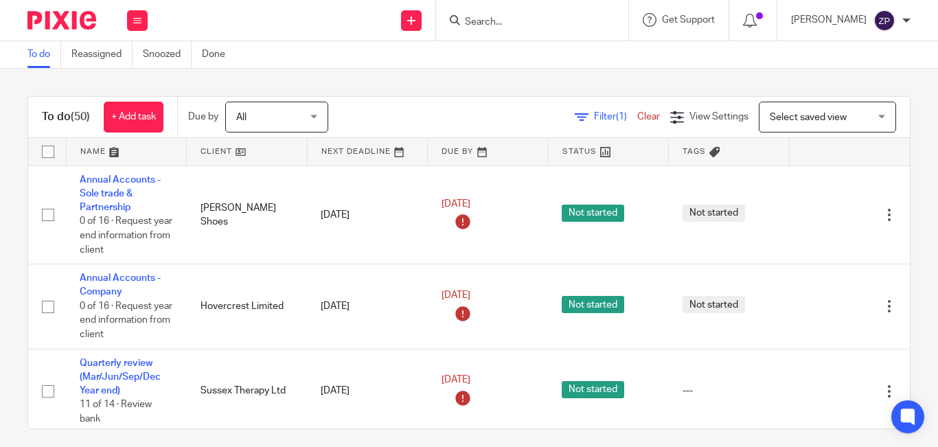
click at [412, 97] on div "To do (50) + Add task Due by All All [DATE] [DATE] This week Next week This mon…" at bounding box center [469, 117] width 882 height 41
click at [74, 19] on img at bounding box center [61, 20] width 69 height 19
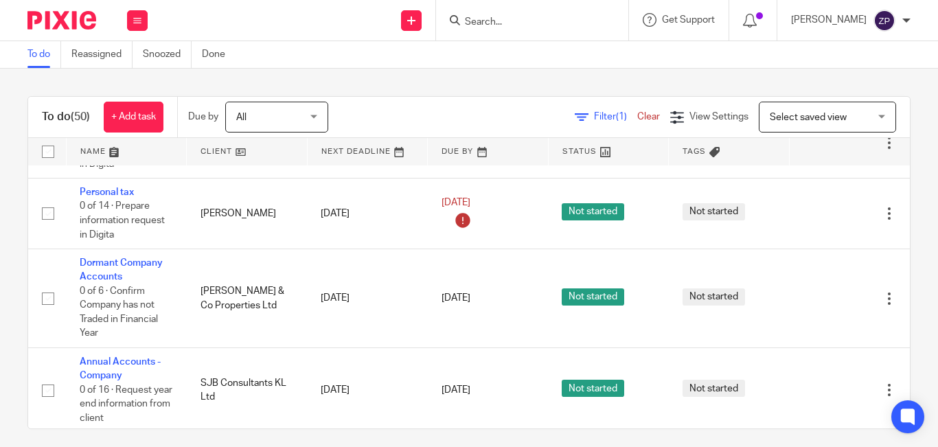
scroll to position [1283, 0]
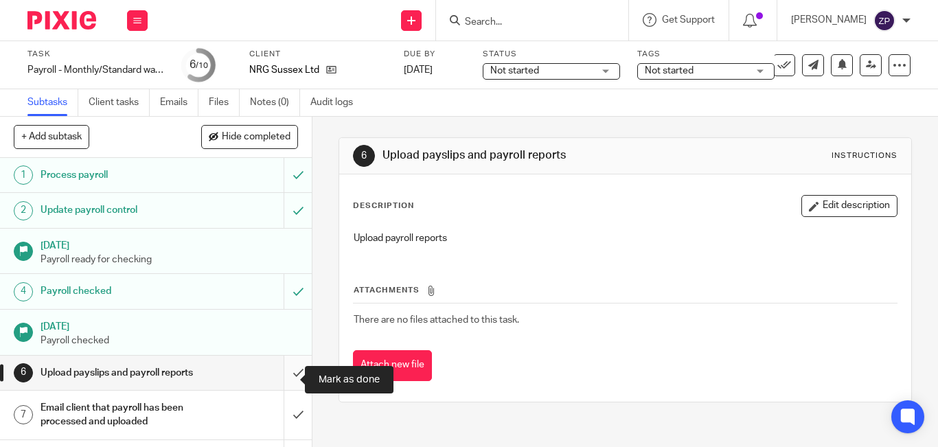
click at [282, 381] on input "submit" at bounding box center [156, 373] width 312 height 34
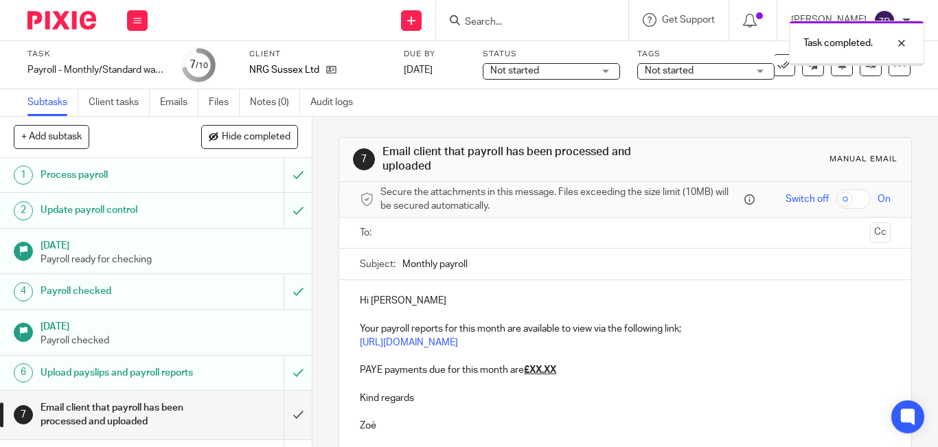
click at [403, 227] on input "text" at bounding box center [624, 233] width 479 height 16
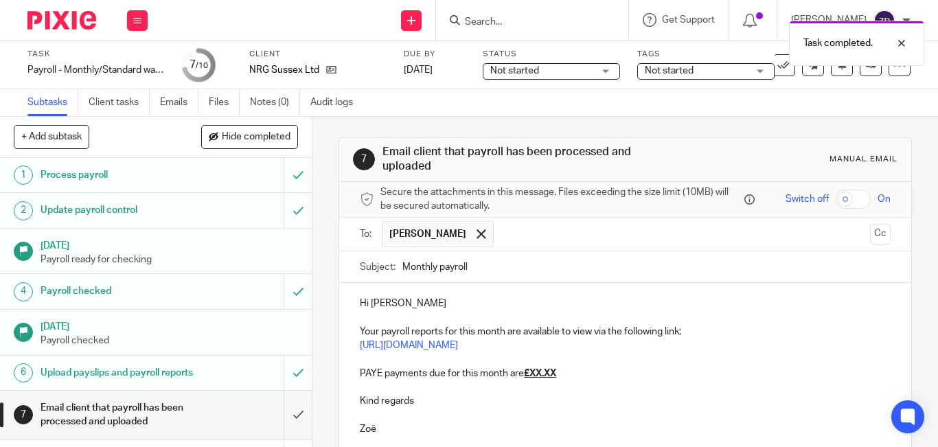
click at [491, 313] on p at bounding box center [625, 318] width 531 height 14
click at [466, 308] on p "Hi Mark" at bounding box center [625, 304] width 531 height 14
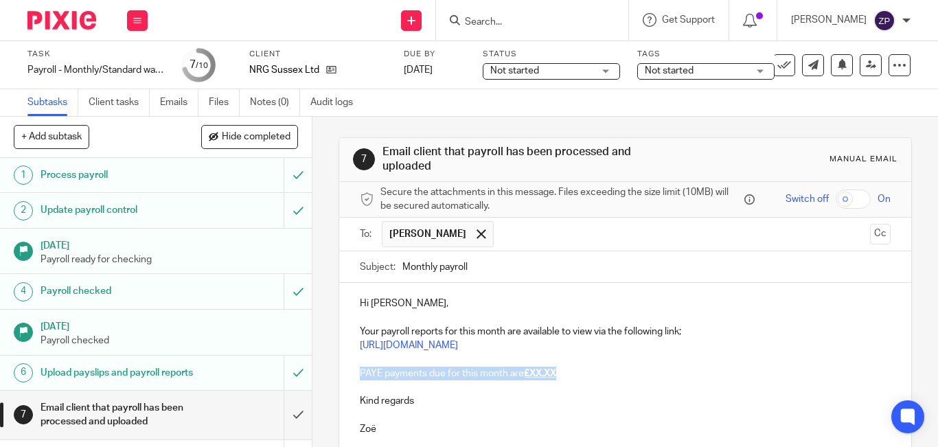
drag, startPoint x: 555, startPoint y: 374, endPoint x: 341, endPoint y: 373, distance: 214.3
click at [341, 374] on div "Hi Mark, Your payroll reports for this month are available to view via the foll…" at bounding box center [625, 364] width 572 height 163
drag, startPoint x: 394, startPoint y: 378, endPoint x: 354, endPoint y: 379, distance: 39.2
click at [354, 380] on div "Hi Mark, Your payroll reports for this month are available to view via the foll…" at bounding box center [625, 350] width 572 height 135
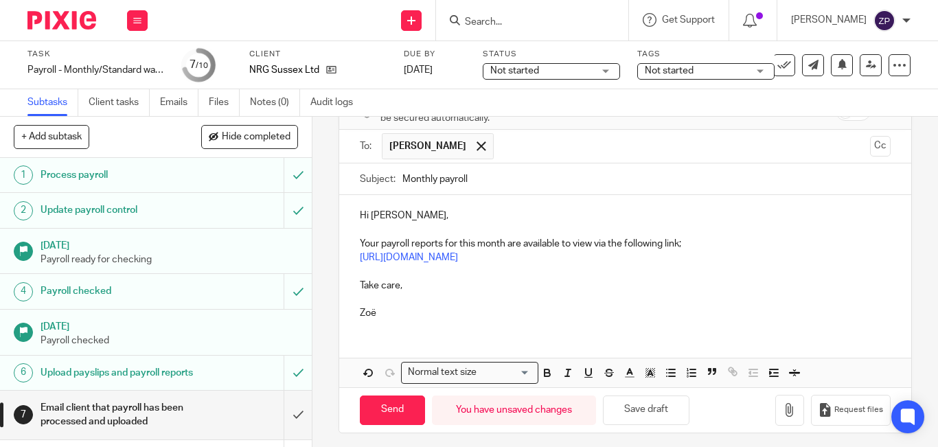
scroll to position [95, 0]
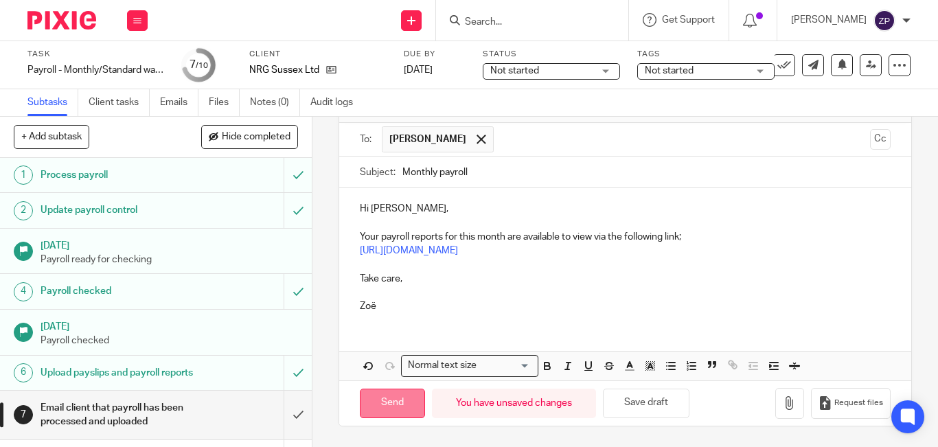
click at [381, 407] on input "Send" at bounding box center [392, 404] width 65 height 30
type input "Sent"
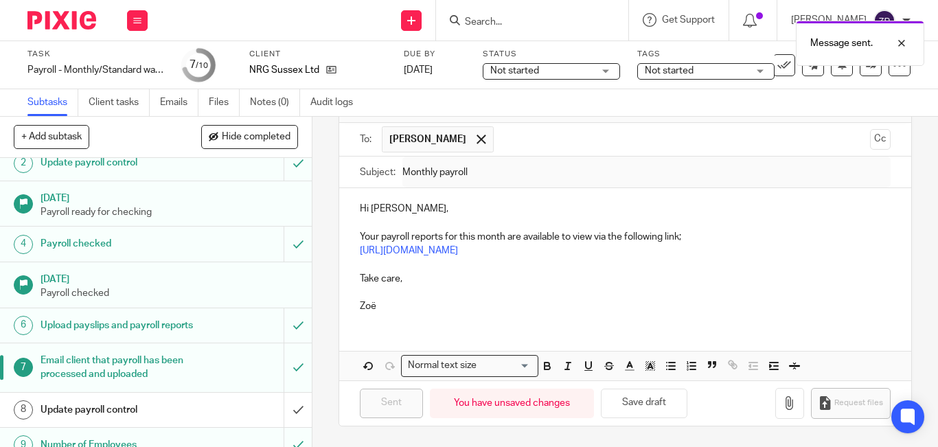
scroll to position [113, 0]
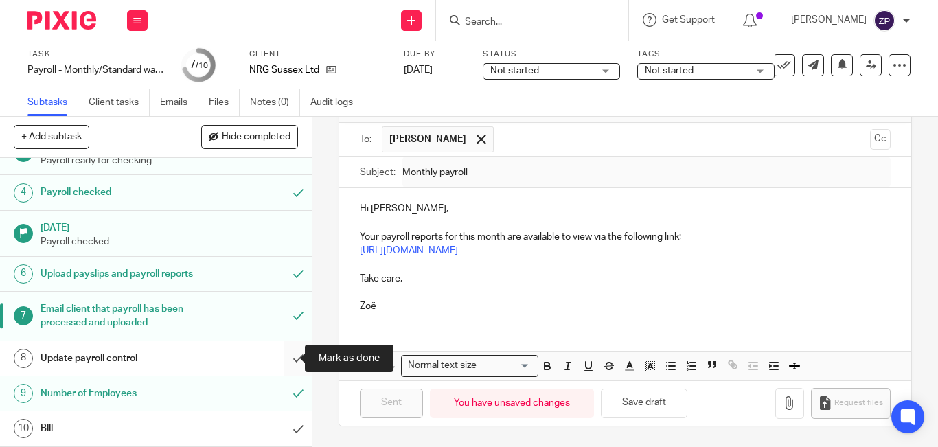
click at [283, 359] on input "submit" at bounding box center [156, 358] width 312 height 34
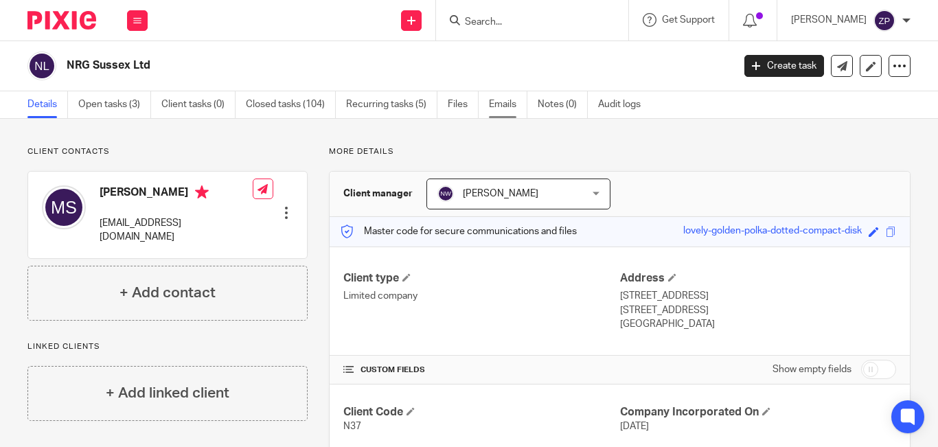
click at [504, 106] on link "Emails" at bounding box center [508, 104] width 38 height 27
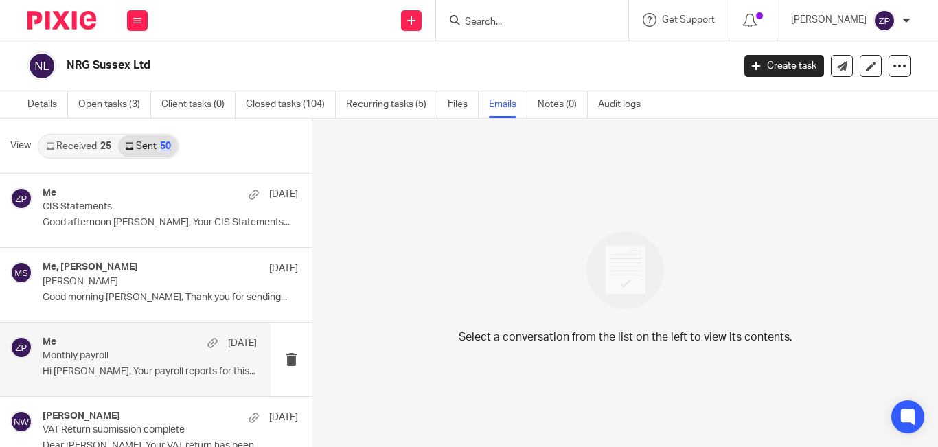
click at [115, 357] on p "Monthly payroll" at bounding box center [129, 356] width 172 height 12
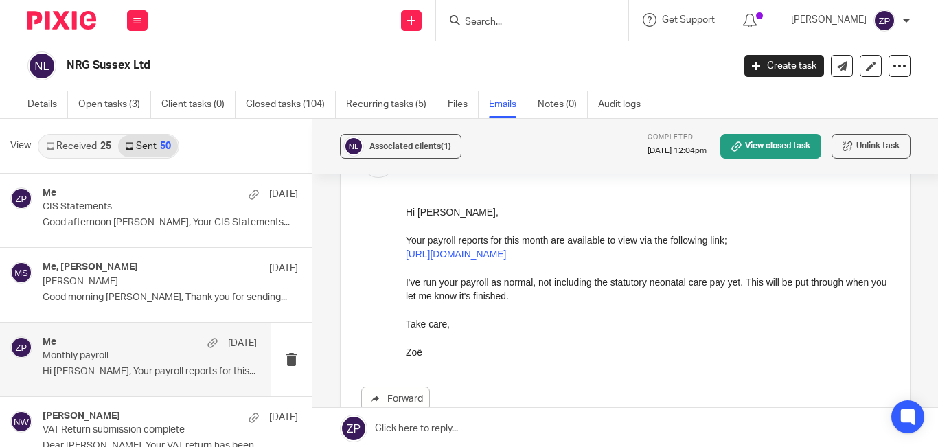
scroll to position [137, 0]
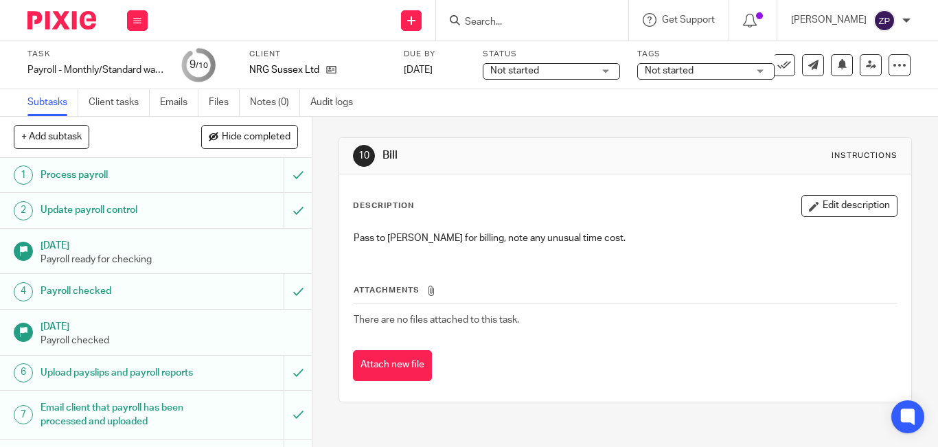
click at [690, 74] on span "Not started" at bounding box center [669, 71] width 49 height 10
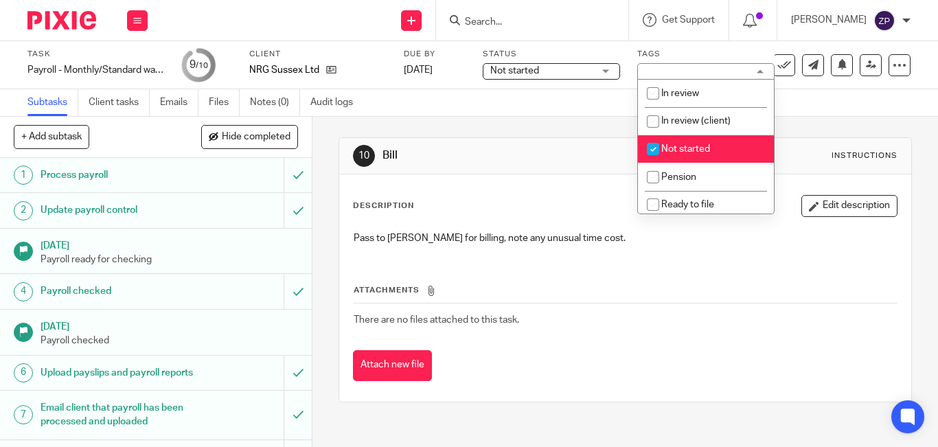
click at [682, 148] on span "Not started" at bounding box center [685, 149] width 49 height 10
checkbox input "false"
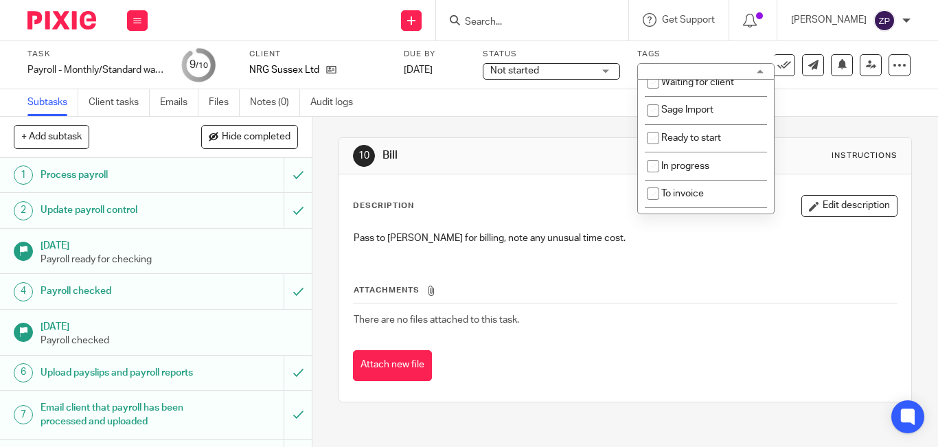
scroll to position [228, 0]
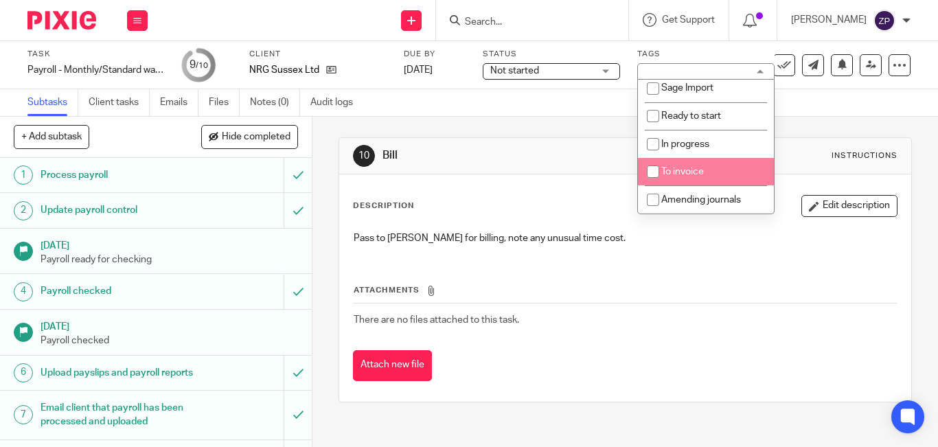
click at [677, 170] on span "To invoice" at bounding box center [682, 172] width 43 height 10
checkbox input "true"
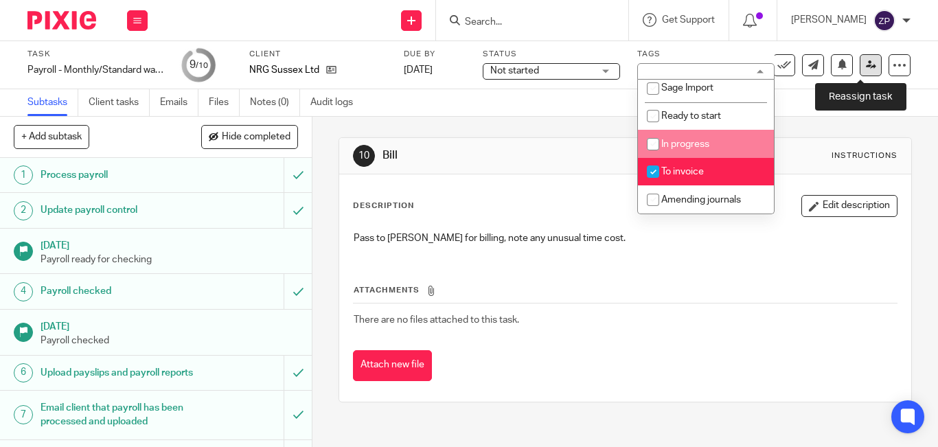
click at [860, 72] on link at bounding box center [871, 65] width 22 height 22
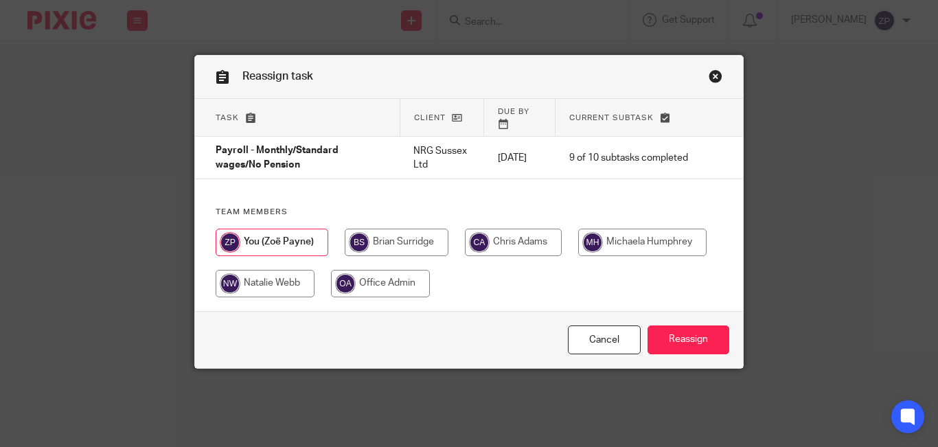
click at [372, 230] on input "radio" at bounding box center [397, 242] width 104 height 27
radio input "true"
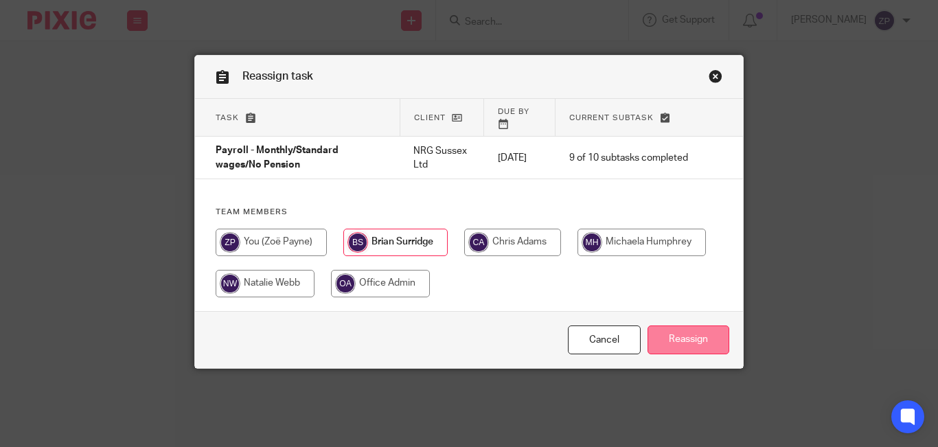
click at [692, 326] on input "Reassign" at bounding box center [689, 341] width 82 height 30
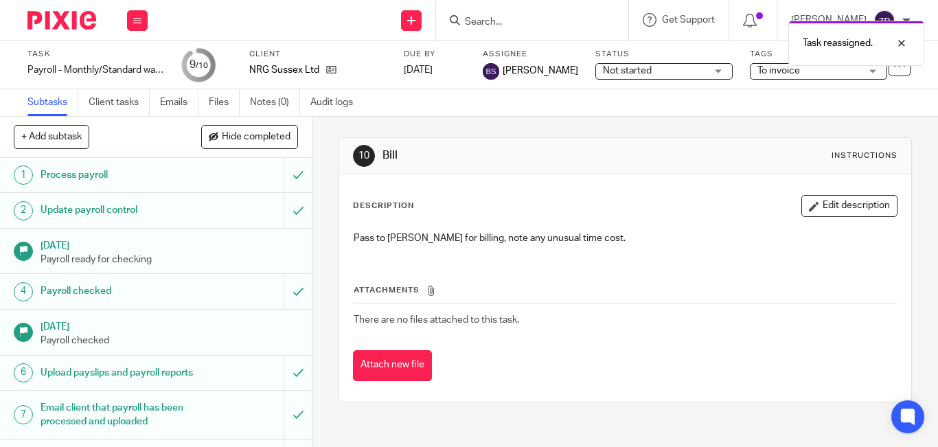
click at [76, 17] on img at bounding box center [61, 20] width 69 height 19
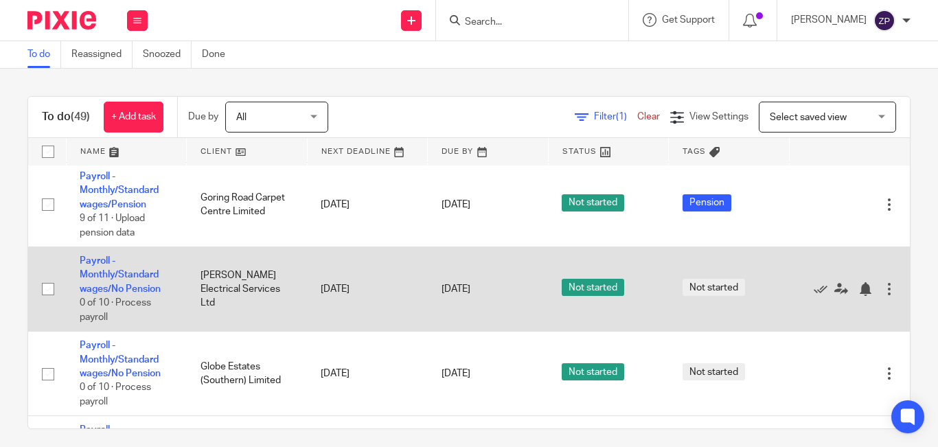
scroll to position [1792, 0]
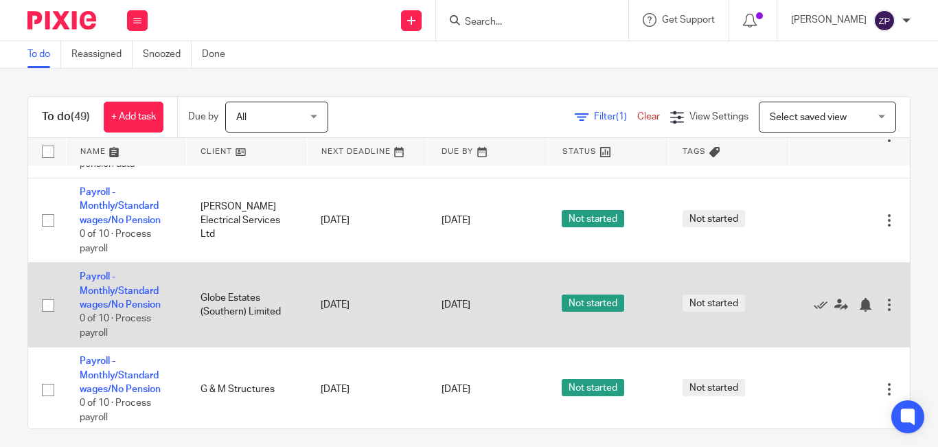
click at [97, 297] on td "Payroll - Monthly/Standard wages/No Pension 0 of 10 · Process payroll" at bounding box center [126, 305] width 121 height 84
click at [106, 302] on link "Payroll - Monthly/Standard wages/No Pension" at bounding box center [120, 291] width 81 height 38
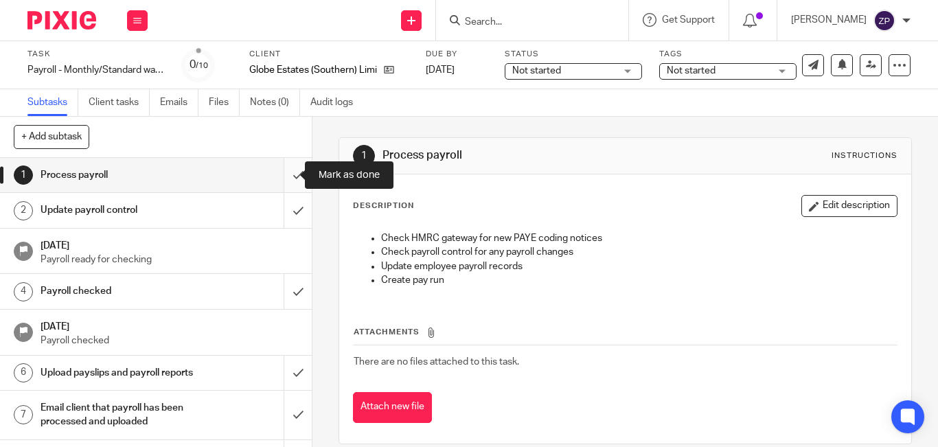
click at [287, 172] on input "submit" at bounding box center [156, 175] width 312 height 34
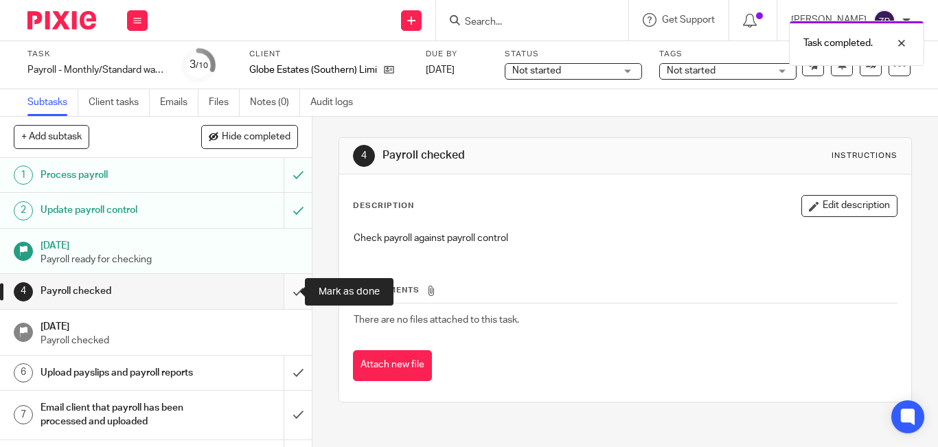
click at [281, 292] on input "submit" at bounding box center [156, 291] width 312 height 34
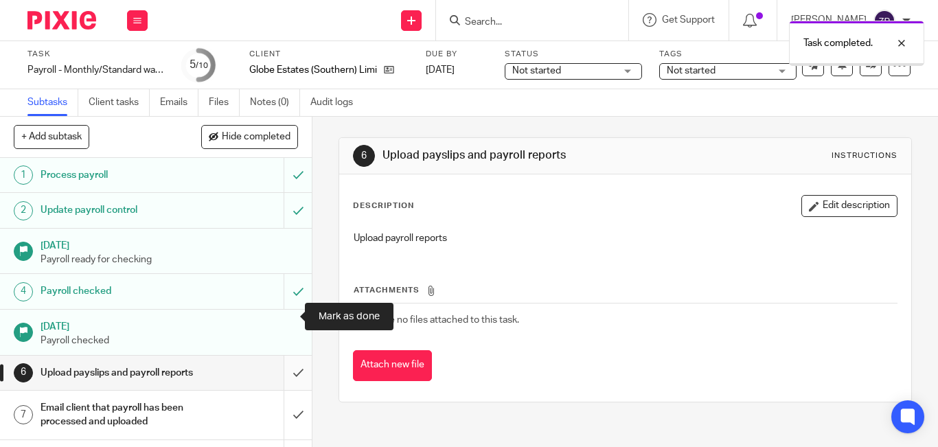
scroll to position [113, 0]
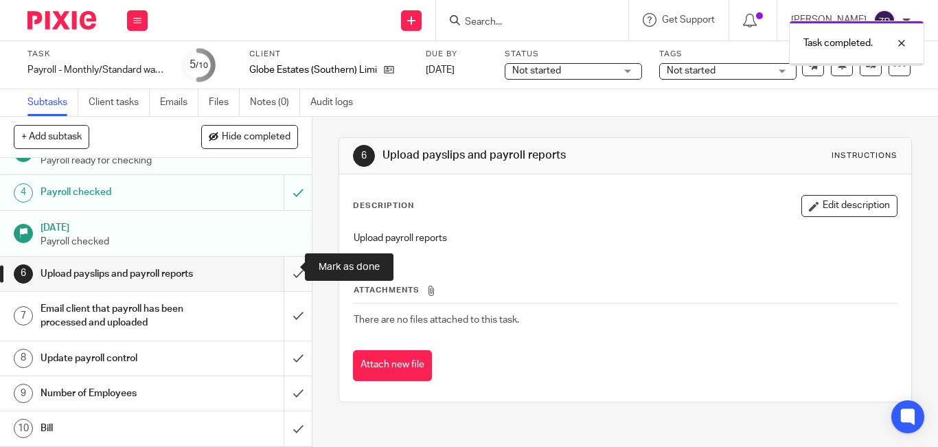
click at [278, 270] on input "submit" at bounding box center [156, 274] width 312 height 34
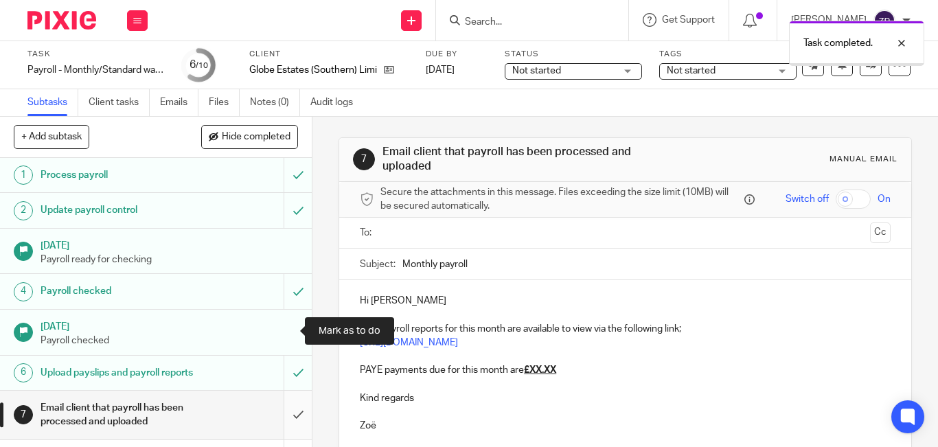
scroll to position [113, 0]
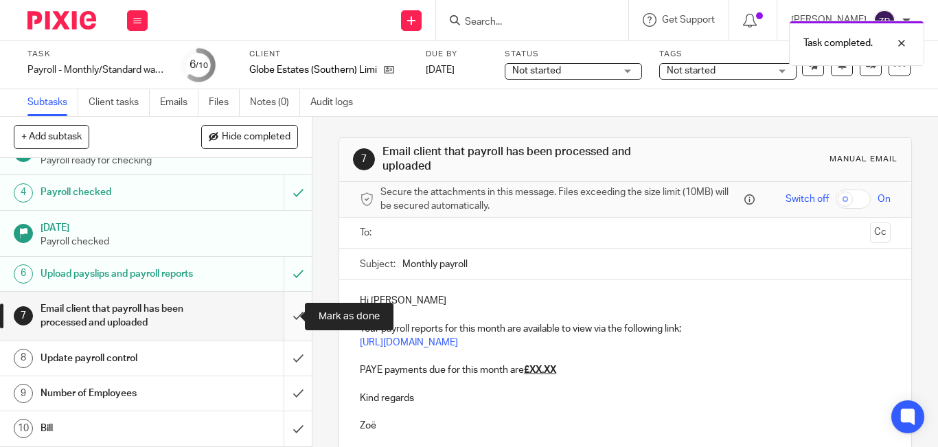
click at [285, 315] on input "submit" at bounding box center [156, 316] width 312 height 49
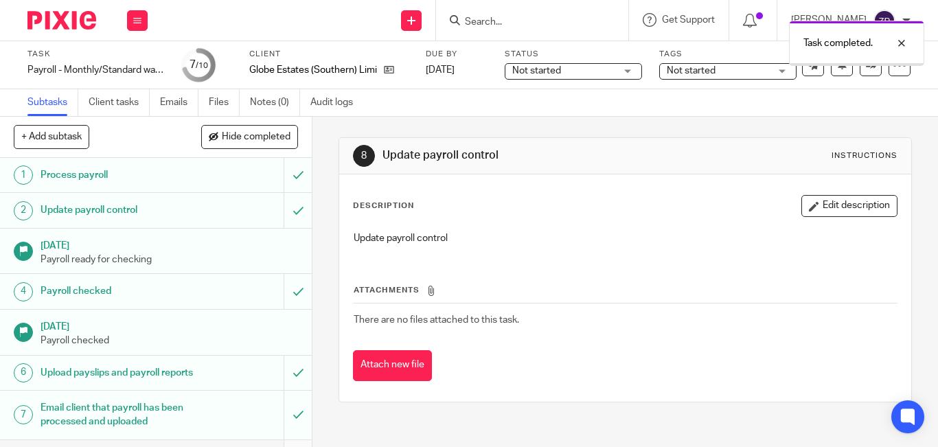
scroll to position [113, 0]
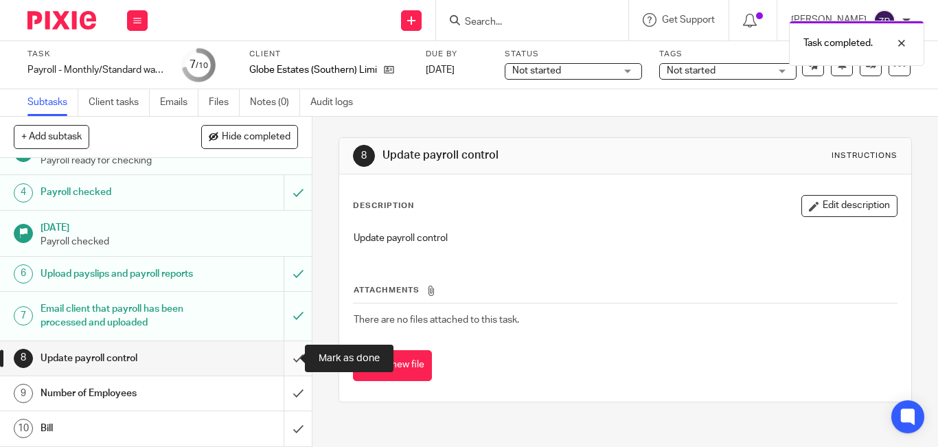
click at [283, 361] on input "submit" at bounding box center [156, 358] width 312 height 34
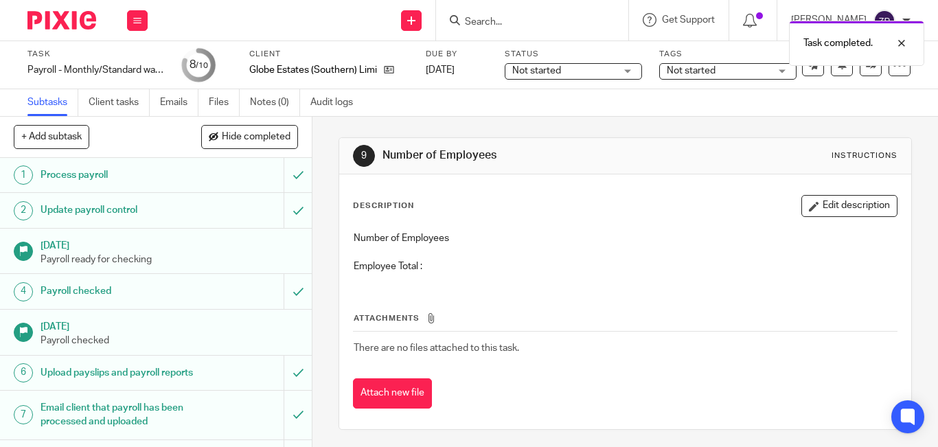
scroll to position [113, 0]
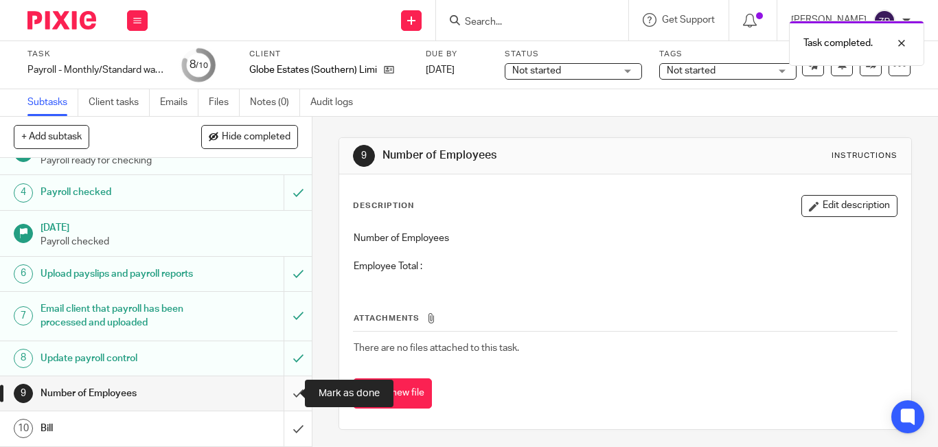
click at [281, 392] on input "submit" at bounding box center [156, 393] width 312 height 34
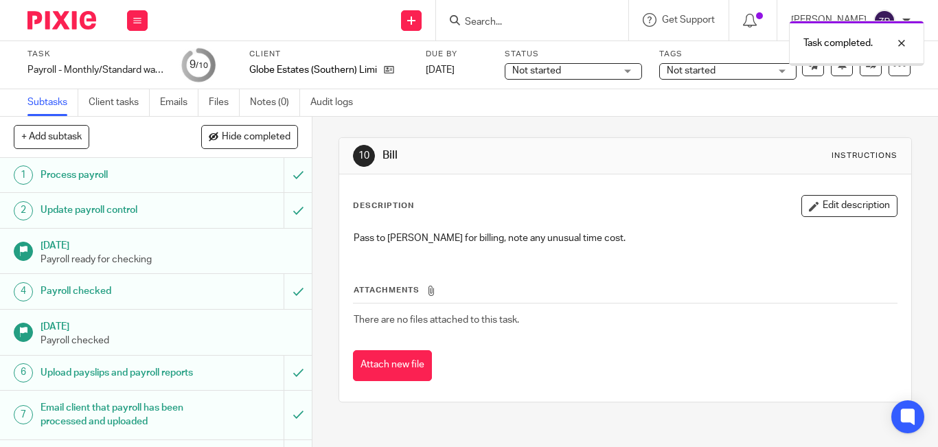
click at [831, 208] on button "Edit description" at bounding box center [850, 206] width 96 height 22
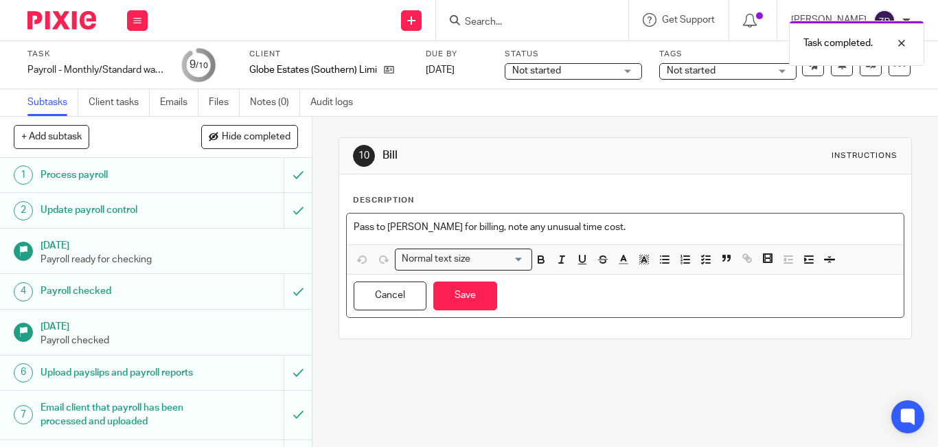
click at [586, 230] on p "Pass to Brian for billing, note any unusual time cost." at bounding box center [625, 227] width 543 height 14
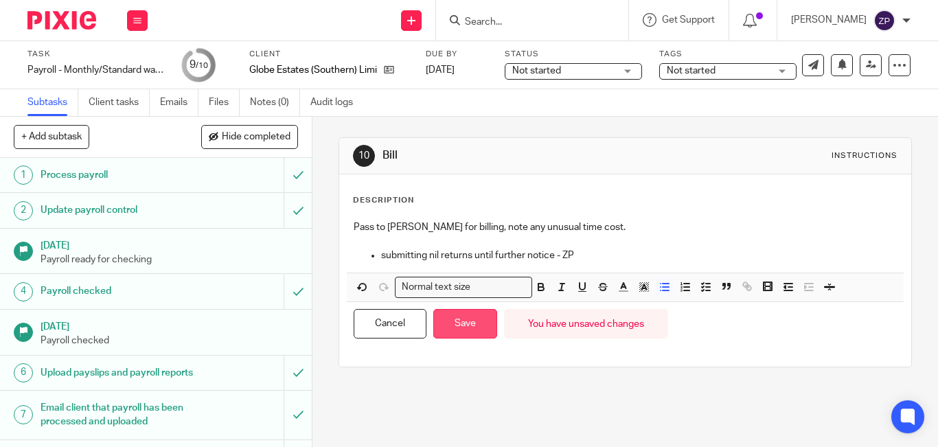
click at [462, 332] on button "Save" at bounding box center [465, 324] width 64 height 30
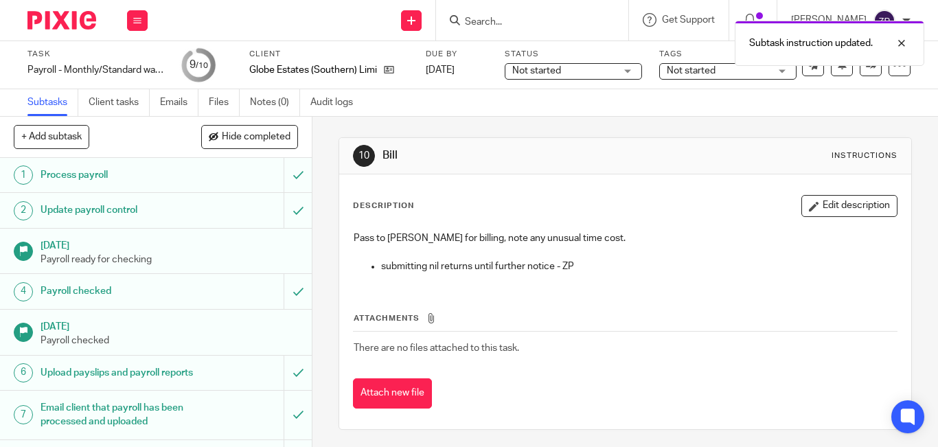
drag, startPoint x: 806, startPoint y: 206, endPoint x: 784, endPoint y: 206, distance: 22.0
click at [806, 206] on button "Edit description" at bounding box center [850, 206] width 96 height 22
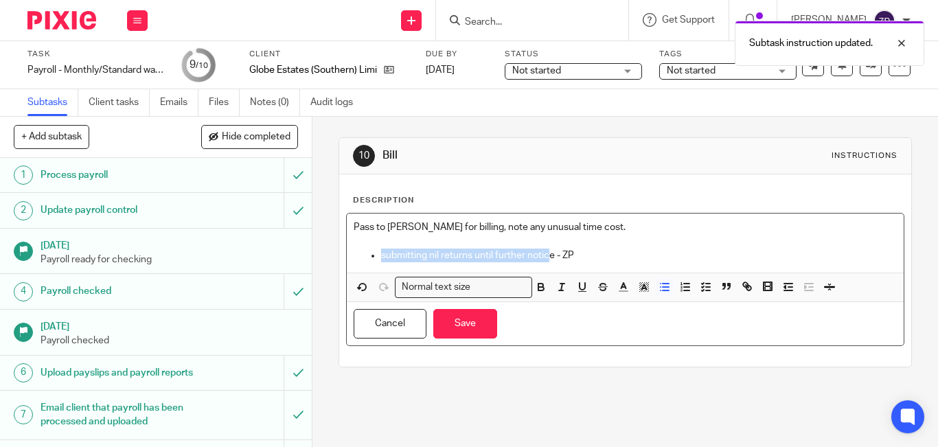
drag, startPoint x: 546, startPoint y: 256, endPoint x: 377, endPoint y: 264, distance: 169.2
click at [377, 264] on div "Pass to Brian for billing, note any unusual time cost. submitting nil returns u…" at bounding box center [625, 243] width 557 height 59
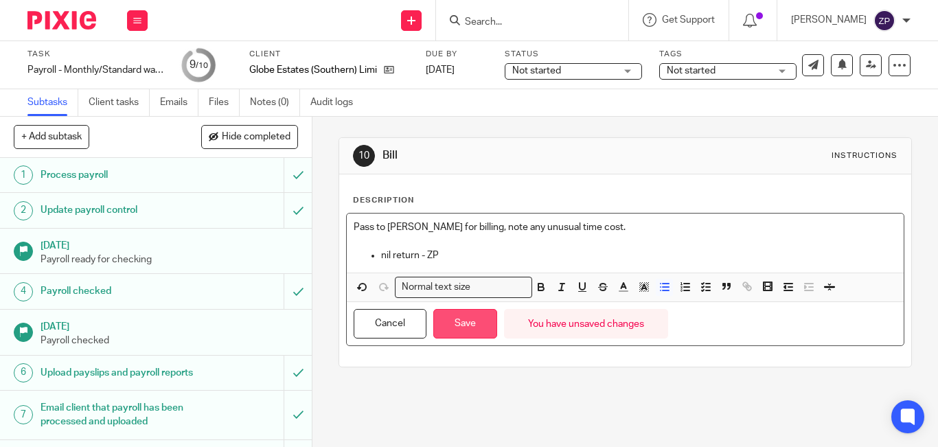
click at [485, 332] on button "Save" at bounding box center [465, 324] width 64 height 30
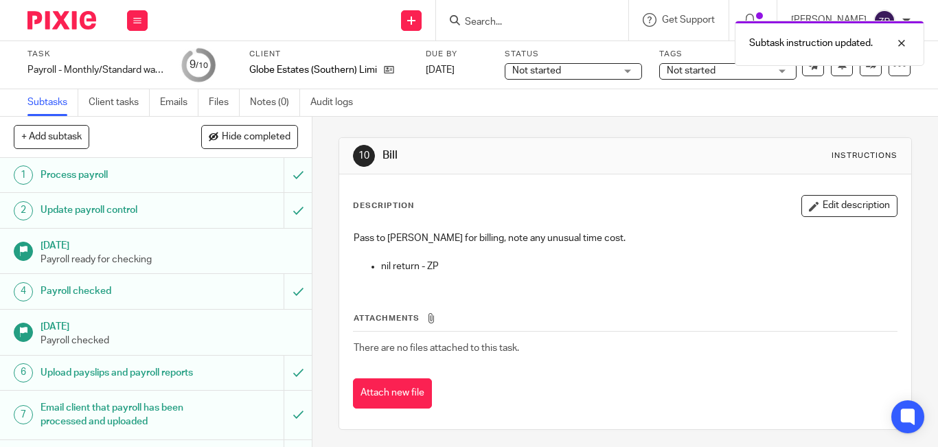
click at [711, 66] on span "Not started" at bounding box center [691, 71] width 49 height 10
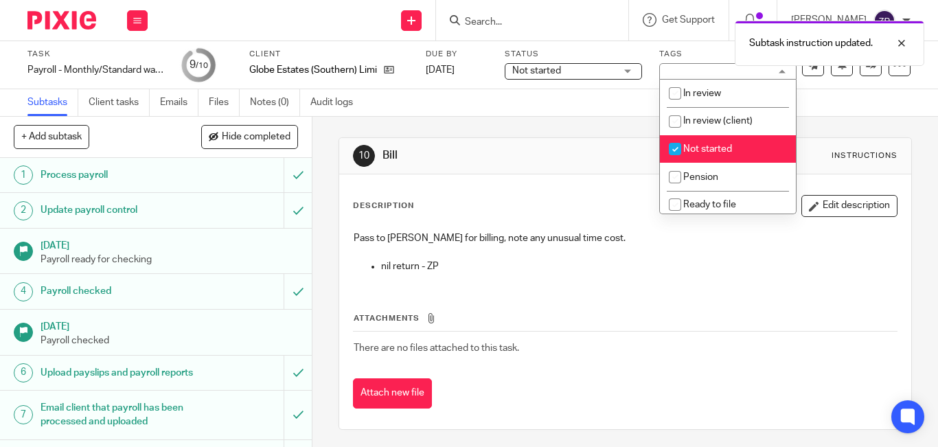
click at [710, 149] on span "Not started" at bounding box center [707, 149] width 49 height 10
checkbox input "false"
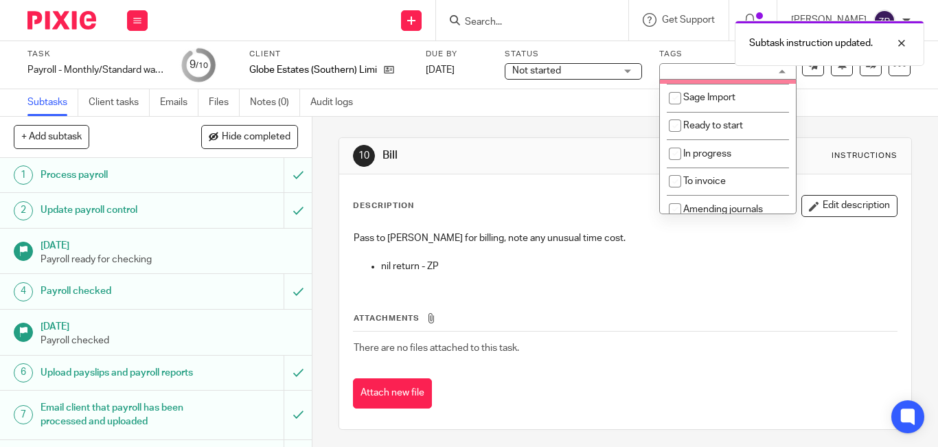
scroll to position [228, 0]
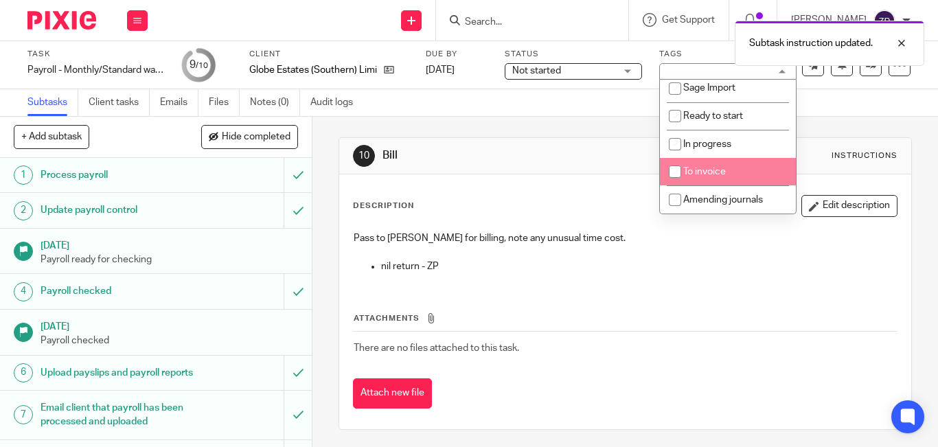
click at [715, 164] on li "To invoice" at bounding box center [728, 172] width 136 height 28
checkbox input "true"
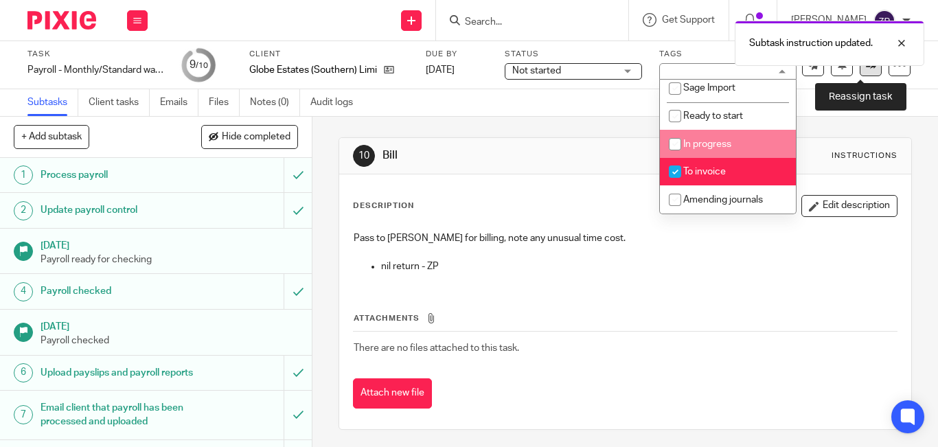
click at [860, 70] on link at bounding box center [871, 65] width 22 height 22
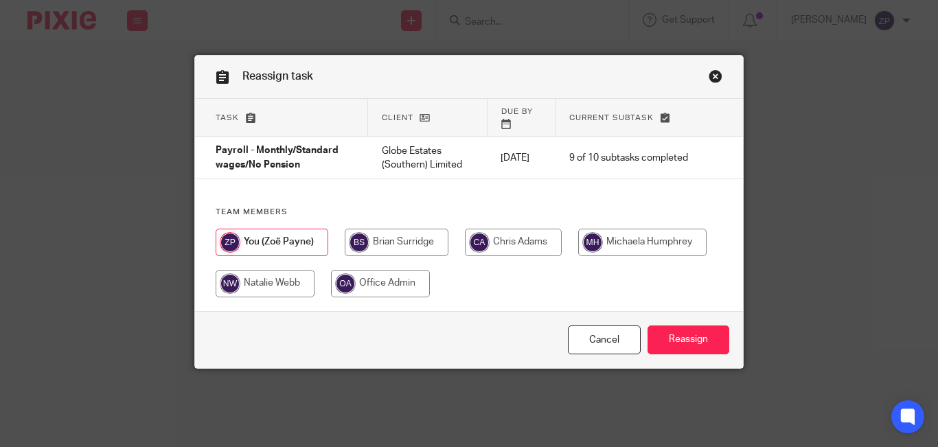
click at [396, 240] on input "radio" at bounding box center [397, 242] width 104 height 27
radio input "true"
click at [666, 314] on div "Cancel Reassign" at bounding box center [469, 340] width 548 height 58
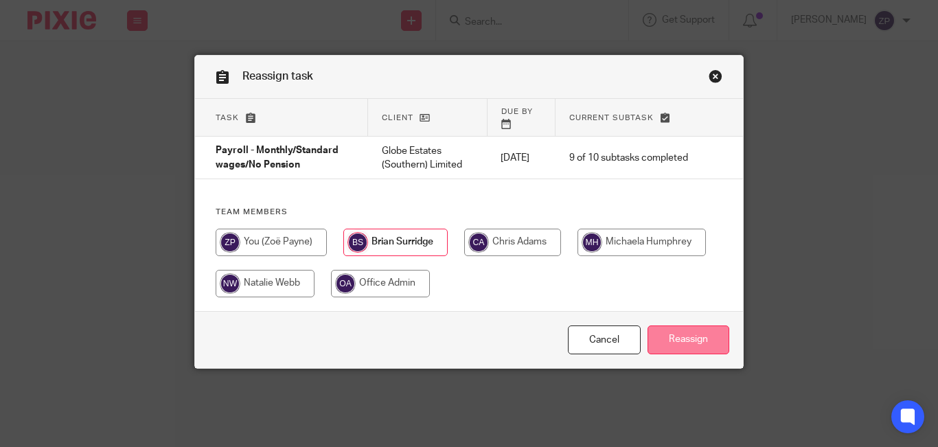
click at [665, 328] on input "Reassign" at bounding box center [689, 341] width 82 height 30
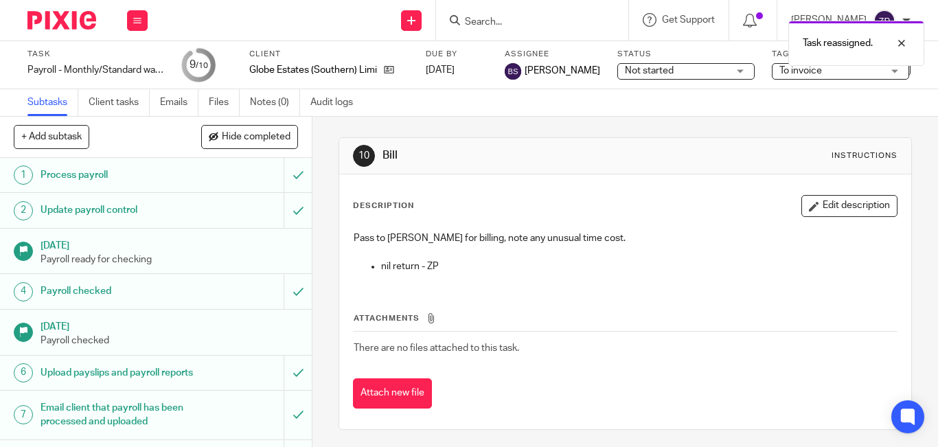
click at [61, 20] on img at bounding box center [61, 20] width 69 height 19
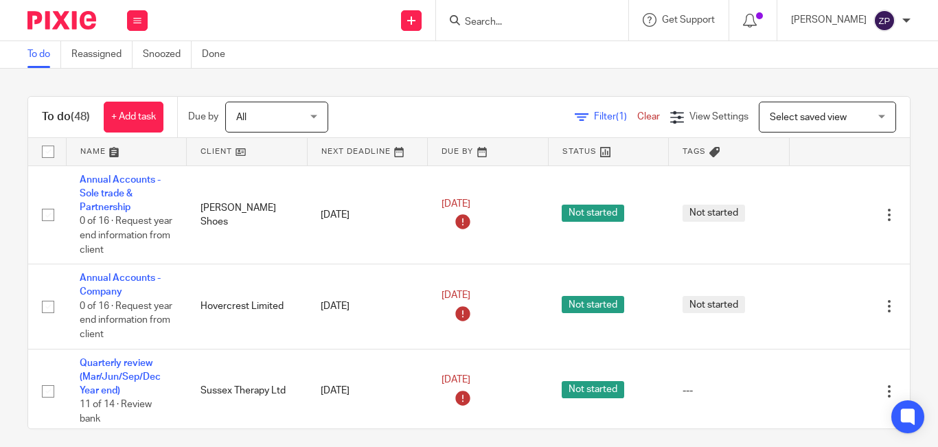
click at [82, 21] on img at bounding box center [61, 20] width 69 height 19
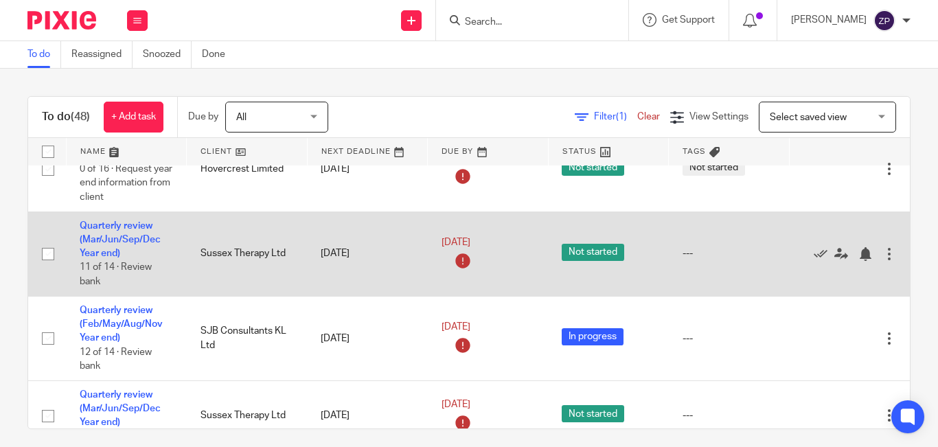
scroll to position [275, 0]
